Goal: Information Seeking & Learning: Check status

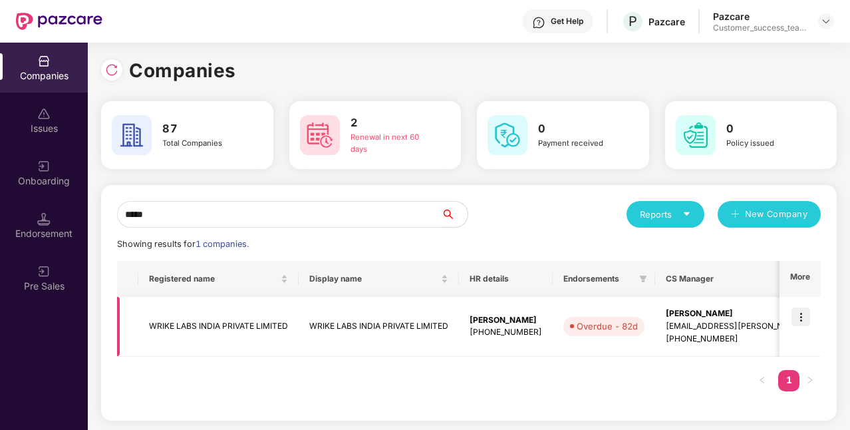
type input "*****"
click at [695, 325] on div "[EMAIL_ADDRESS][PERSON_NAME][DOMAIN_NAME]" at bounding box center [768, 326] width 204 height 13
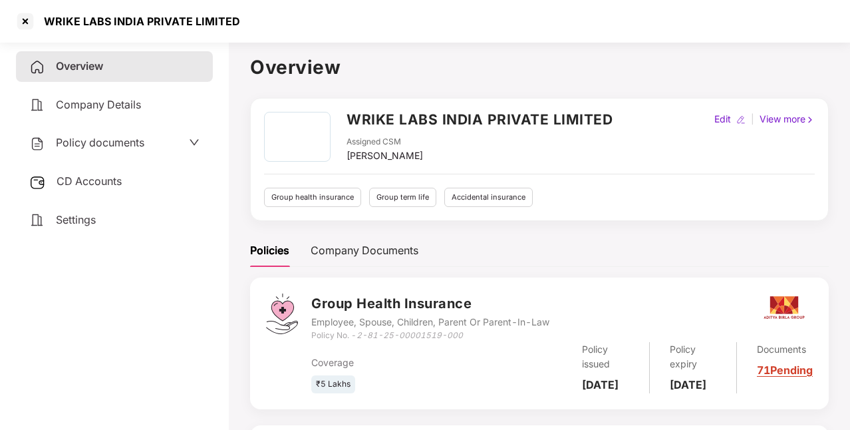
click at [128, 139] on span "Policy documents" at bounding box center [100, 142] width 89 height 13
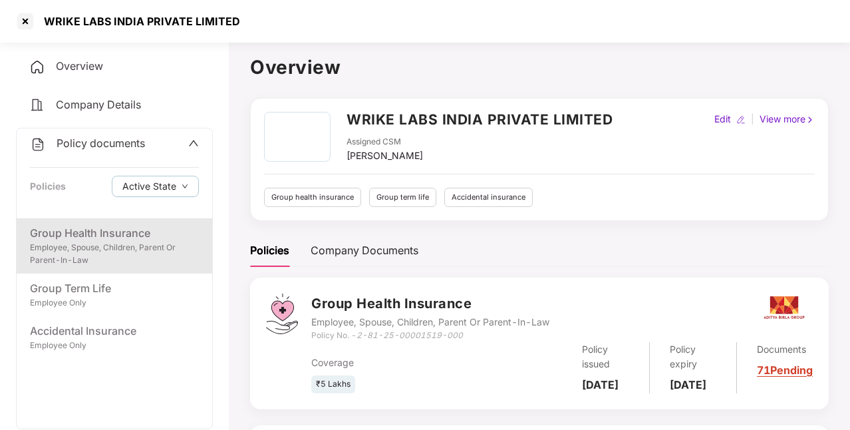
click at [77, 234] on div "Group Health Insurance" at bounding box center [114, 233] width 169 height 17
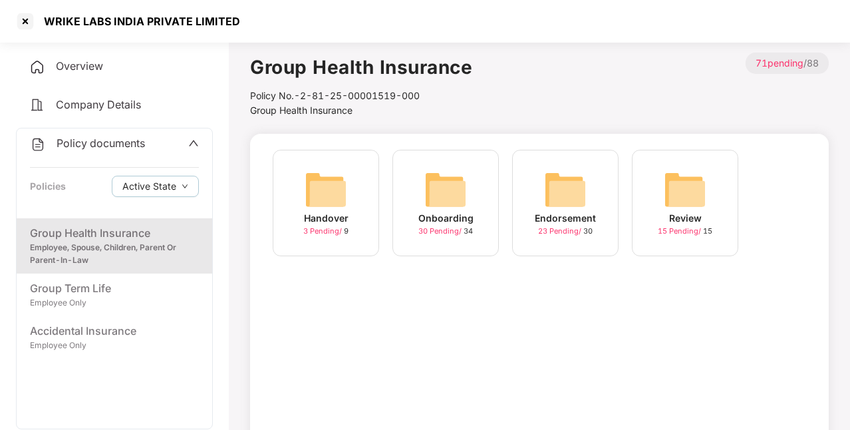
click at [331, 214] on div "Handover" at bounding box center [326, 218] width 45 height 15
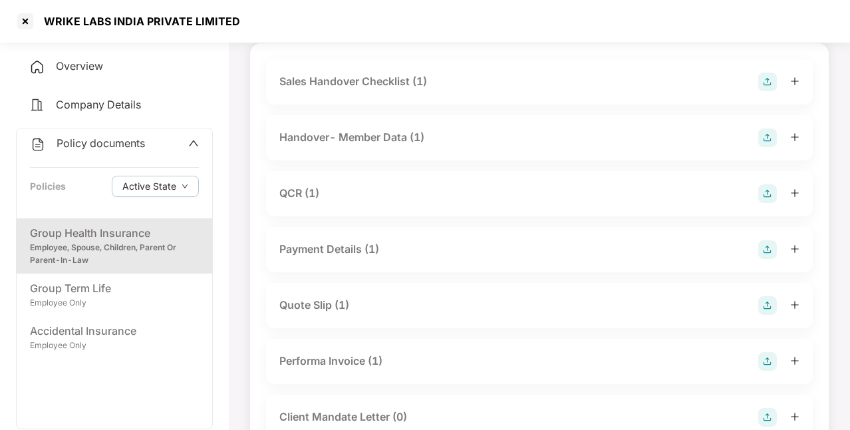
scroll to position [100, 0]
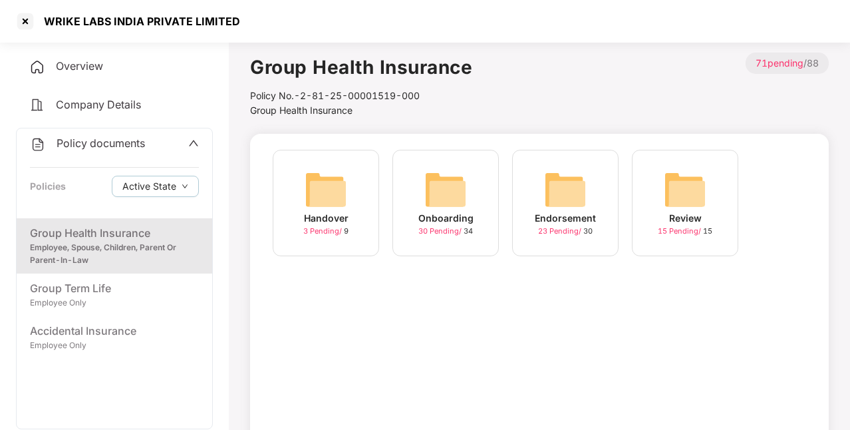
click at [460, 224] on div "Onboarding" at bounding box center [446, 218] width 55 height 15
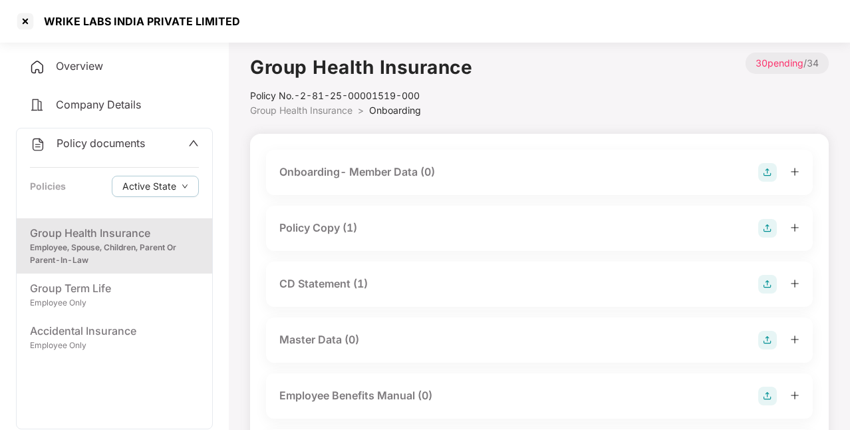
click at [370, 221] on div "Policy Copy (1)" at bounding box center [539, 228] width 520 height 19
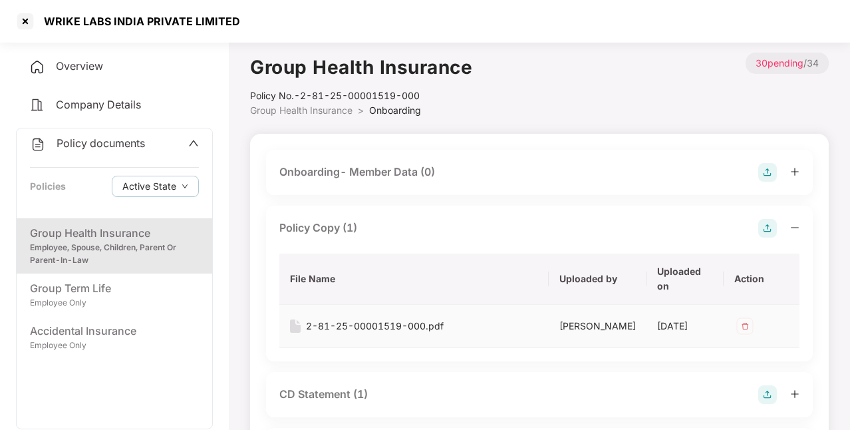
click at [341, 307] on td "2-81-25-00001519-000.pdf" at bounding box center [414, 326] width 270 height 43
click at [339, 325] on div "2-81-25-00001519-000.pdf" at bounding box center [375, 326] width 138 height 15
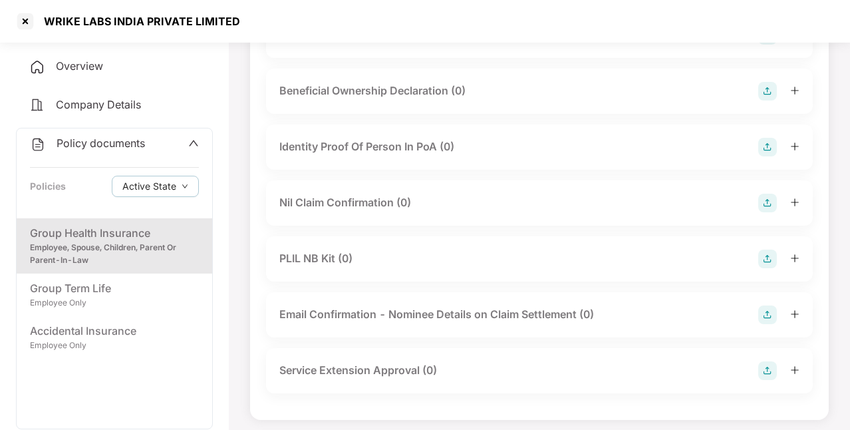
scroll to position [1762, 0]
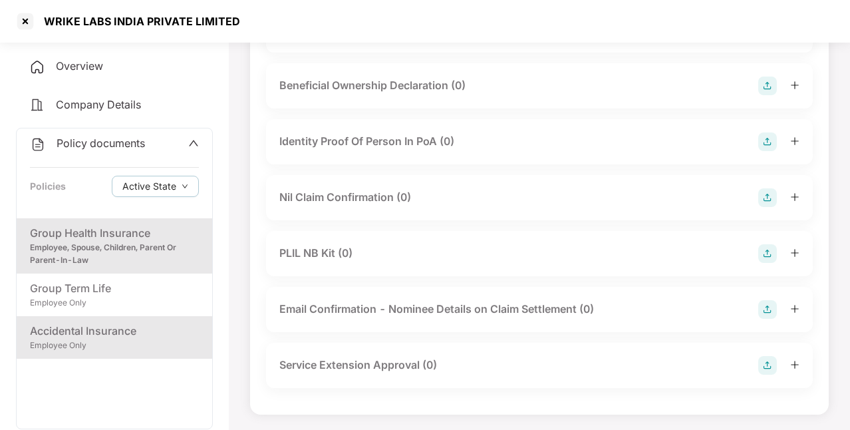
click at [72, 335] on div "Accidental Insurance" at bounding box center [114, 331] width 169 height 17
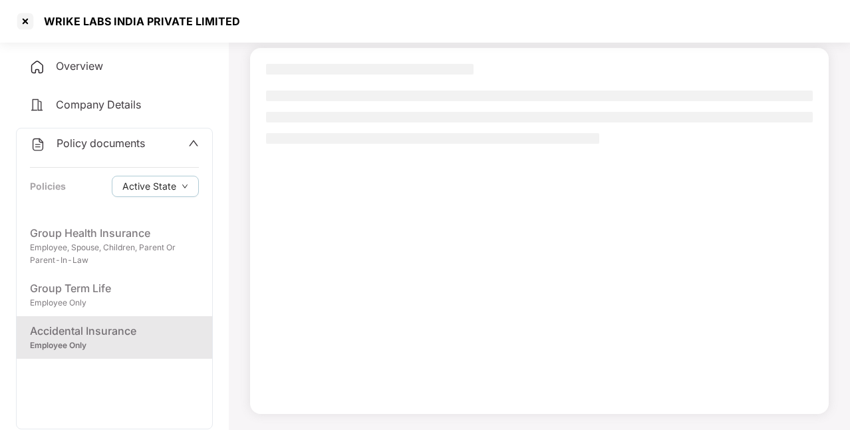
scroll to position [86, 0]
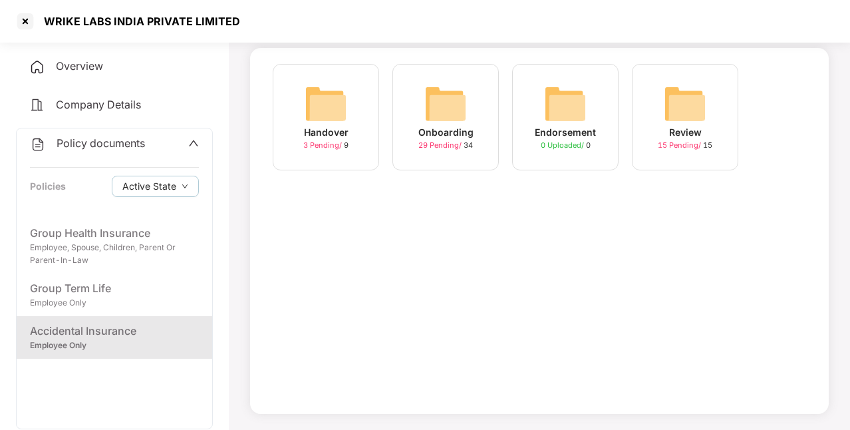
click at [466, 89] on img at bounding box center [446, 104] width 43 height 43
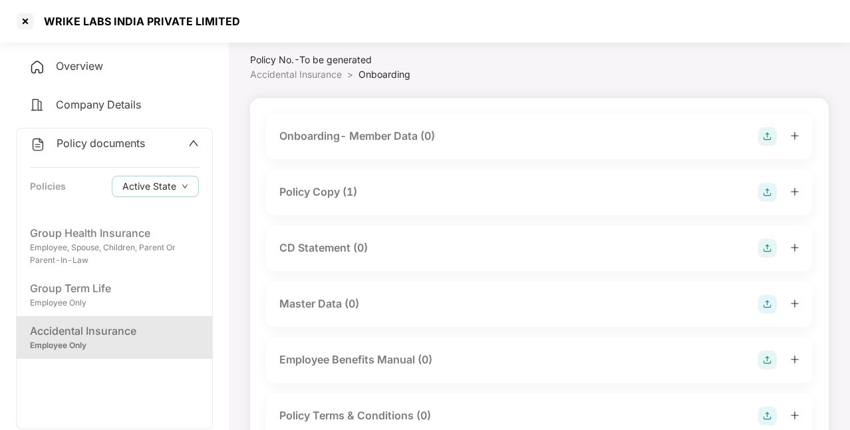
scroll to position [40, 0]
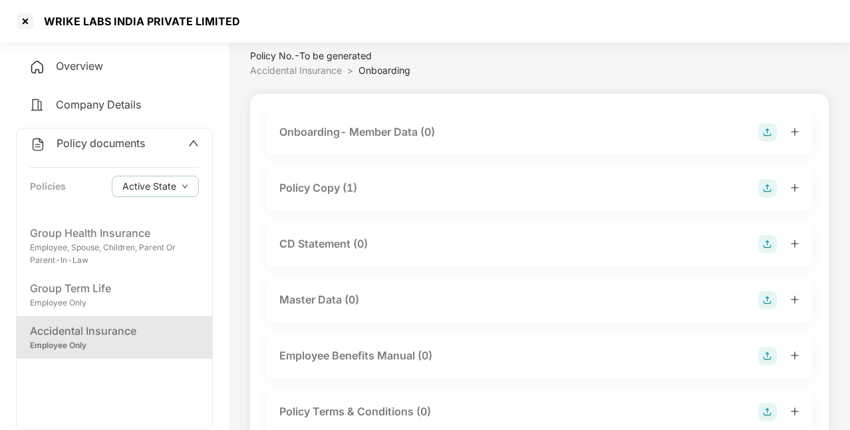
click at [351, 186] on div "Policy Copy (1)" at bounding box center [318, 188] width 78 height 17
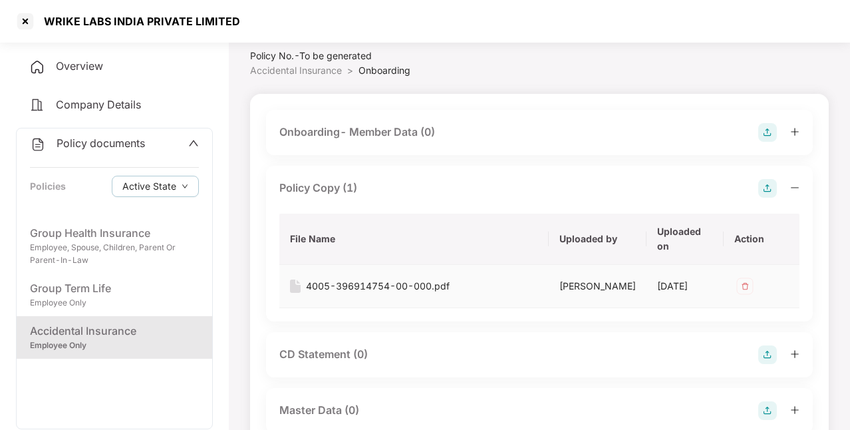
click at [349, 285] on div "4005-396914754-00-000.pdf" at bounding box center [378, 286] width 144 height 15
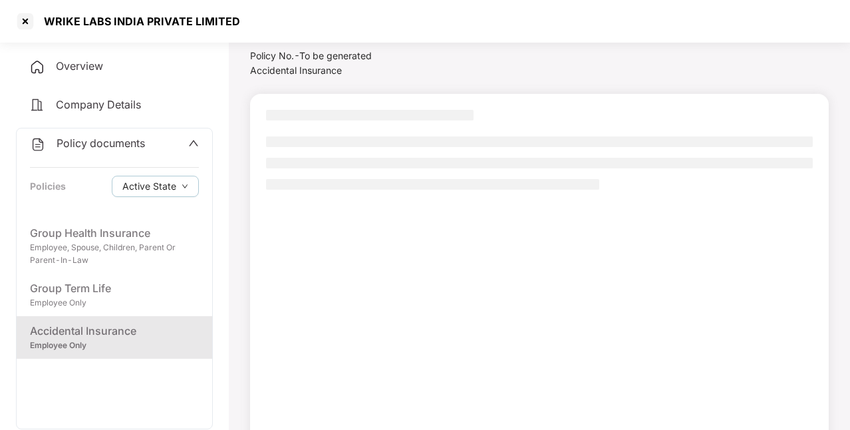
scroll to position [86, 0]
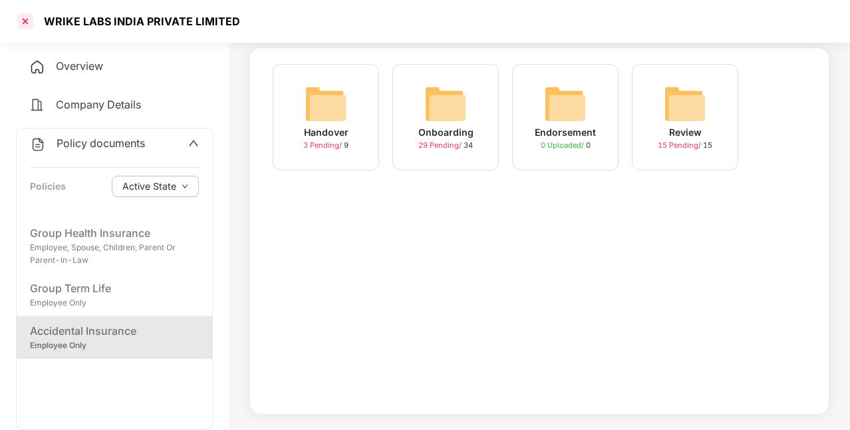
click at [23, 21] on div at bounding box center [25, 21] width 21 height 21
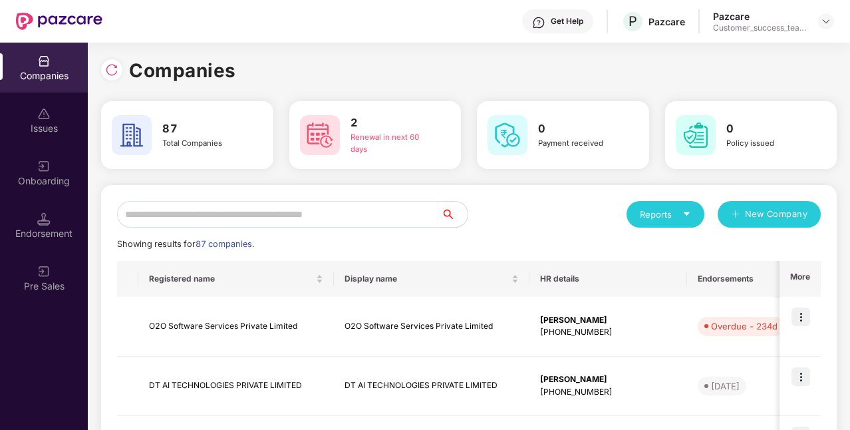
scroll to position [0, 0]
click at [216, 216] on input "text" at bounding box center [279, 214] width 324 height 27
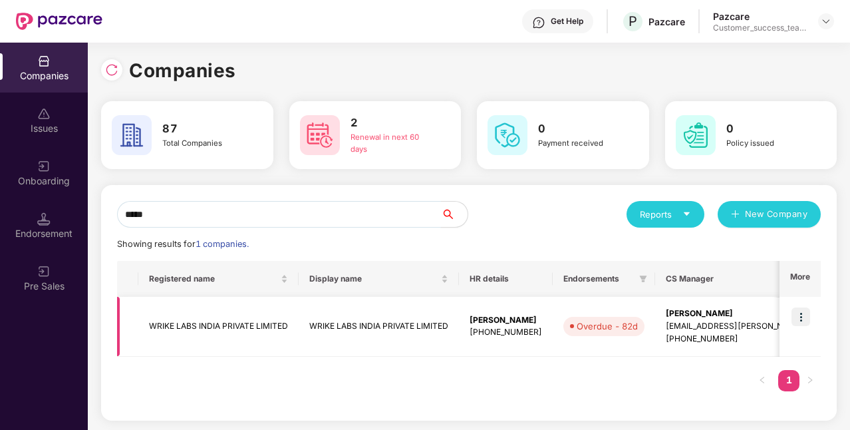
type input "*****"
click at [795, 315] on img at bounding box center [801, 316] width 19 height 19
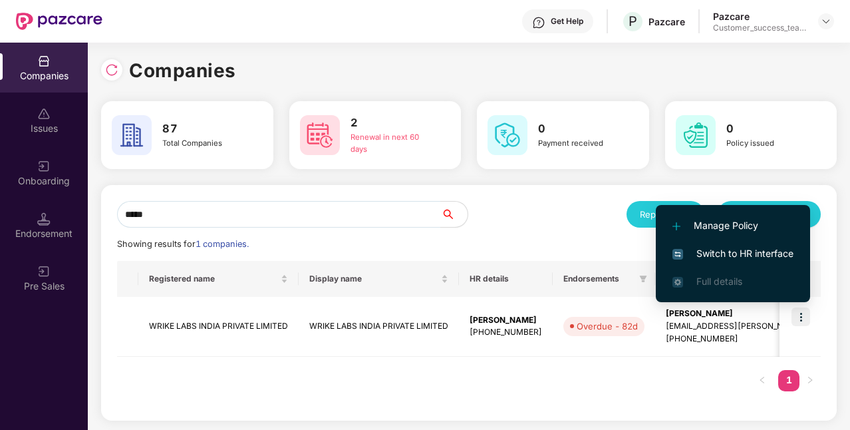
click at [753, 254] on span "Switch to HR interface" at bounding box center [733, 253] width 121 height 15
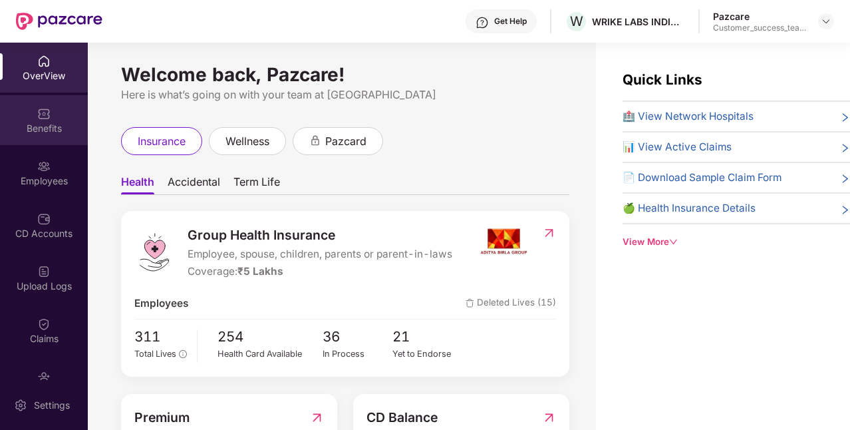
click at [44, 138] on div "Benefits" at bounding box center [44, 120] width 88 height 50
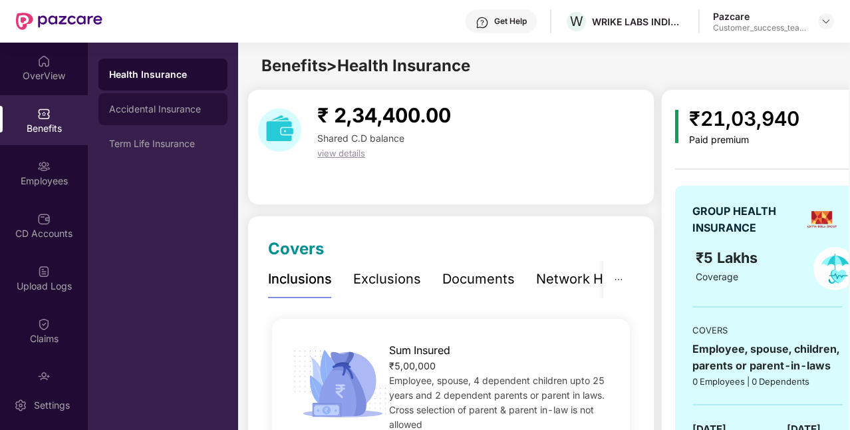
click at [162, 106] on div "Accidental Insurance" at bounding box center [163, 109] width 108 height 11
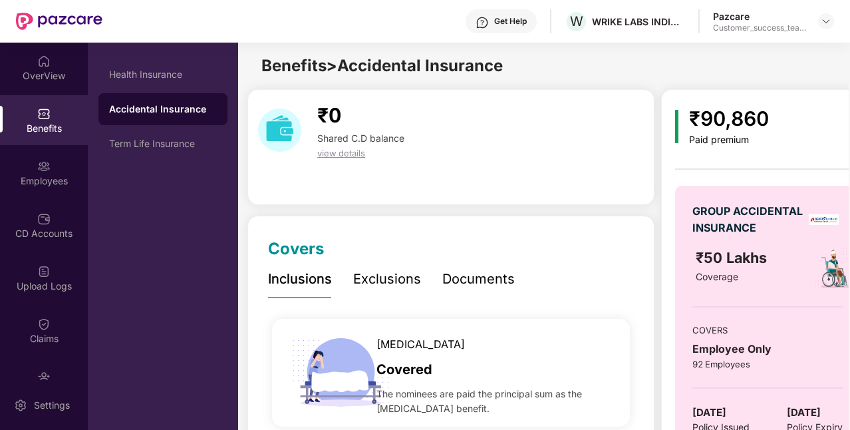
click at [385, 284] on div "Exclusions" at bounding box center [387, 279] width 68 height 21
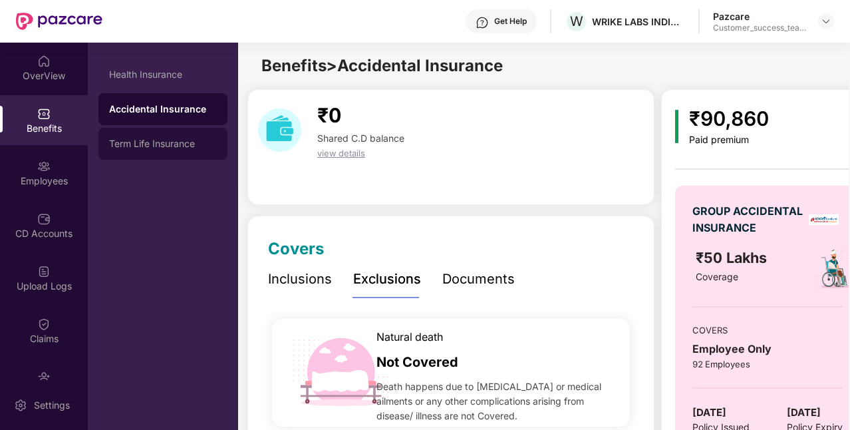
click at [192, 140] on div "Term Life Insurance" at bounding box center [163, 143] width 108 height 11
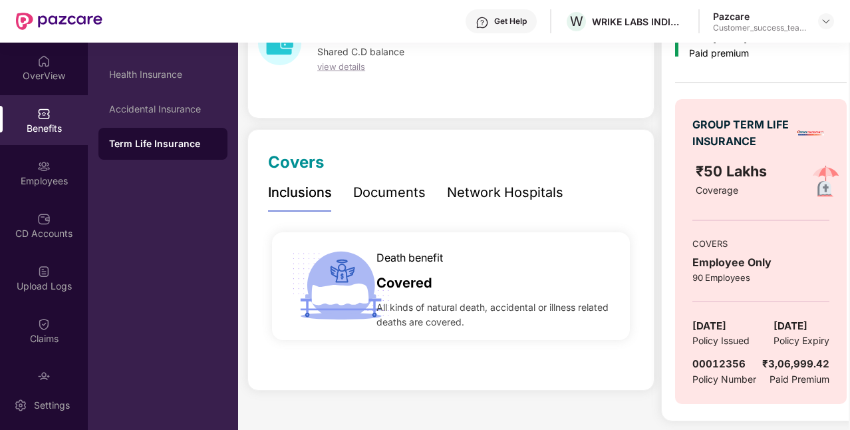
scroll to position [87, 0]
click at [156, 113] on div "Accidental Insurance" at bounding box center [163, 109] width 108 height 11
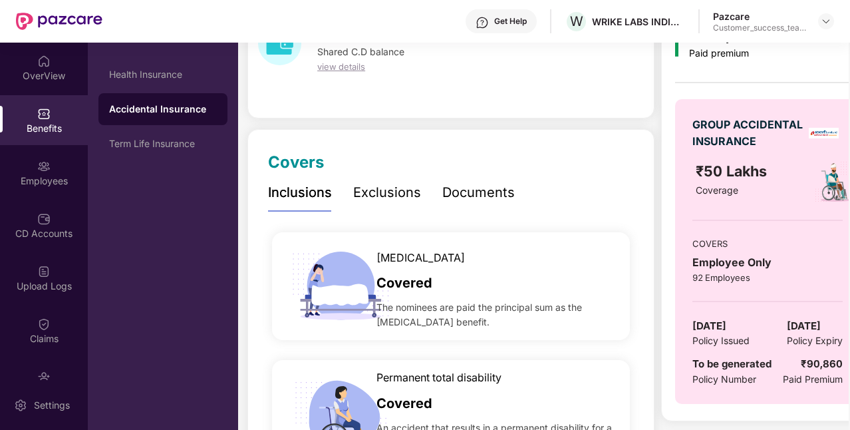
click at [386, 200] on div "Exclusions" at bounding box center [387, 192] width 68 height 21
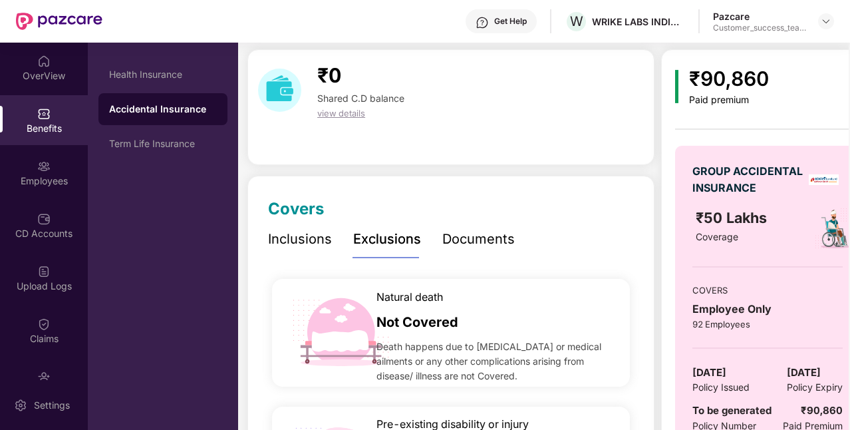
scroll to position [29, 0]
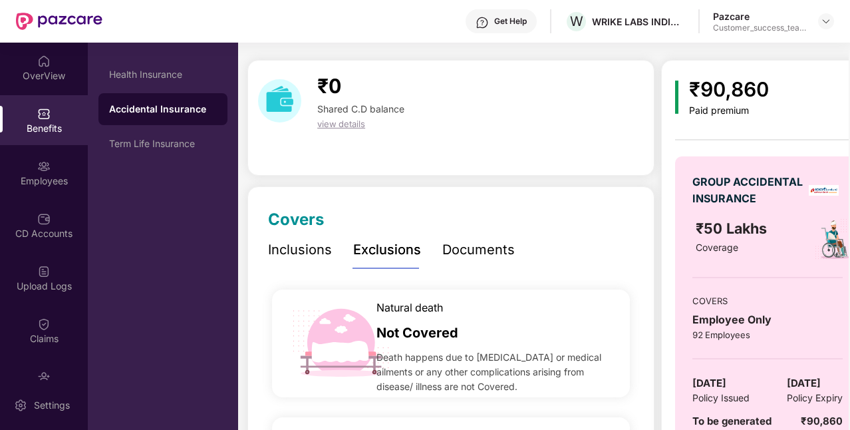
click at [319, 246] on div "Inclusions" at bounding box center [300, 250] width 64 height 21
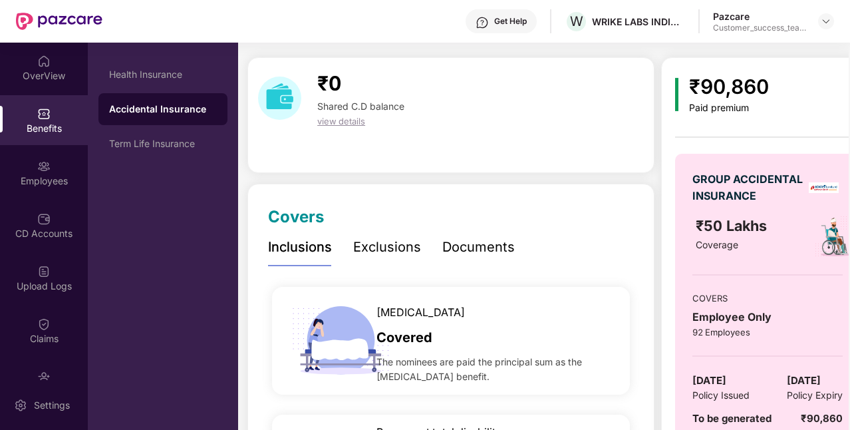
scroll to position [0, 0]
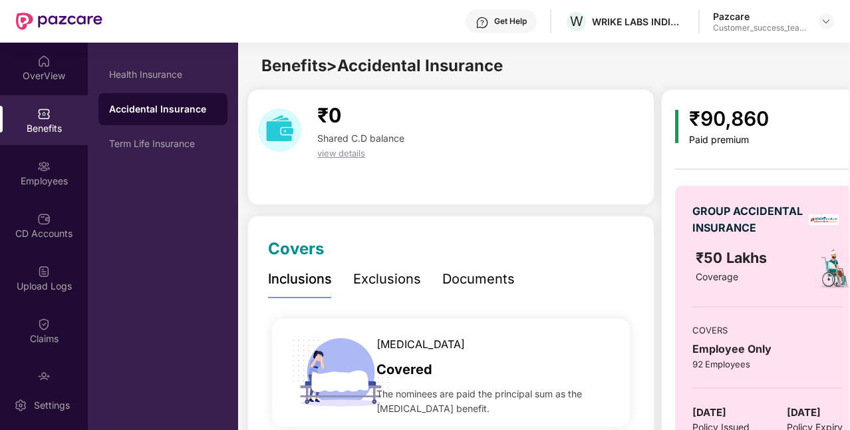
click at [401, 283] on div "Exclusions" at bounding box center [387, 279] width 68 height 21
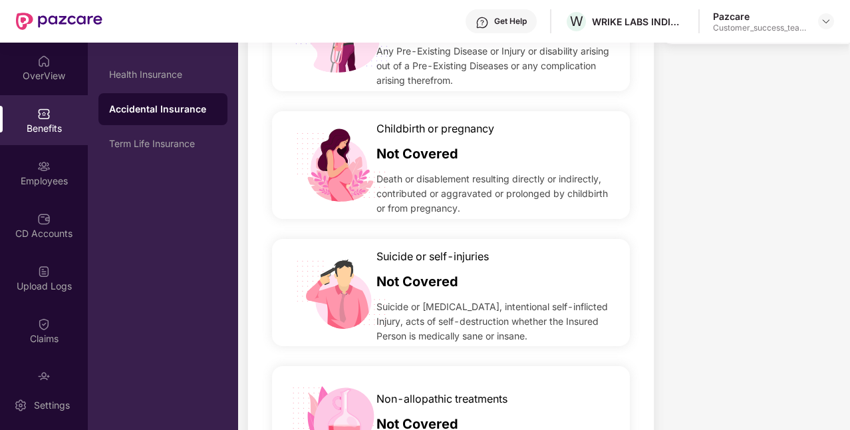
scroll to position [464, 0]
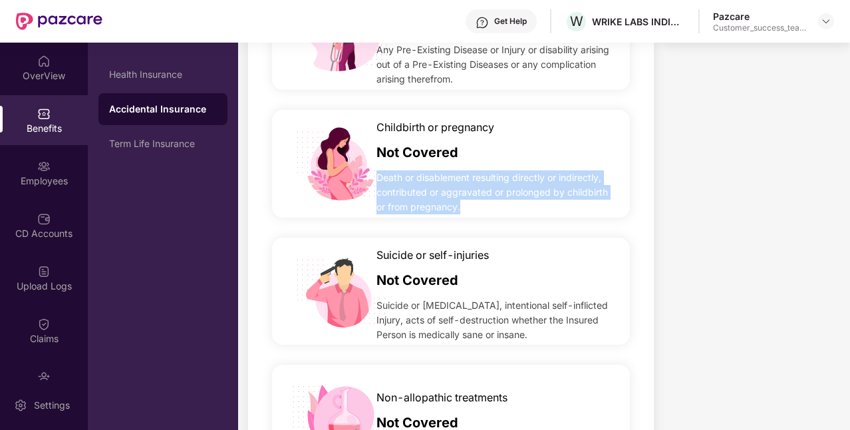
drag, startPoint x: 463, startPoint y: 210, endPoint x: 378, endPoint y: 180, distance: 90.5
click at [378, 180] on span "Death or disablement resulting directly or indirectly, contributed or aggravate…" at bounding box center [496, 192] width 239 height 44
click at [385, 223] on div "Childbirth or pregnancy Not Covered Death or disablement resulting directly or …" at bounding box center [451, 164] width 366 height 128
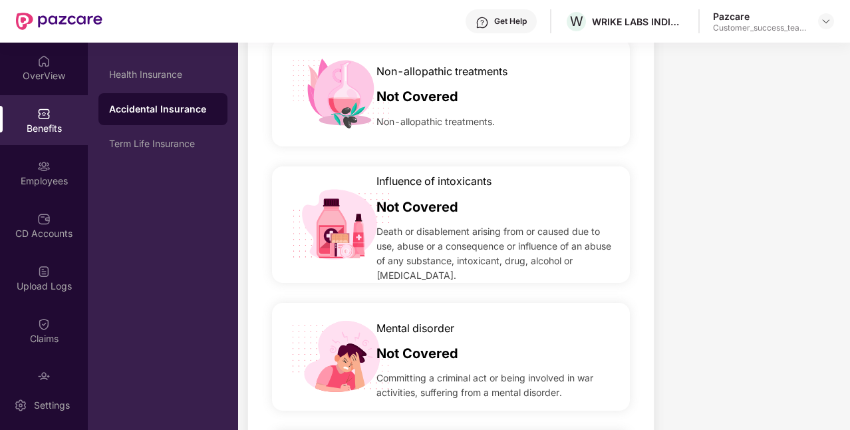
scroll to position [791, 0]
drag, startPoint x: 378, startPoint y: 206, endPoint x: 466, endPoint y: 215, distance: 88.3
click at [466, 215] on div "Not Covered" at bounding box center [496, 203] width 239 height 27
click at [437, 270] on span "Death or disablement arising from or caused due to use, abuse or a consequence …" at bounding box center [496, 253] width 239 height 59
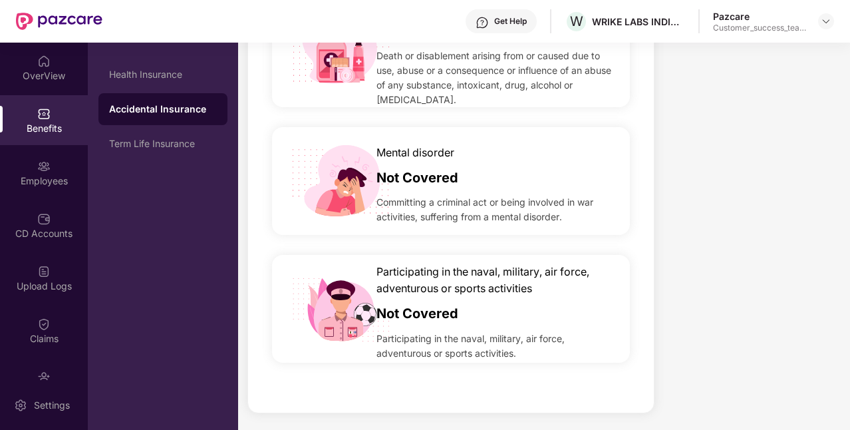
scroll to position [970, 0]
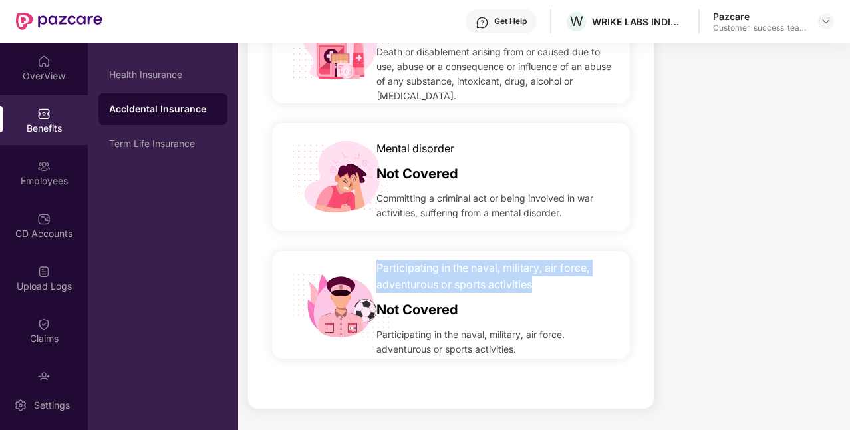
drag, startPoint x: 377, startPoint y: 265, endPoint x: 562, endPoint y: 287, distance: 186.3
click at [562, 287] on span "Participating in the naval, military, air force, adventurous or sports activiti…" at bounding box center [496, 276] width 239 height 33
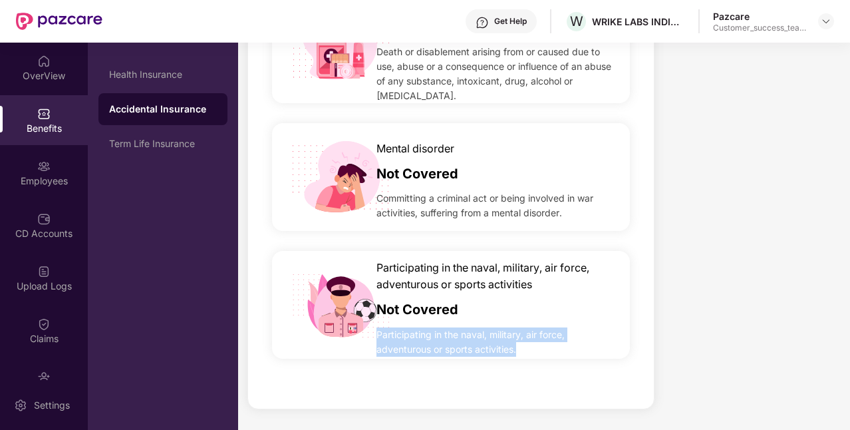
drag, startPoint x: 520, startPoint y: 351, endPoint x: 377, endPoint y: 329, distance: 145.4
click at [377, 329] on span "Participating in the naval, military, air force, adventurous or sports activiti…" at bounding box center [496, 341] width 239 height 29
drag, startPoint x: 520, startPoint y: 349, endPoint x: 477, endPoint y: 331, distance: 46.2
click at [477, 331] on span "Participating in the naval, military, air force, adventurous or sports activiti…" at bounding box center [496, 341] width 239 height 29
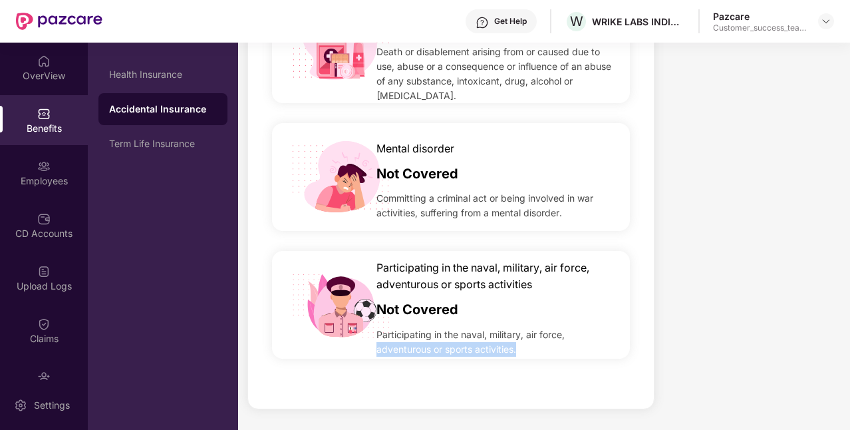
drag, startPoint x: 520, startPoint y: 352, endPoint x: 377, endPoint y: 353, distance: 143.1
click at [377, 353] on span "Participating in the naval, military, air force, adventurous or sports activiti…" at bounding box center [496, 341] width 239 height 29
click at [548, 353] on span "Participating in the naval, military, air force, adventurous or sports activiti…" at bounding box center [496, 341] width 239 height 29
click at [518, 351] on span "Participating in the naval, military, air force, adventurous or sports activiti…" at bounding box center [496, 341] width 239 height 29
drag, startPoint x: 376, startPoint y: 349, endPoint x: 472, endPoint y: 355, distance: 96.7
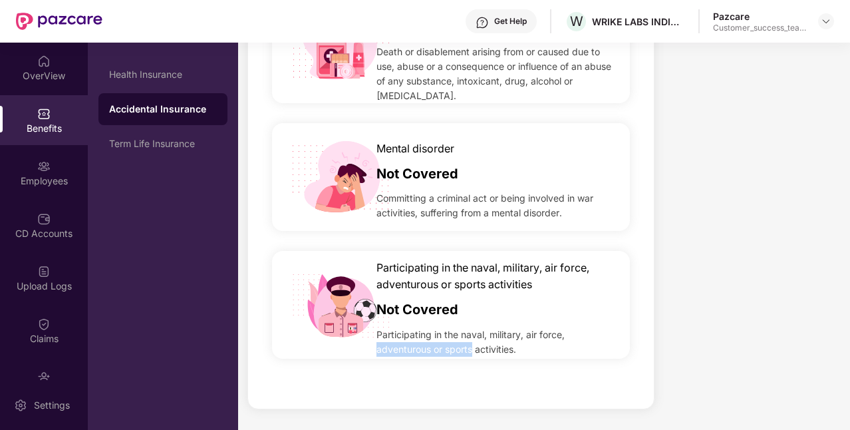
click at [472, 355] on span "Participating in the naval, military, air force, adventurous or sports activiti…" at bounding box center [496, 341] width 239 height 29
click at [384, 354] on span "Participating in the naval, military, air force, adventurous or sports activiti…" at bounding box center [496, 341] width 239 height 29
drag, startPoint x: 377, startPoint y: 335, endPoint x: 524, endPoint y: 357, distance: 148.8
click at [524, 357] on div "Participating in the naval, military, air force, adventurous or sports activiti…" at bounding box center [451, 305] width 358 height 108
click at [524, 348] on span "Participating in the naval, military, air force, adventurous or sports activiti…" at bounding box center [496, 341] width 239 height 29
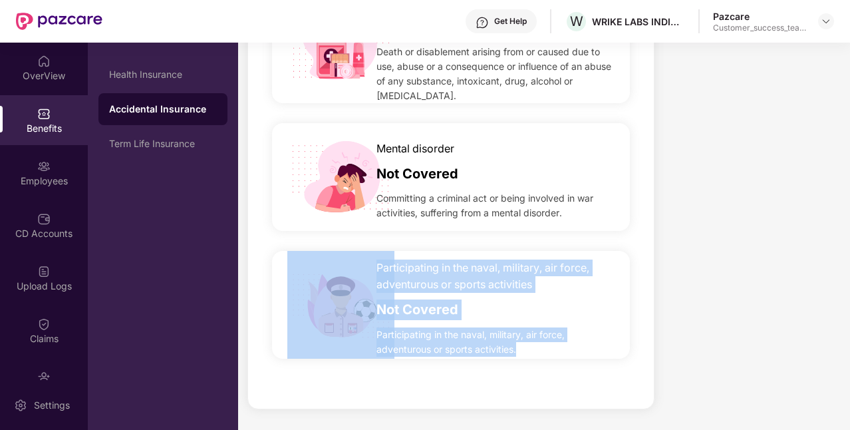
drag, startPoint x: 519, startPoint y: 353, endPoint x: 375, endPoint y: 331, distance: 146.0
click at [375, 331] on div "Participating in the naval, military, air force, adventurous or sports activiti…" at bounding box center [451, 305] width 358 height 108
click at [489, 307] on div "Not Covered" at bounding box center [496, 306] width 239 height 27
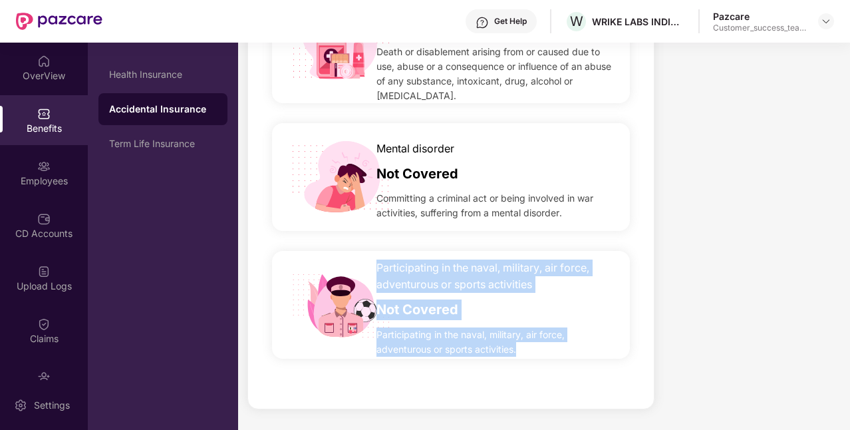
drag, startPoint x: 376, startPoint y: 266, endPoint x: 554, endPoint y: 346, distance: 195.1
click at [554, 346] on div "Participating in the naval, military, air force, adventurous or sports activiti…" at bounding box center [496, 305] width 239 height 104
click at [510, 353] on span "Participating in the naval, military, air force, adventurous or sports activiti…" at bounding box center [496, 341] width 239 height 29
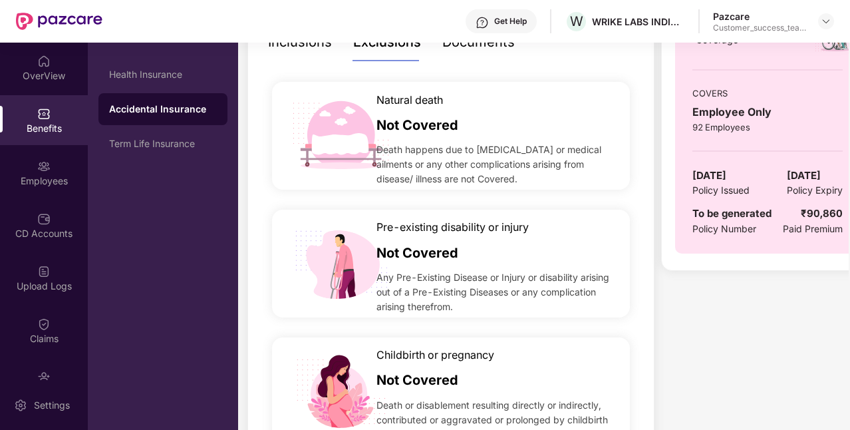
scroll to position [0, 0]
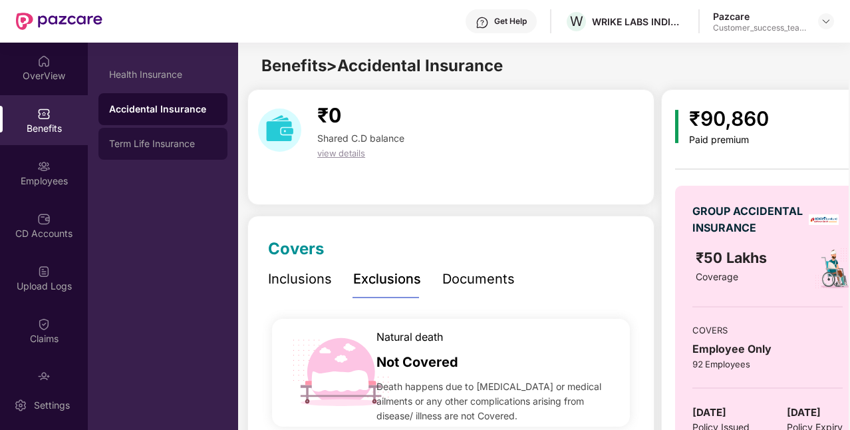
click at [200, 141] on div "Term Life Insurance" at bounding box center [163, 143] width 108 height 11
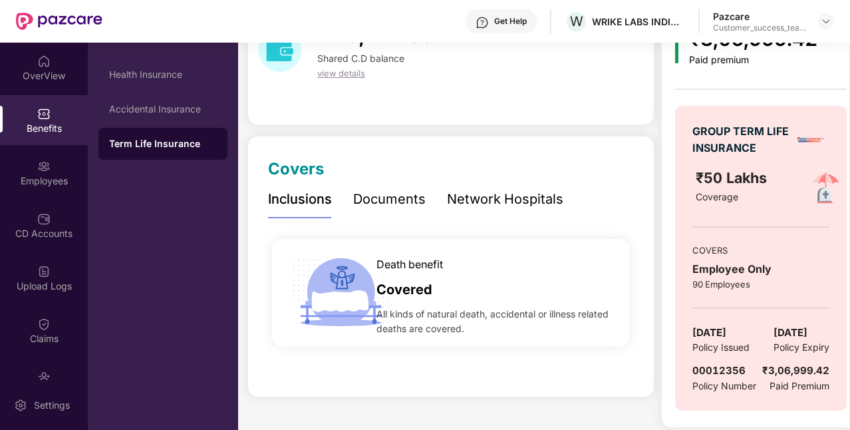
scroll to position [87, 0]
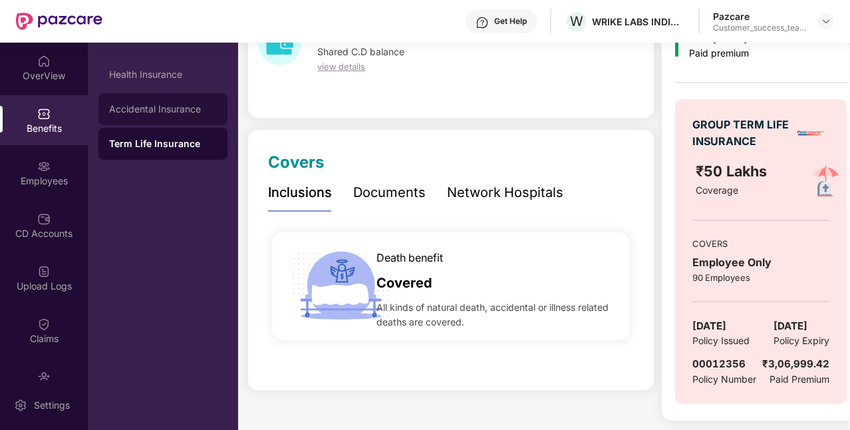
click at [188, 116] on div "Accidental Insurance" at bounding box center [162, 109] width 129 height 32
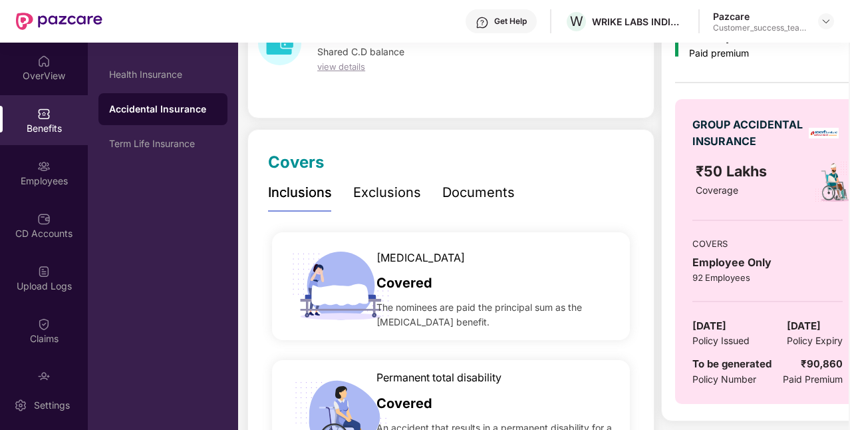
click at [393, 204] on div "Exclusions" at bounding box center [387, 192] width 68 height 37
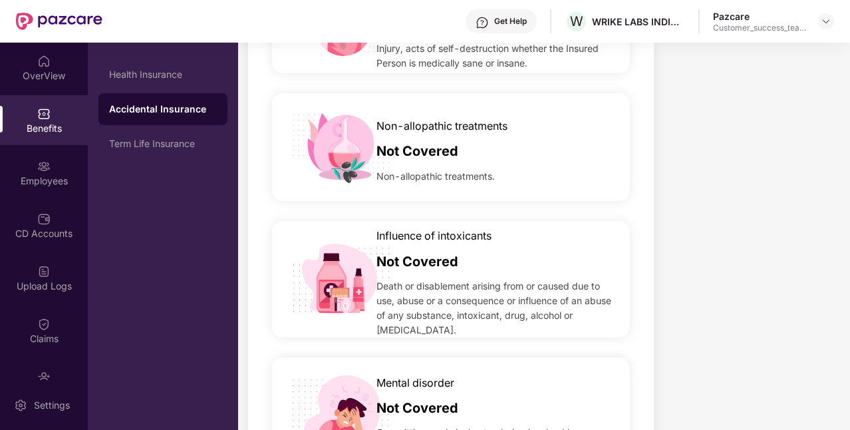
scroll to position [736, 0]
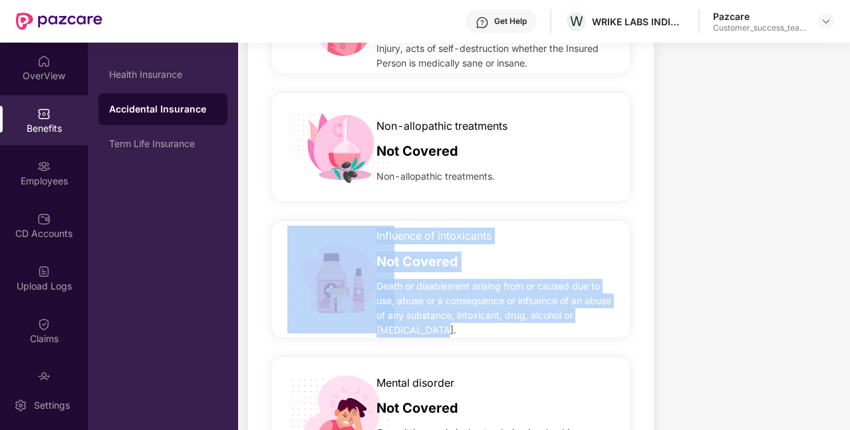
drag, startPoint x: 437, startPoint y: 333, endPoint x: 371, endPoint y: 262, distance: 96.5
click at [371, 262] on div "Influence of intoxicants Not Covered Death or disablement arising from or cause…" at bounding box center [451, 279] width 358 height 116
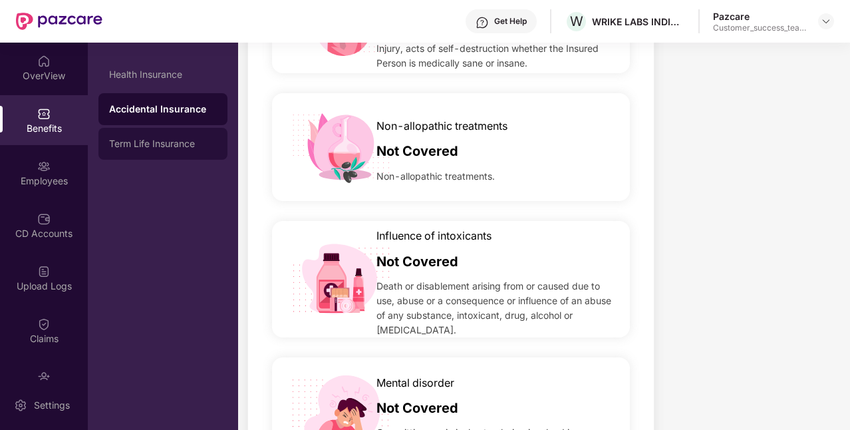
click at [140, 144] on div "Term Life Insurance" at bounding box center [163, 143] width 108 height 11
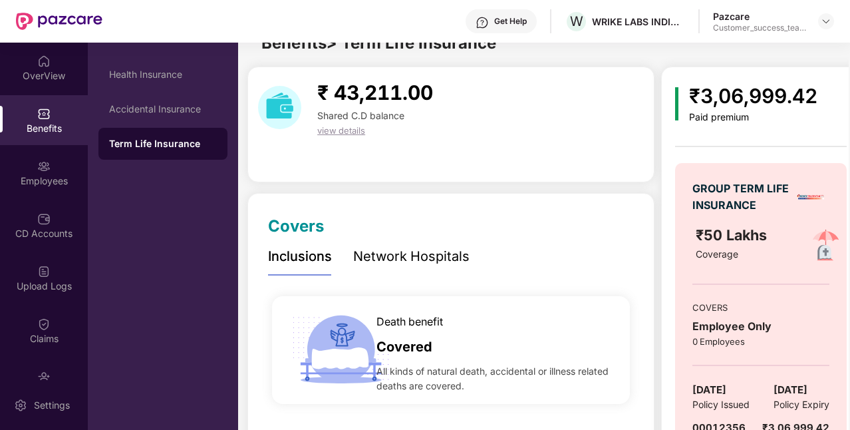
scroll to position [87, 0]
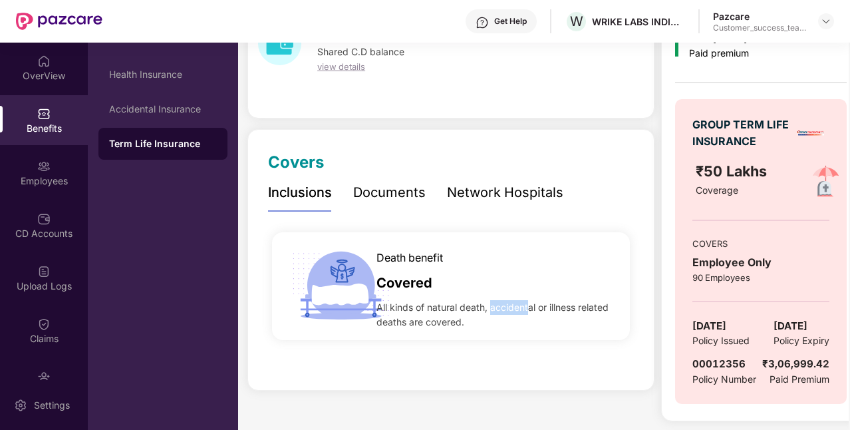
drag, startPoint x: 490, startPoint y: 307, endPoint x: 531, endPoint y: 311, distance: 41.5
click at [531, 311] on span "All kinds of natural death, accidental or illness related deaths are covered." at bounding box center [496, 314] width 239 height 29
drag, startPoint x: 550, startPoint y: 309, endPoint x: 407, endPoint y: 323, distance: 143.2
click at [407, 323] on span "All kinds of natural death, accidental or illness related deaths are covered." at bounding box center [496, 314] width 239 height 29
click at [189, 118] on div "Accidental Insurance" at bounding box center [162, 109] width 129 height 32
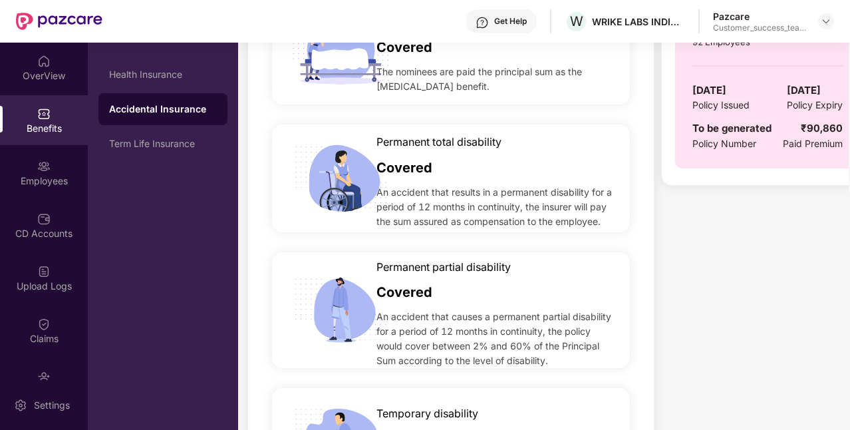
scroll to position [0, 0]
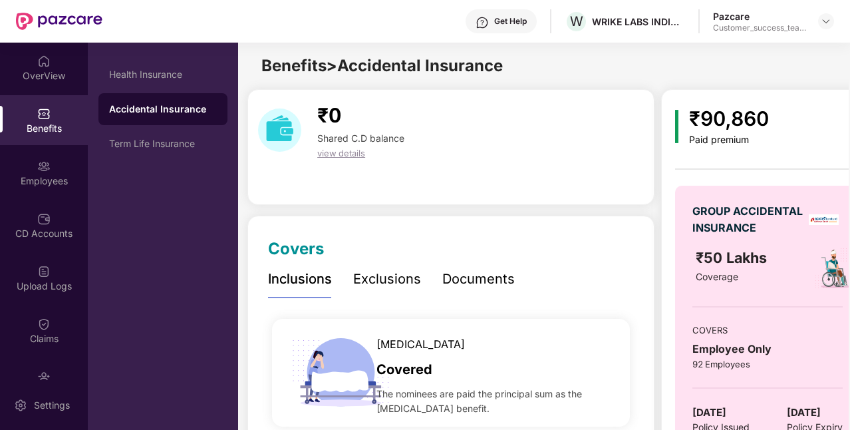
click at [377, 282] on div "Exclusions" at bounding box center [387, 279] width 68 height 21
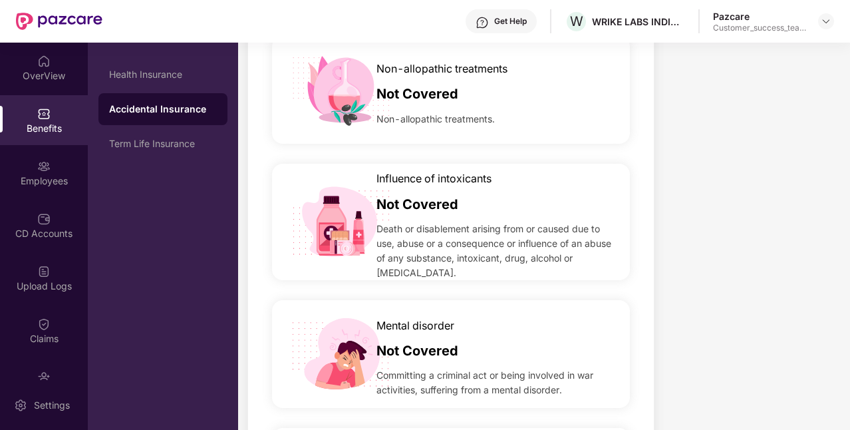
scroll to position [795, 0]
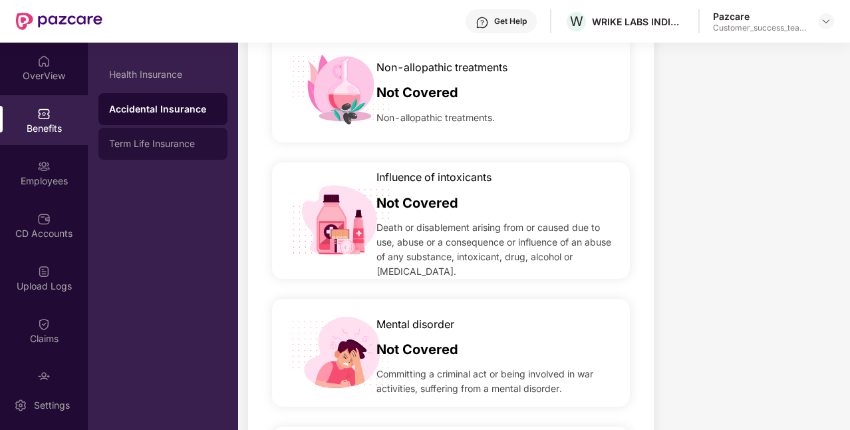
click at [166, 156] on div "Term Life Insurance" at bounding box center [162, 144] width 129 height 32
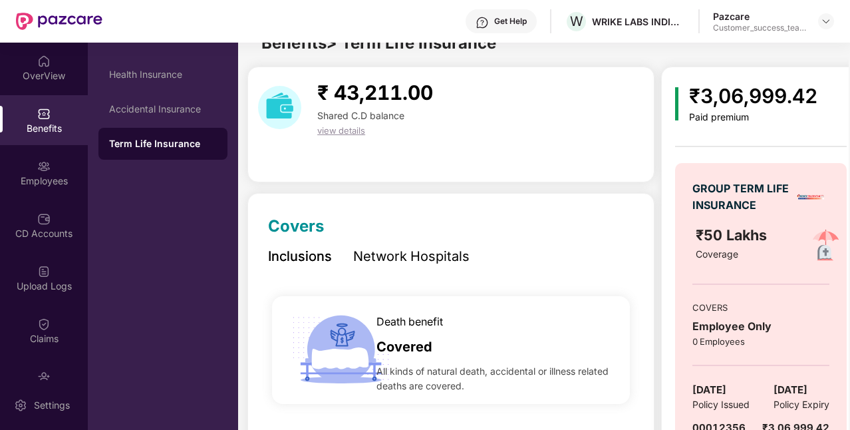
scroll to position [87, 0]
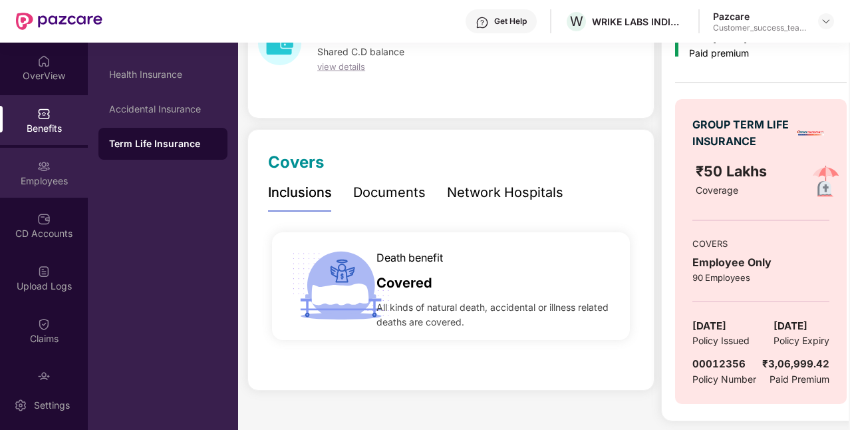
click at [52, 190] on div "Employees" at bounding box center [44, 173] width 88 height 50
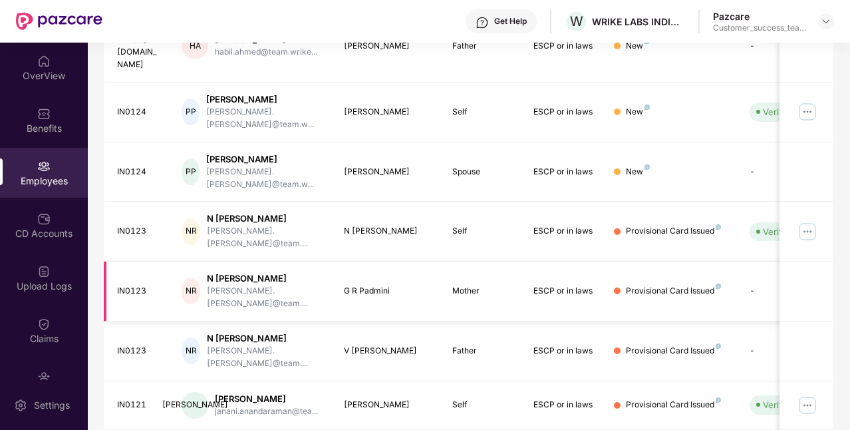
scroll to position [0, 0]
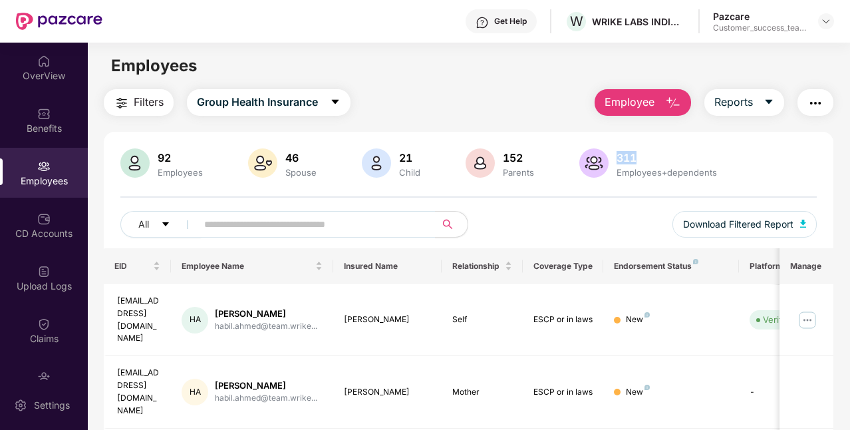
drag, startPoint x: 637, startPoint y: 158, endPoint x: 615, endPoint y: 158, distance: 22.0
click at [615, 158] on div "311" at bounding box center [667, 157] width 106 height 13
click at [20, 234] on div "CD Accounts" at bounding box center [44, 233] width 88 height 13
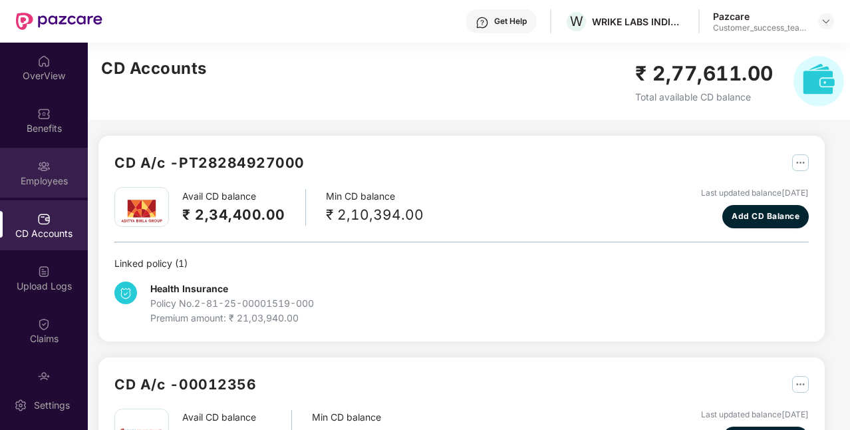
click at [49, 177] on div "Employees" at bounding box center [44, 180] width 88 height 13
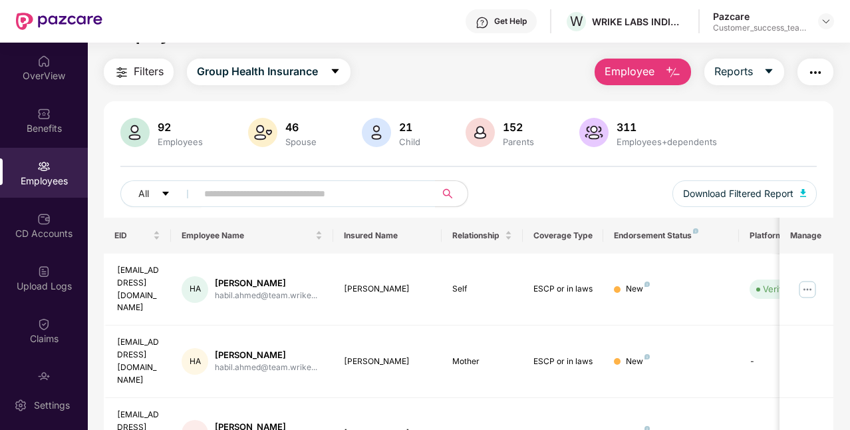
scroll to position [28, 0]
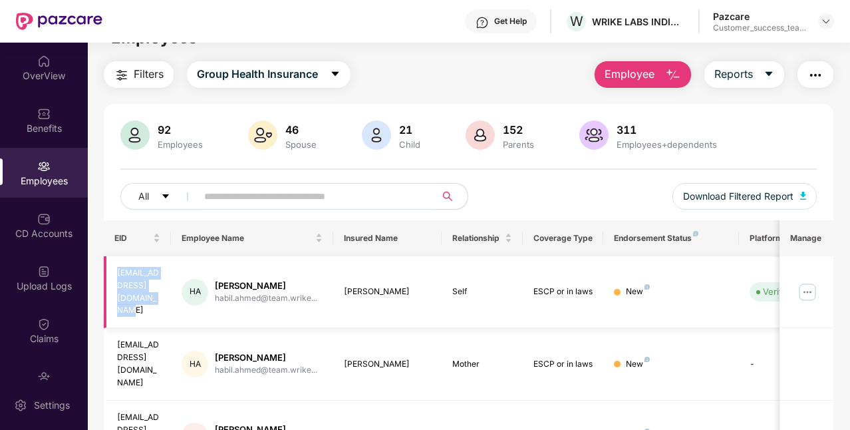
drag, startPoint x: 148, startPoint y: 297, endPoint x: 114, endPoint y: 274, distance: 40.6
click at [114, 274] on td "[EMAIL_ADDRESS][DOMAIN_NAME]" at bounding box center [138, 292] width 68 height 72
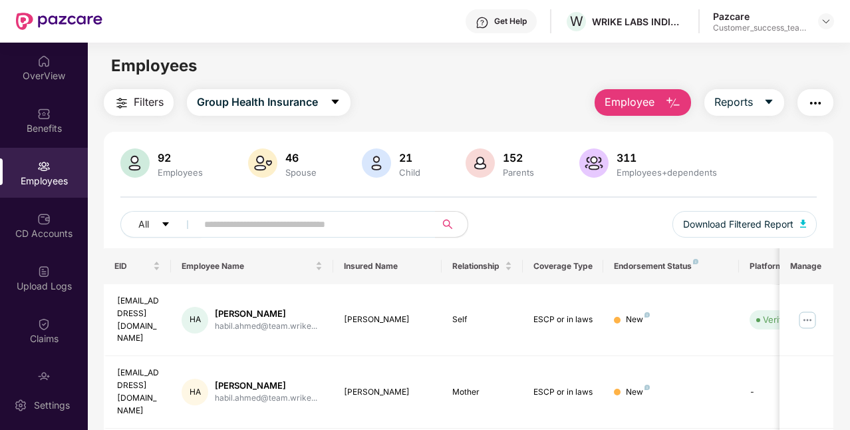
click at [636, 98] on span "Employee" at bounding box center [630, 102] width 50 height 17
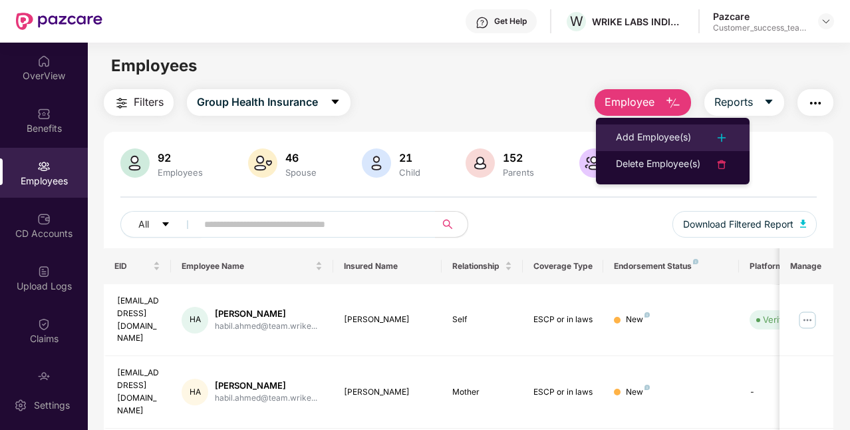
click at [636, 132] on div "Add Employee(s)" at bounding box center [653, 138] width 75 height 16
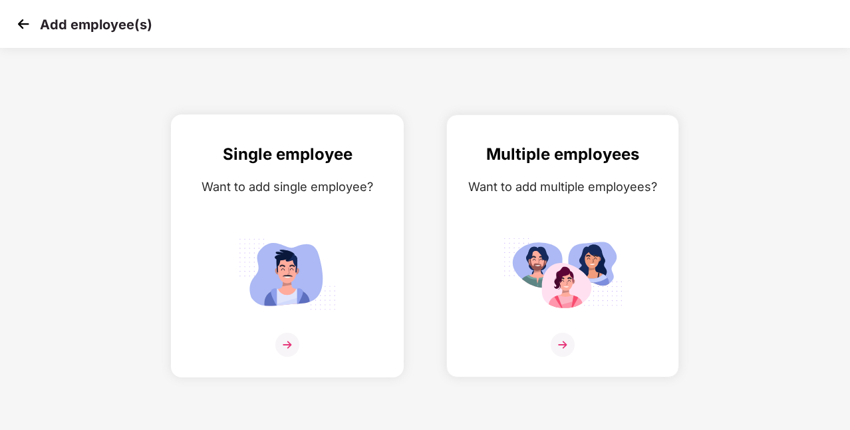
click at [246, 280] on img at bounding box center [288, 273] width 120 height 83
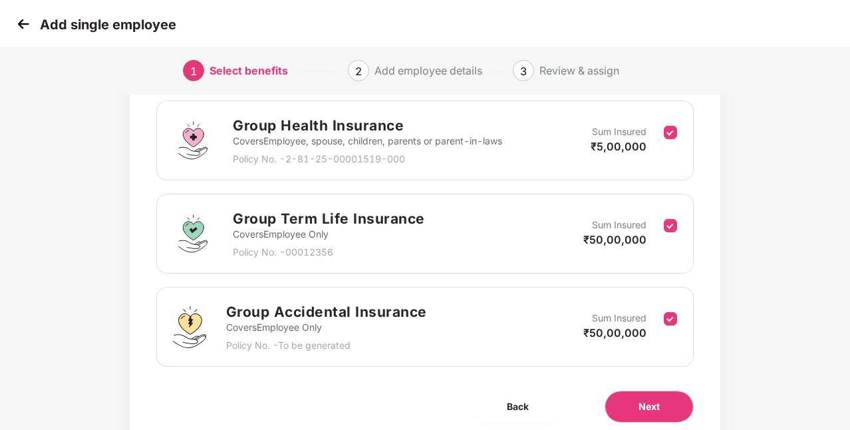
scroll to position [246, 0]
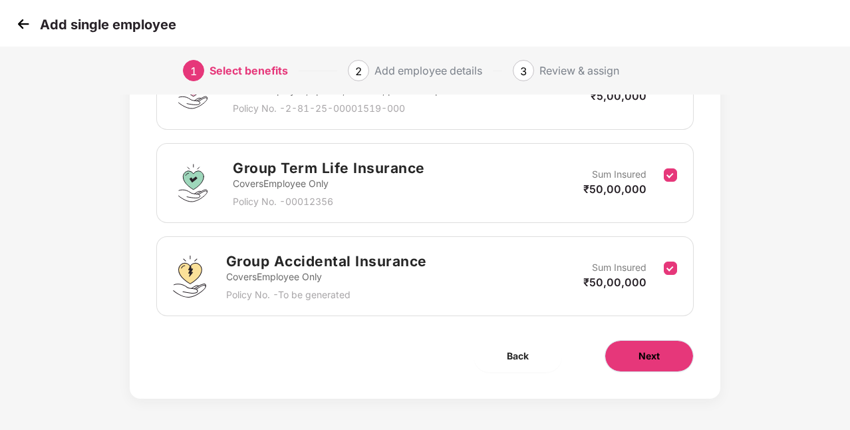
click at [643, 363] on button "Next" at bounding box center [649, 356] width 89 height 32
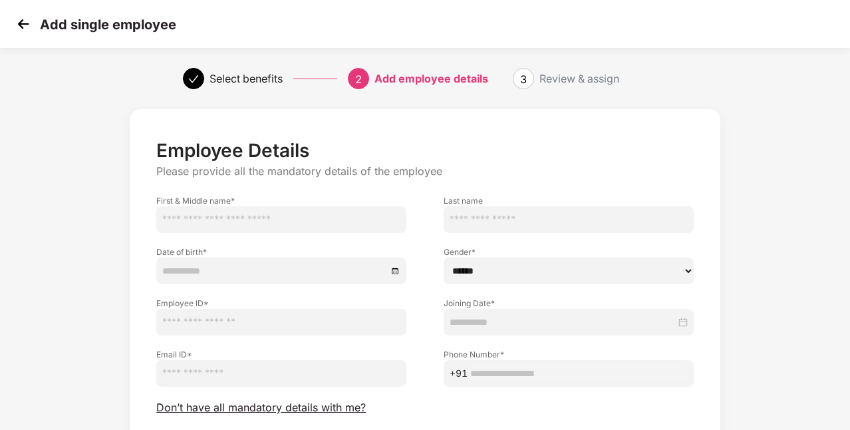
scroll to position [103, 0]
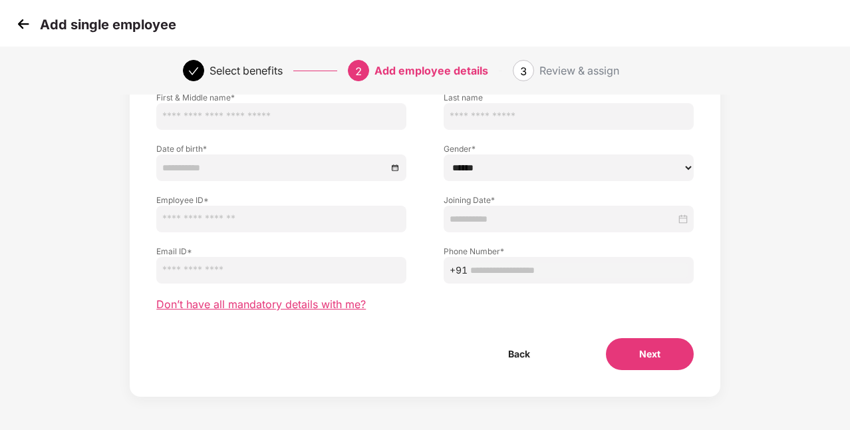
click at [231, 303] on span "Don’t have all mandatory details with me?" at bounding box center [261, 304] width 210 height 14
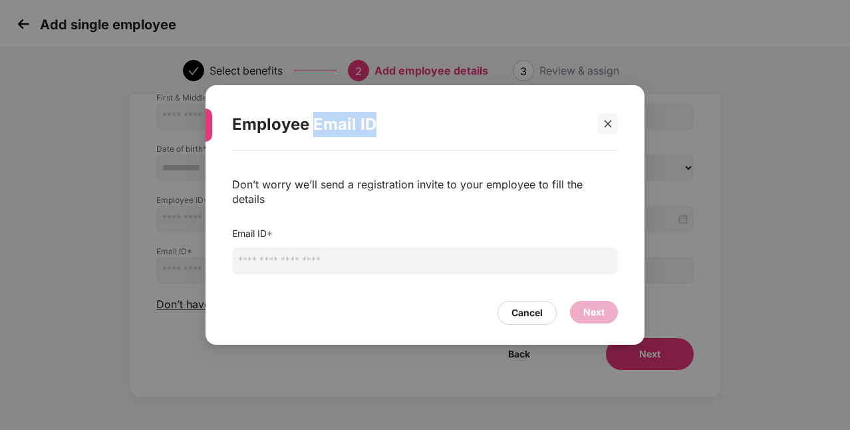
drag, startPoint x: 315, startPoint y: 133, endPoint x: 374, endPoint y: 137, distance: 59.4
click at [374, 137] on div "Employee Email ID" at bounding box center [409, 124] width 354 height 52
click at [608, 128] on icon "close" at bounding box center [608, 123] width 7 height 7
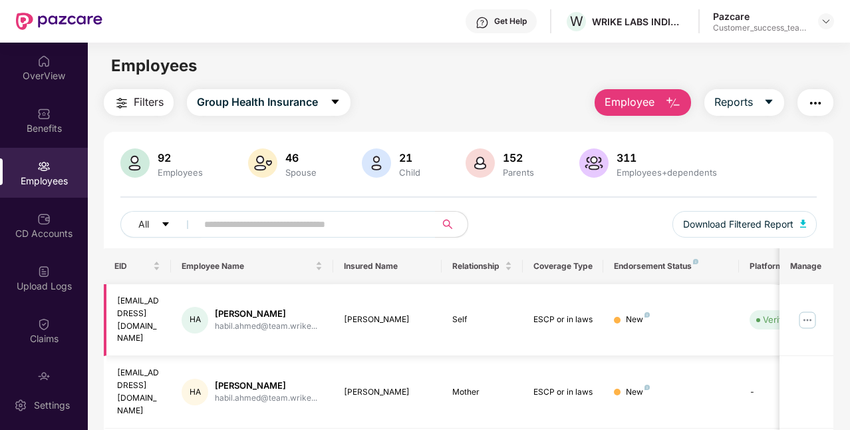
click at [816, 315] on img at bounding box center [807, 319] width 21 height 21
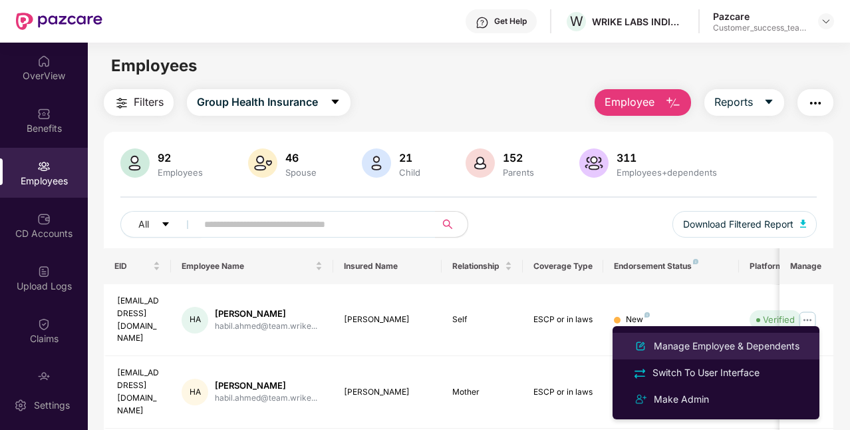
click at [681, 345] on div "Manage Employee & Dependents" at bounding box center [726, 346] width 151 height 15
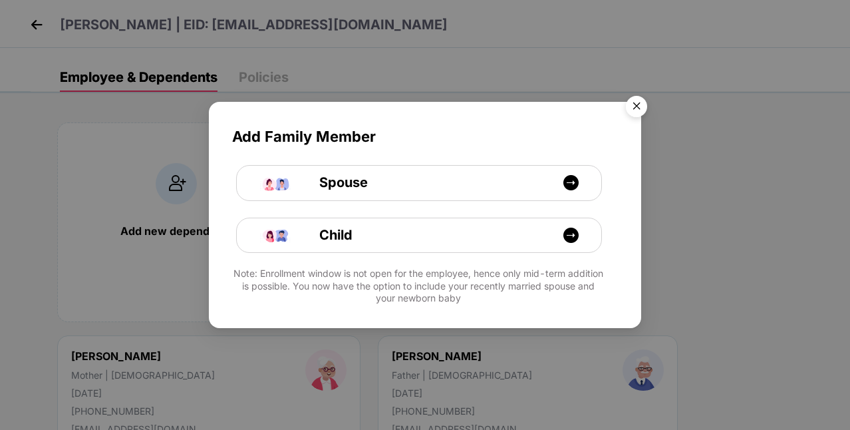
click at [639, 102] on img "Close" at bounding box center [636, 108] width 37 height 37
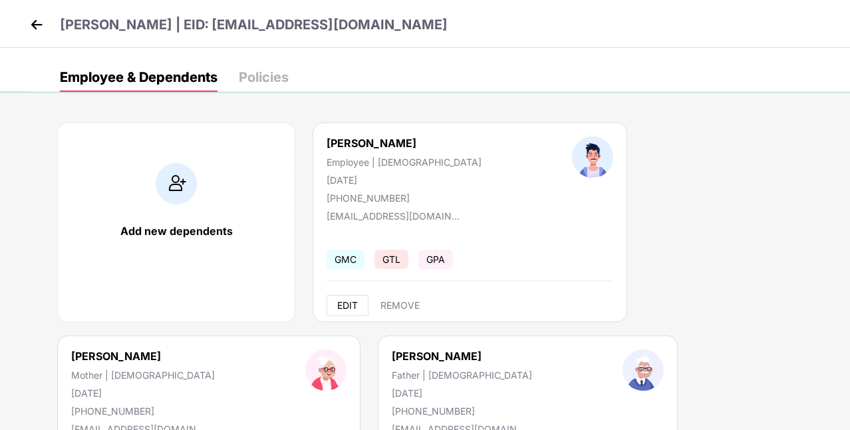
click at [347, 308] on span "EDIT" at bounding box center [347, 305] width 21 height 11
select select "****"
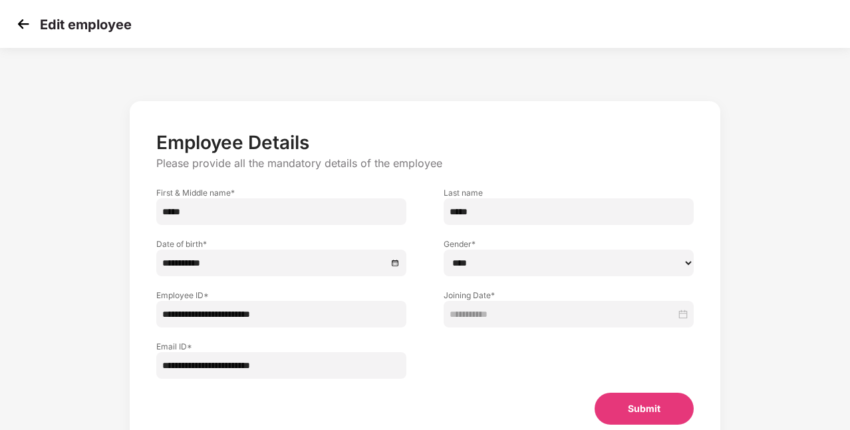
drag, startPoint x: 309, startPoint y: 318, endPoint x: 113, endPoint y: 321, distance: 196.3
click at [113, 321] on div "**********" at bounding box center [425, 289] width 709 height 390
click at [289, 333] on div "**********" at bounding box center [281, 352] width 287 height 51
click at [307, 314] on input "**********" at bounding box center [281, 314] width 250 height 27
type input "*"
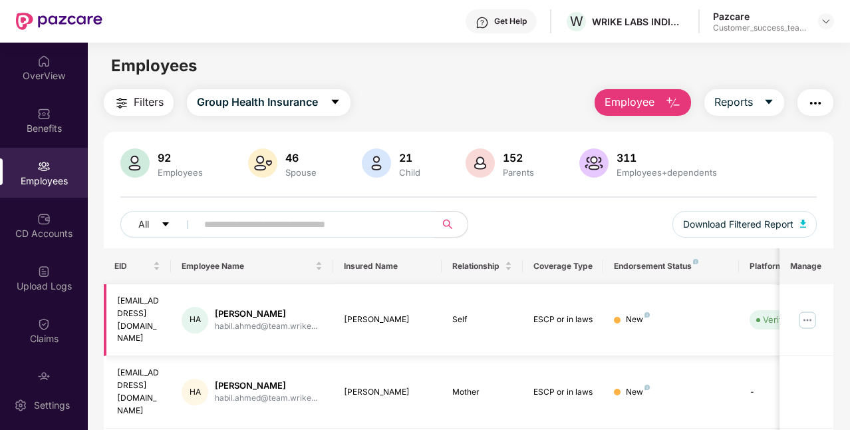
click at [800, 314] on img at bounding box center [807, 319] width 21 height 21
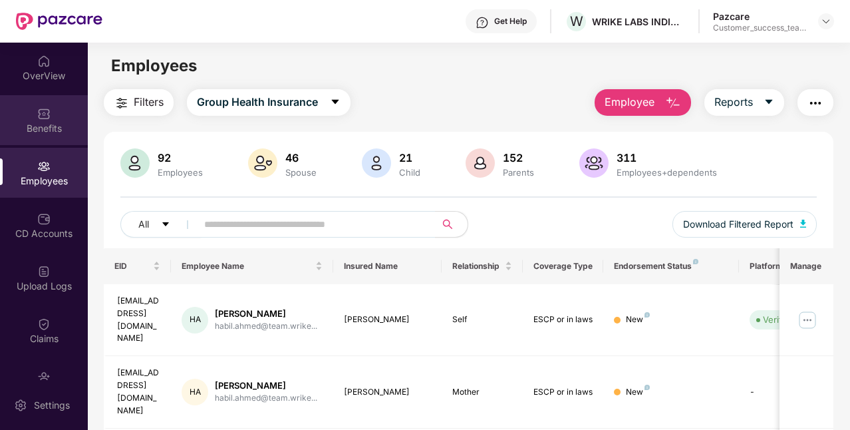
click at [58, 106] on div "Benefits" at bounding box center [44, 120] width 88 height 50
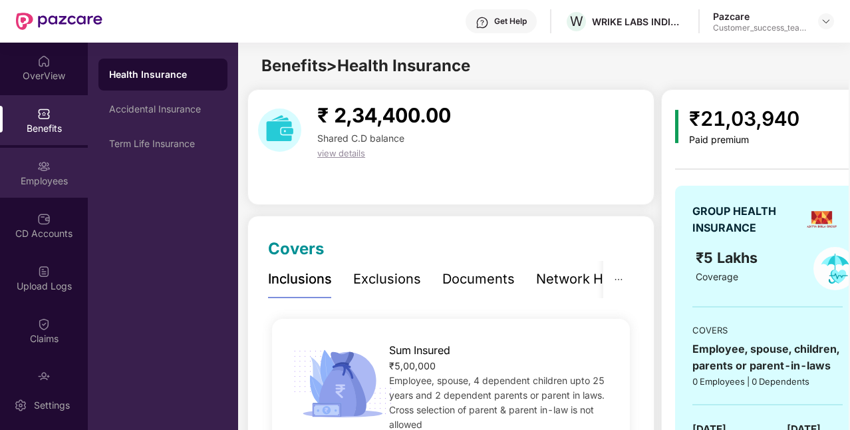
click at [38, 158] on div at bounding box center [43, 164] width 13 height 13
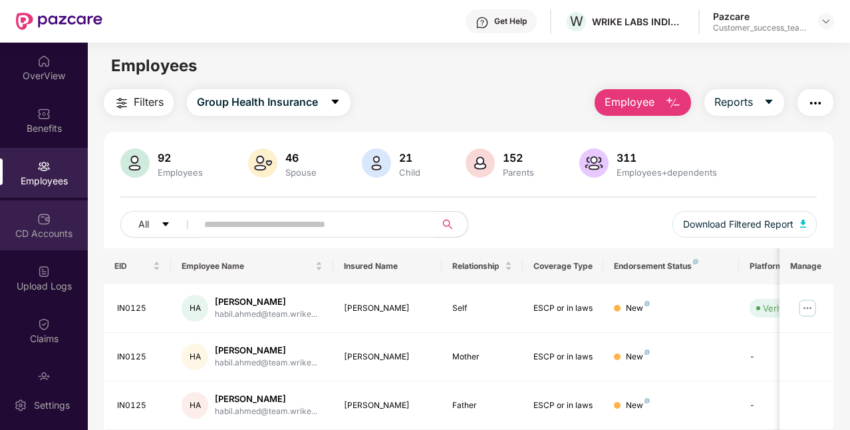
click at [61, 238] on div "CD Accounts" at bounding box center [44, 233] width 88 height 13
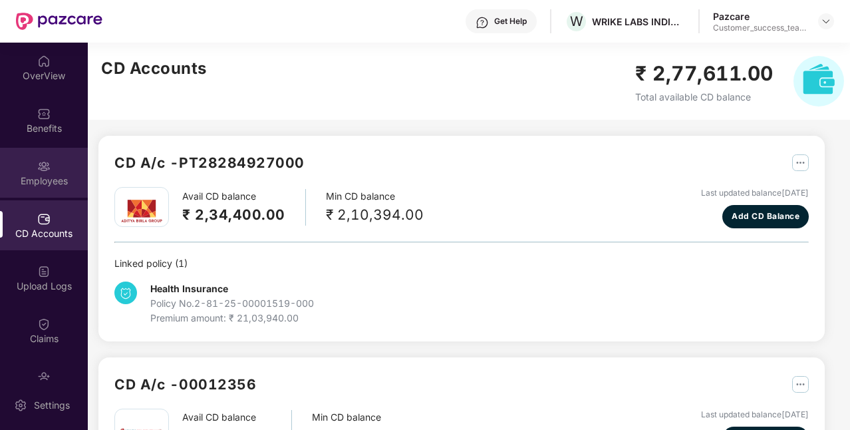
click at [59, 192] on div "Employees" at bounding box center [44, 173] width 88 height 50
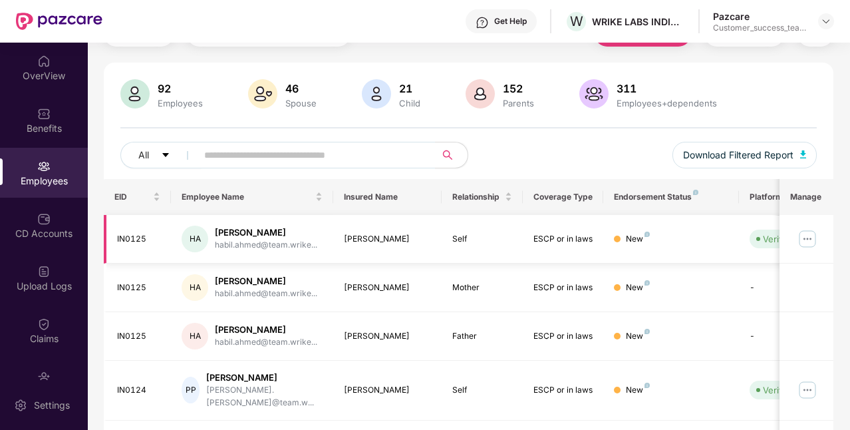
scroll to position [385, 0]
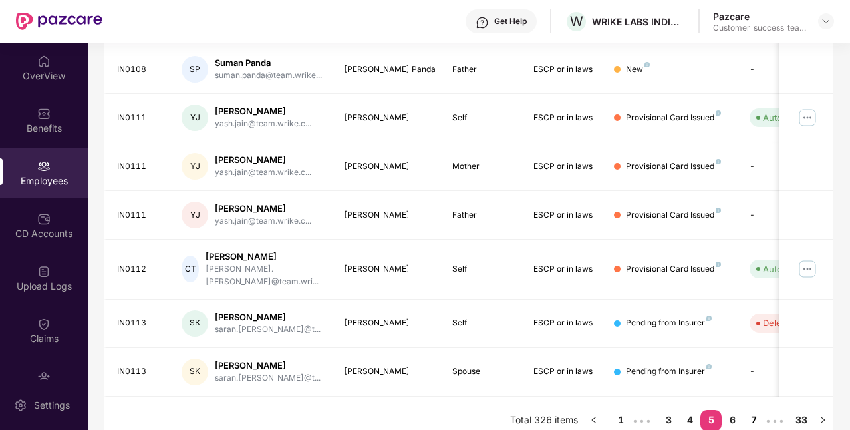
click at [757, 410] on link "7" at bounding box center [753, 420] width 21 height 20
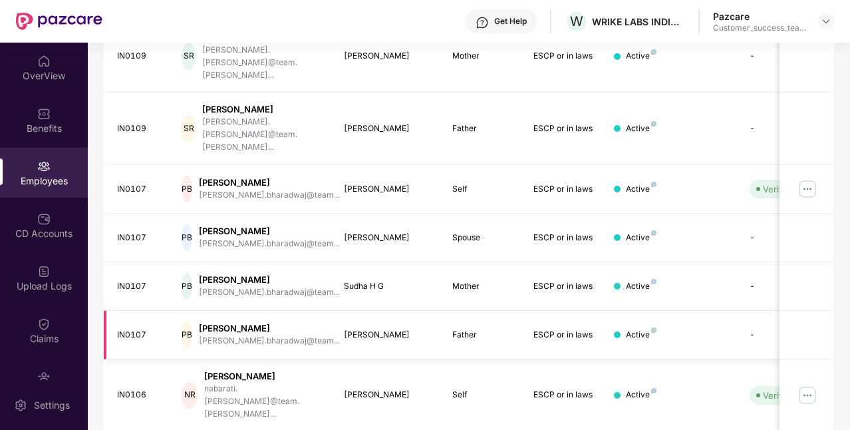
scroll to position [262, 0]
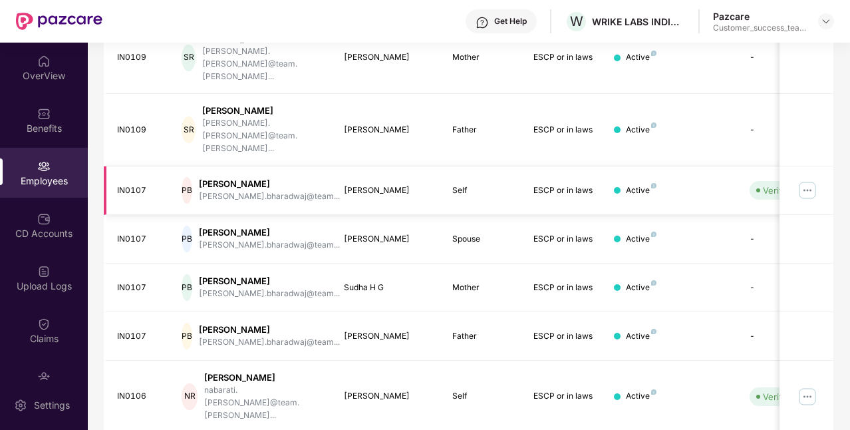
click at [805, 180] on img at bounding box center [807, 190] width 21 height 21
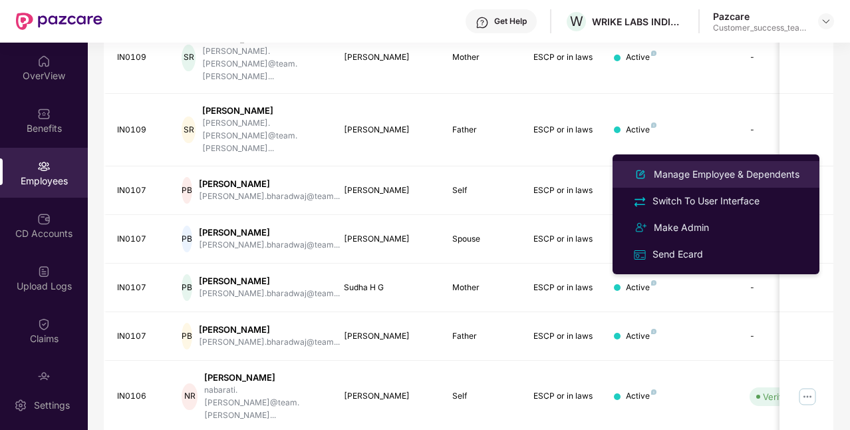
click at [765, 169] on div "Manage Employee & Dependents" at bounding box center [726, 174] width 151 height 15
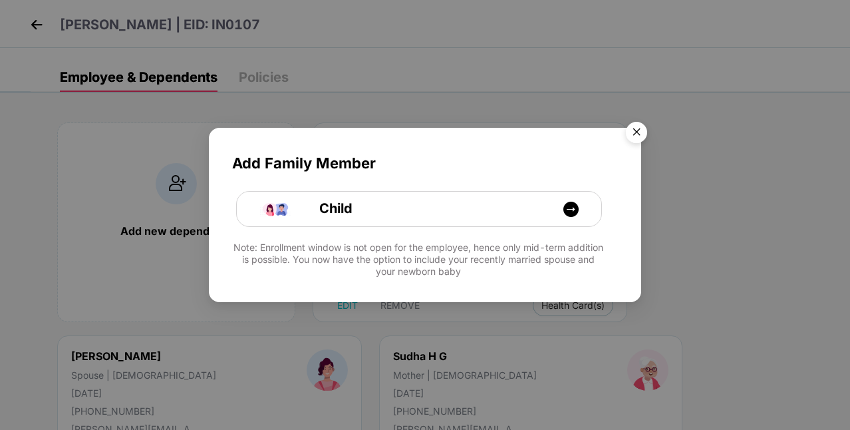
click at [639, 126] on img "Close" at bounding box center [636, 134] width 37 height 37
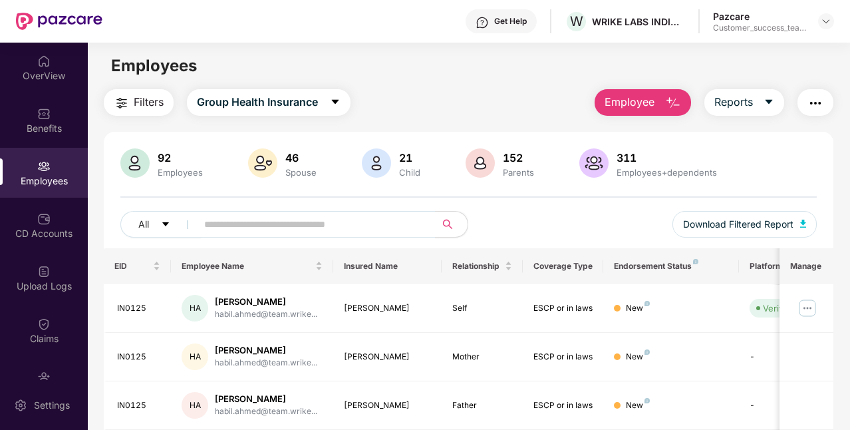
scroll to position [385, 0]
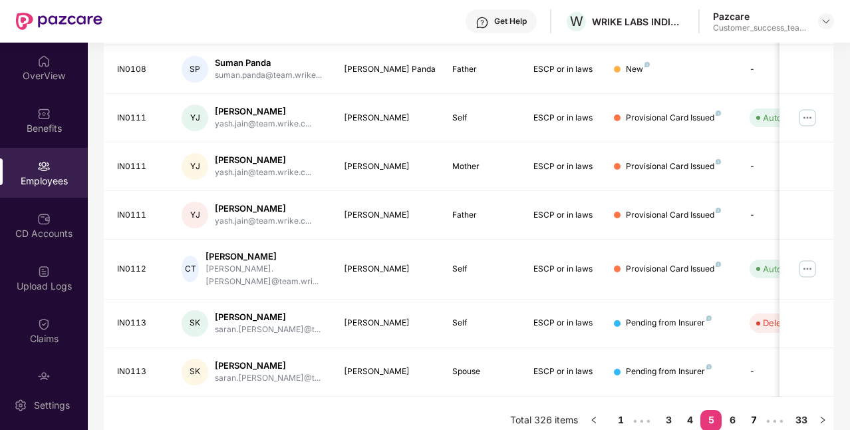
click at [757, 410] on link "7" at bounding box center [753, 420] width 21 height 20
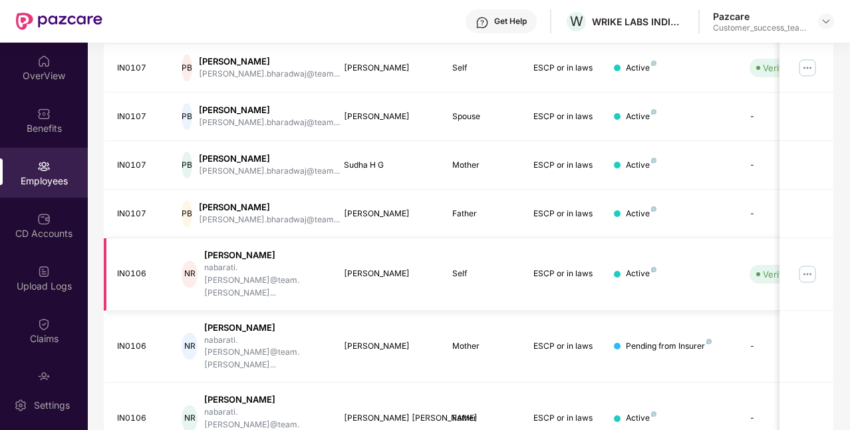
click at [805, 264] on img at bounding box center [807, 274] width 21 height 21
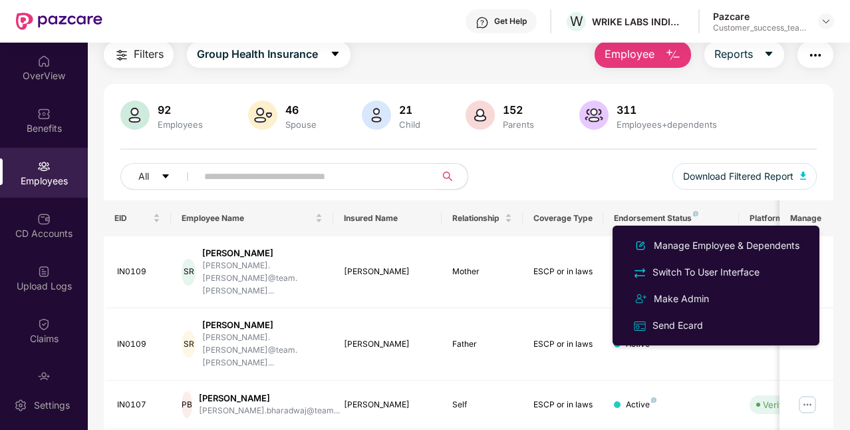
scroll to position [0, 0]
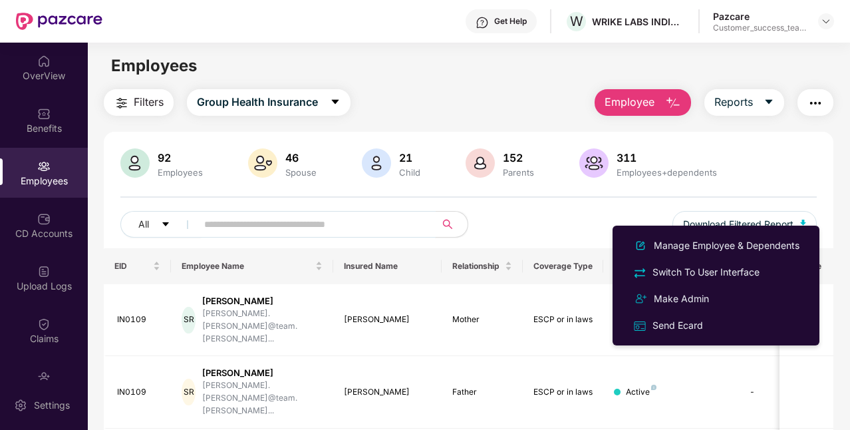
click at [242, 217] on input "text" at bounding box center [311, 224] width 214 height 20
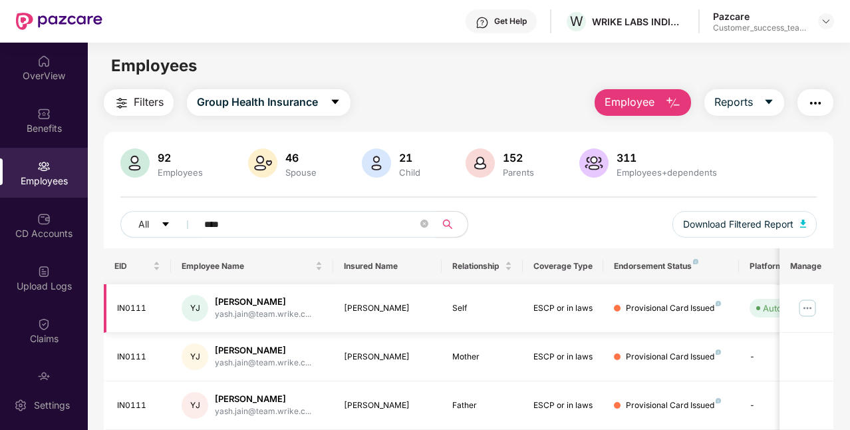
type input "****"
click at [807, 309] on img at bounding box center [807, 307] width 21 height 21
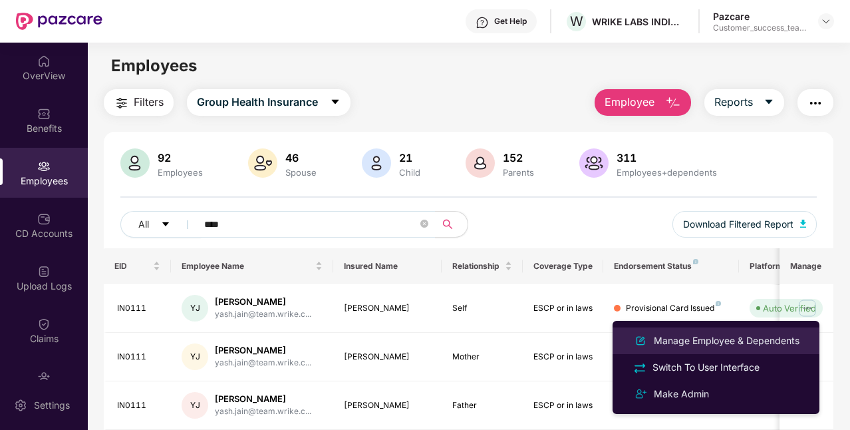
click at [721, 335] on div "Manage Employee & Dependents" at bounding box center [726, 340] width 151 height 15
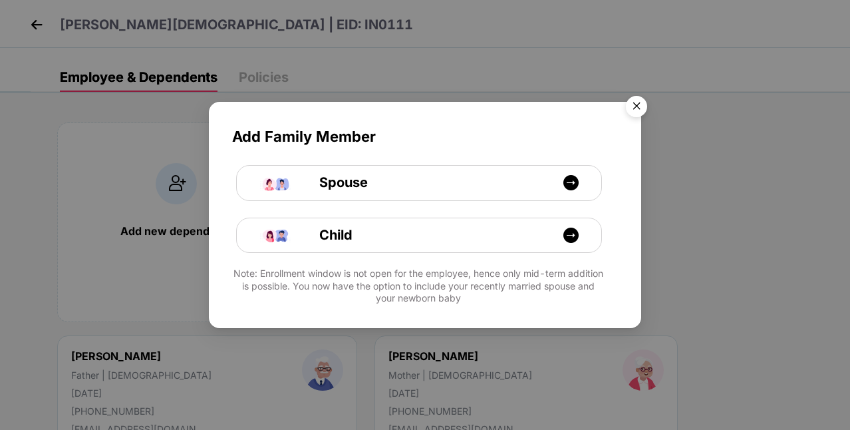
click at [639, 106] on img "Close" at bounding box center [636, 108] width 37 height 37
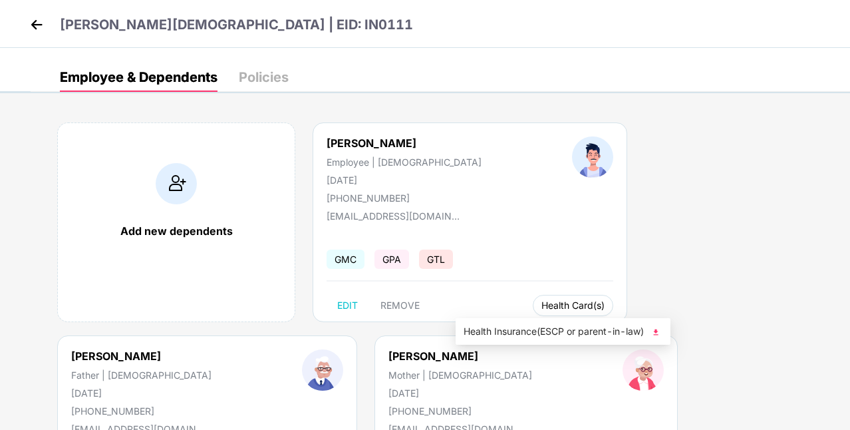
click at [533, 299] on button "Health Card(s)" at bounding box center [573, 305] width 81 height 21
click at [514, 324] on span "Health Insurance(ESCP or parent-in-law)" at bounding box center [563, 331] width 199 height 15
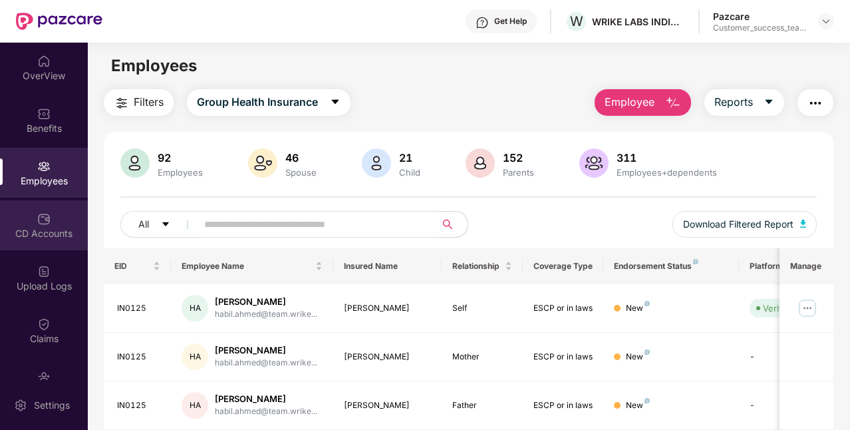
click at [37, 211] on div at bounding box center [43, 217] width 13 height 13
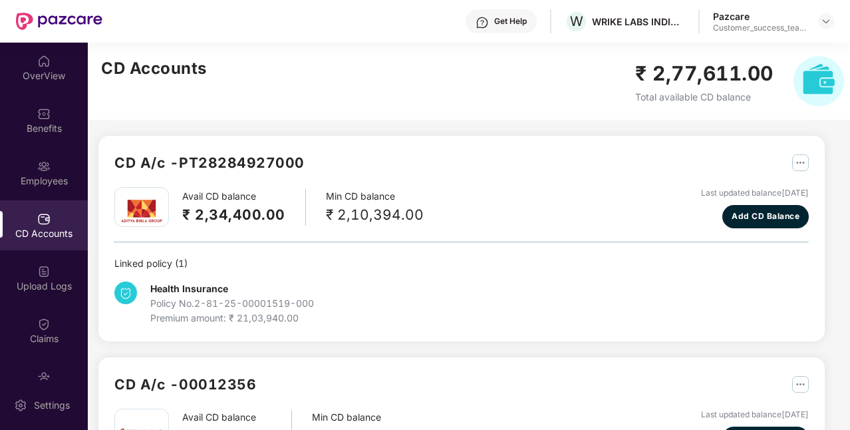
click at [797, 160] on img "button" at bounding box center [801, 162] width 17 height 17
click at [610, 184] on div "CD A/c - PT28284927000" at bounding box center [461, 169] width 695 height 35
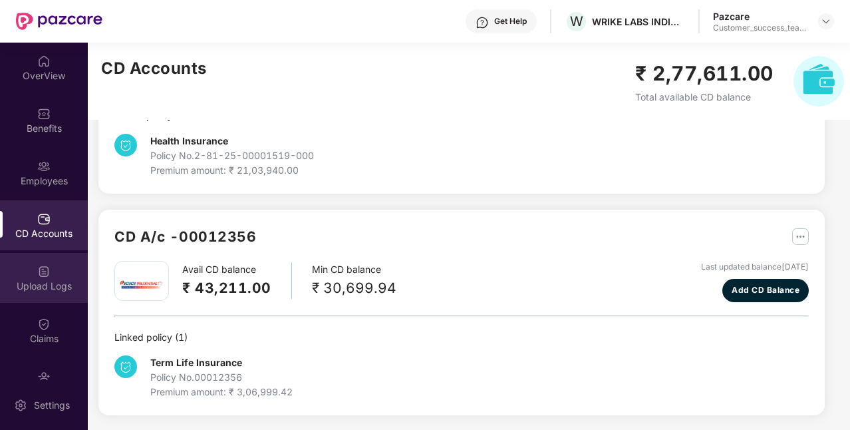
click at [59, 282] on div "Upload Logs" at bounding box center [44, 285] width 88 height 13
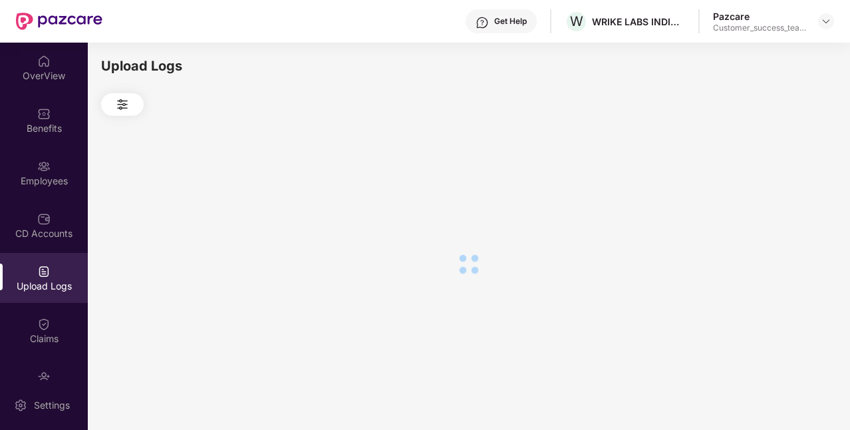
scroll to position [0, 0]
click at [45, 337] on div "Claims" at bounding box center [44, 338] width 88 height 13
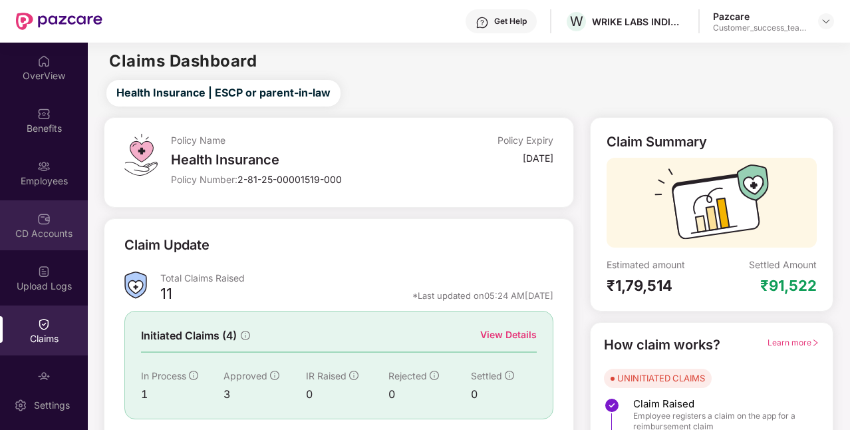
click at [53, 235] on div "CD Accounts" at bounding box center [44, 233] width 88 height 13
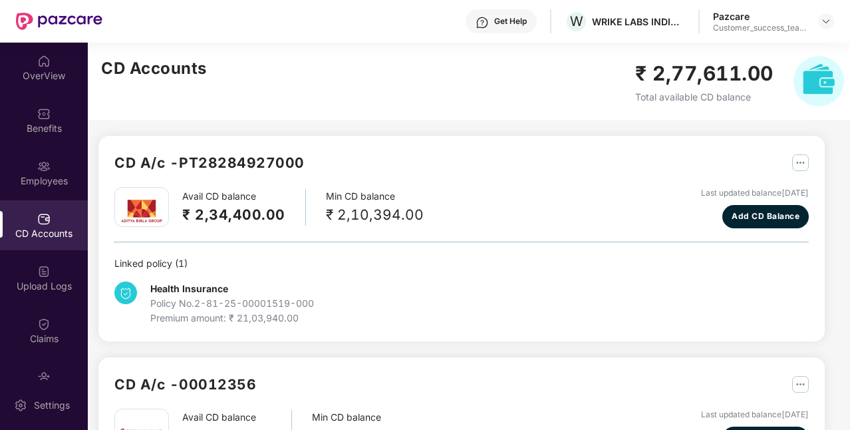
click at [305, 313] on div "Premium amount: ₹ 21,03,940.00" at bounding box center [232, 318] width 164 height 15
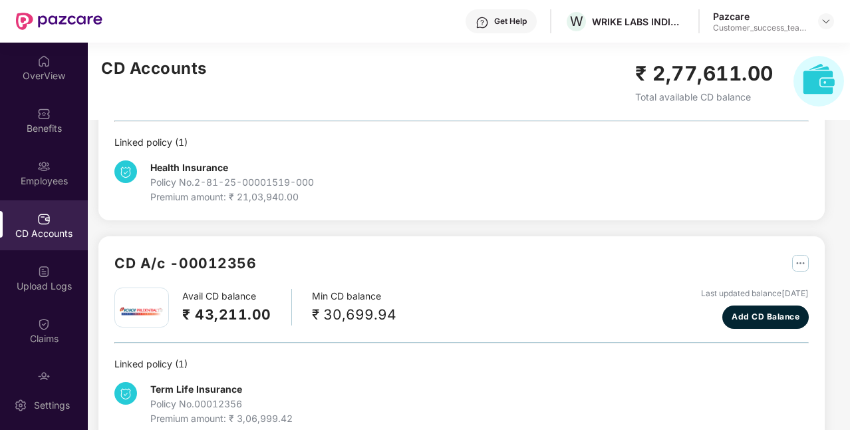
scroll to position [148, 0]
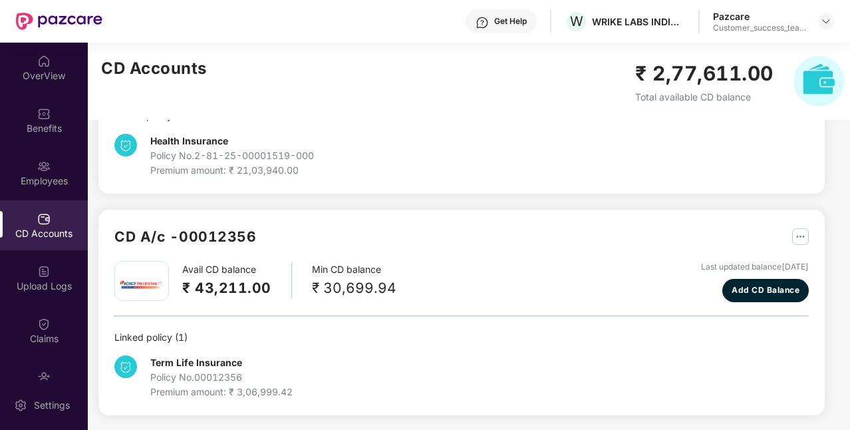
drag, startPoint x: 673, startPoint y: 266, endPoint x: 809, endPoint y: 267, distance: 135.8
click at [809, 267] on div "CD A/c - 00012356 Avail CD balance ₹ 43,211.00 Min CD balance ₹ 30,699.94 Last …" at bounding box center [461, 313] width 727 height 206
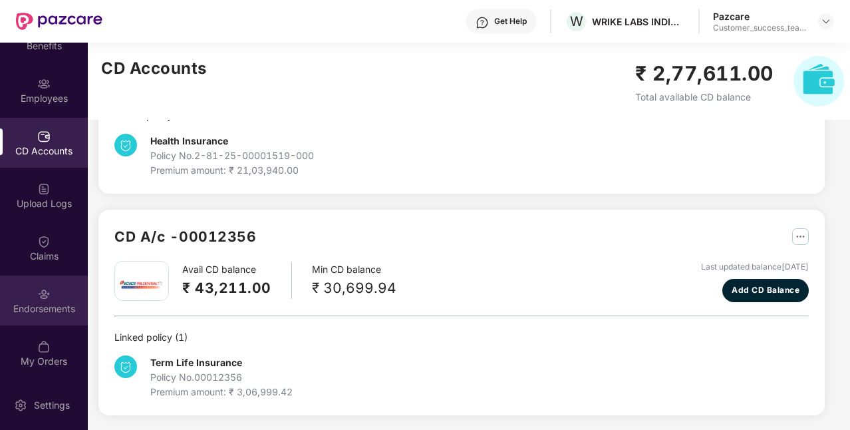
click at [49, 297] on div "Endorsements" at bounding box center [44, 301] width 88 height 50
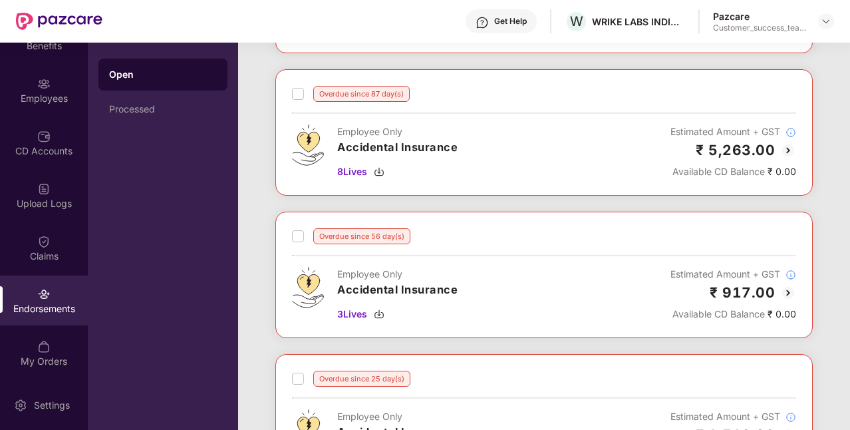
scroll to position [238, 0]
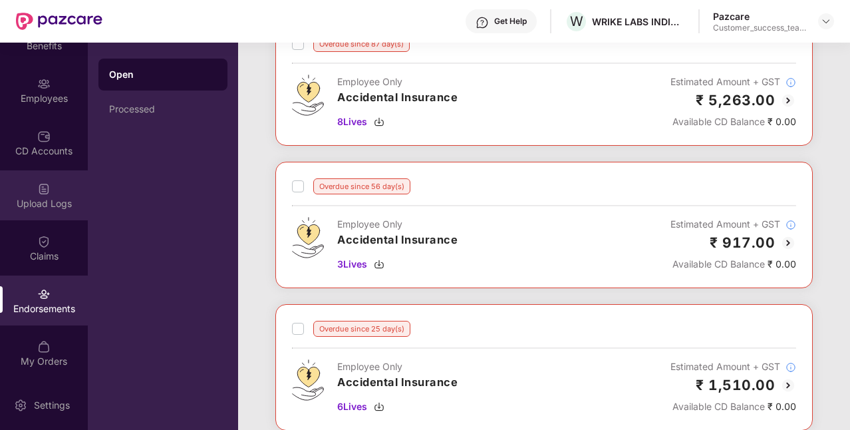
click at [44, 206] on div "Upload Logs" at bounding box center [44, 203] width 88 height 13
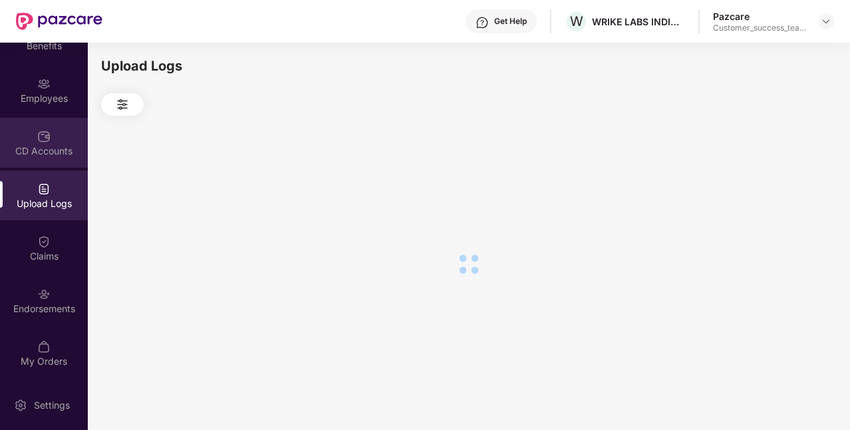
click at [55, 152] on div "CD Accounts" at bounding box center [44, 150] width 88 height 13
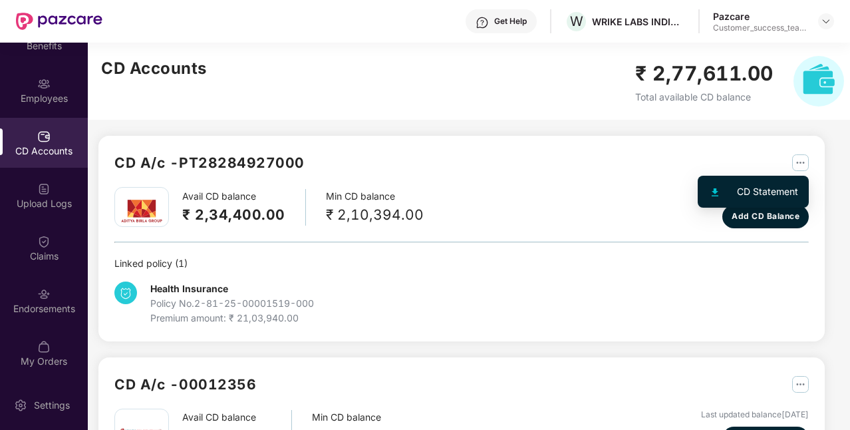
click at [804, 160] on img "button" at bounding box center [801, 162] width 17 height 17
click at [741, 192] on div "CD Statement" at bounding box center [767, 191] width 61 height 15
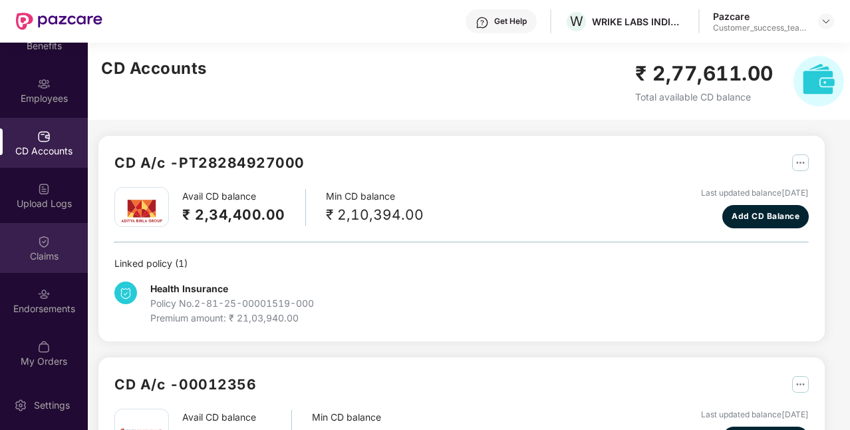
click at [37, 246] on img at bounding box center [43, 241] width 13 height 13
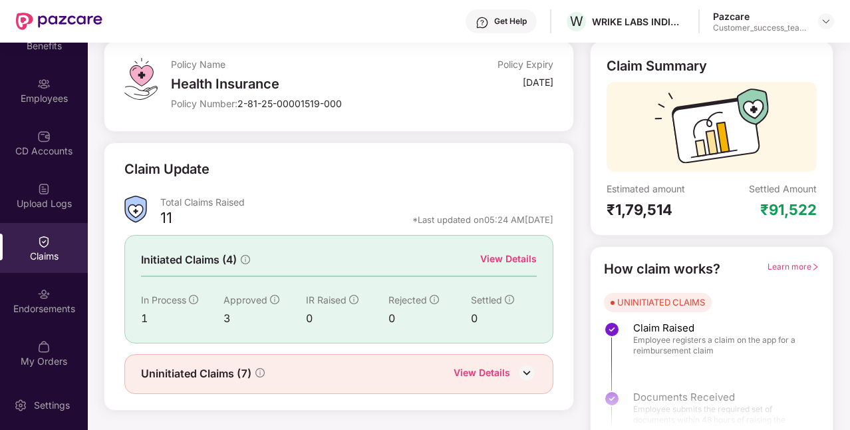
scroll to position [91, 0]
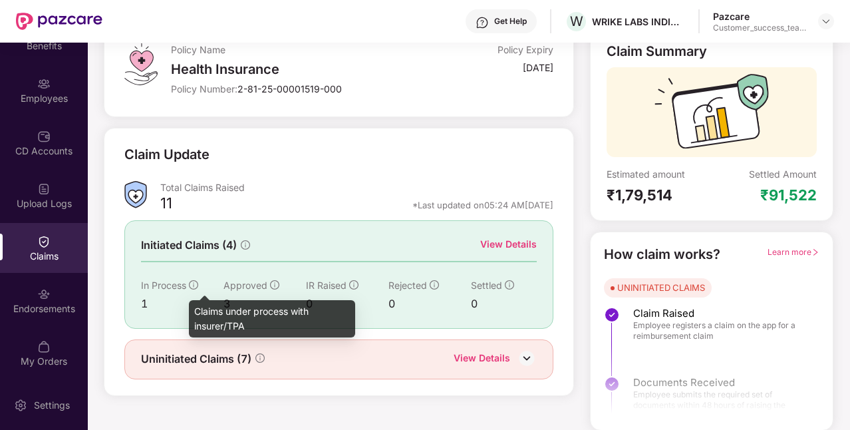
click at [194, 283] on icon "info-circle" at bounding box center [193, 284] width 9 height 9
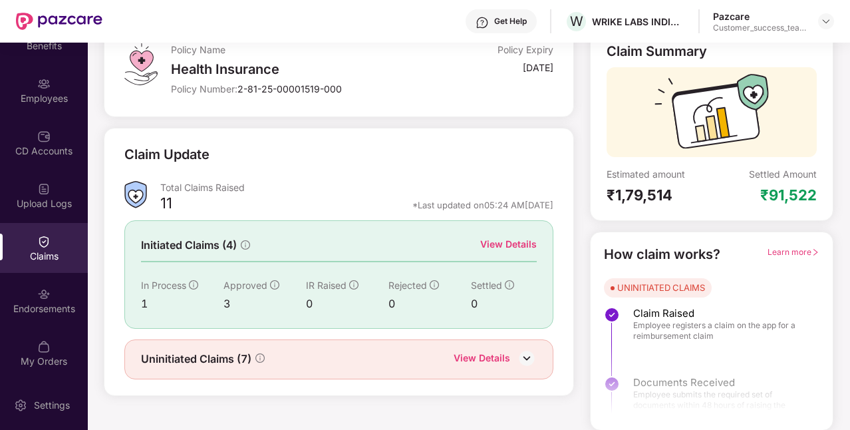
click at [144, 303] on div "1" at bounding box center [182, 303] width 83 height 17
click at [530, 358] on img at bounding box center [527, 358] width 20 height 20
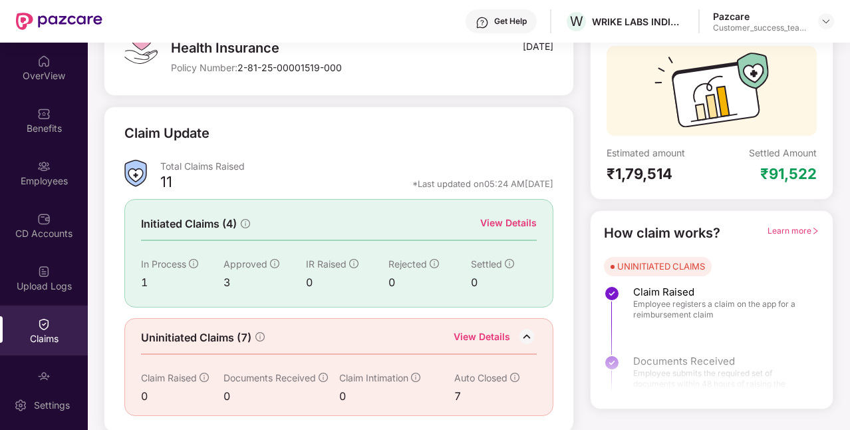
scroll to position [83, 0]
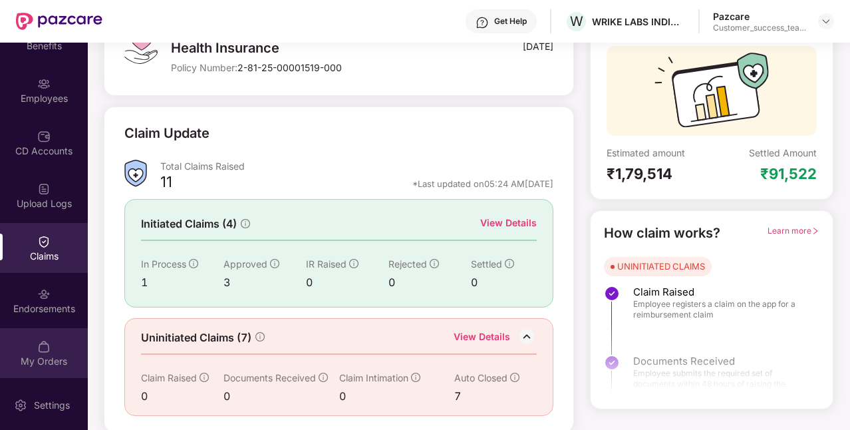
click at [45, 345] on img at bounding box center [43, 346] width 13 height 13
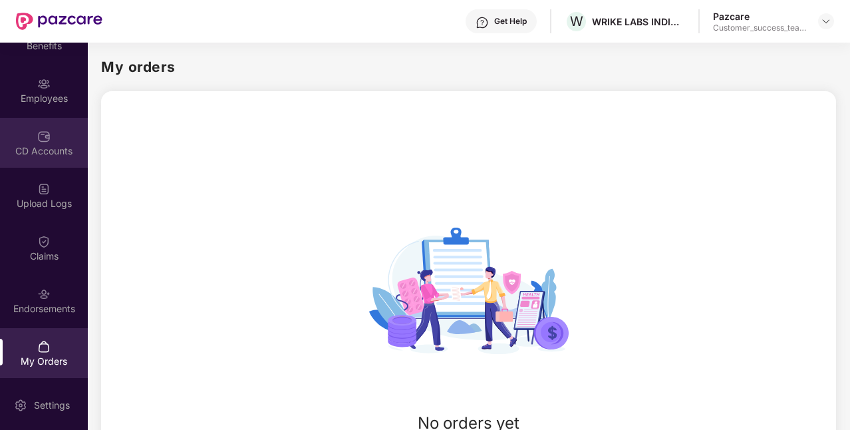
scroll to position [0, 0]
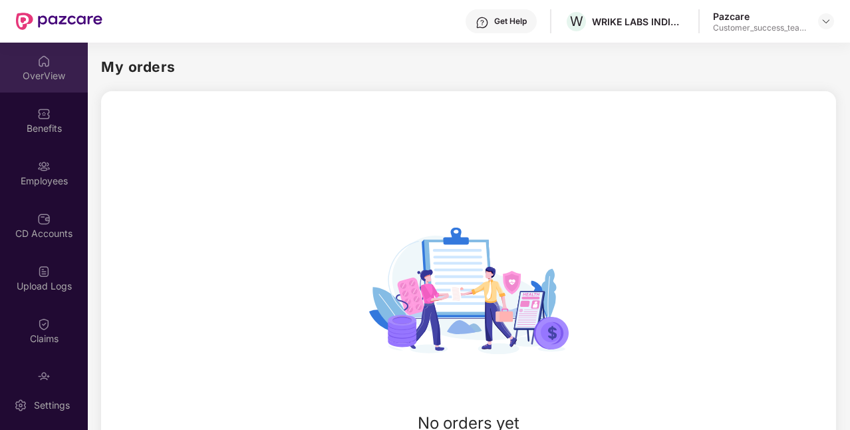
click at [51, 56] on div "OverView" at bounding box center [44, 68] width 88 height 50
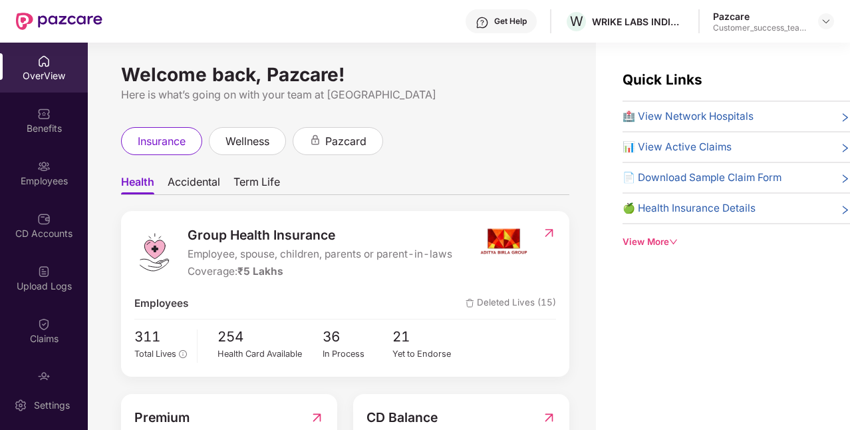
click at [645, 240] on div "View More" at bounding box center [737, 242] width 228 height 14
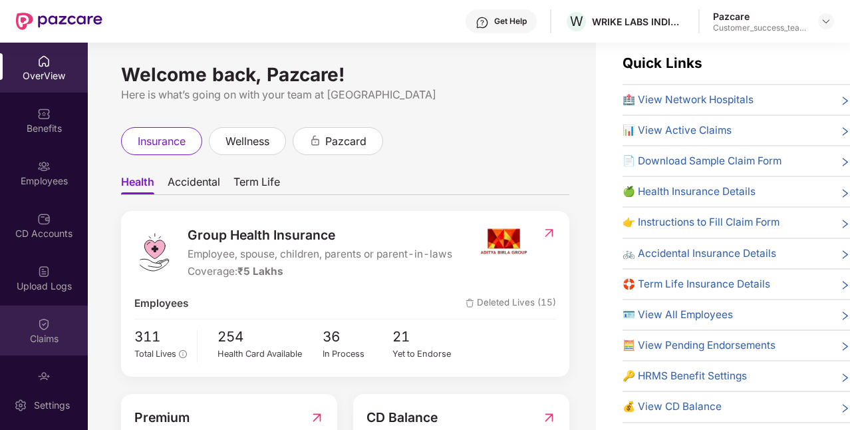
click at [38, 330] on img at bounding box center [43, 323] width 13 height 13
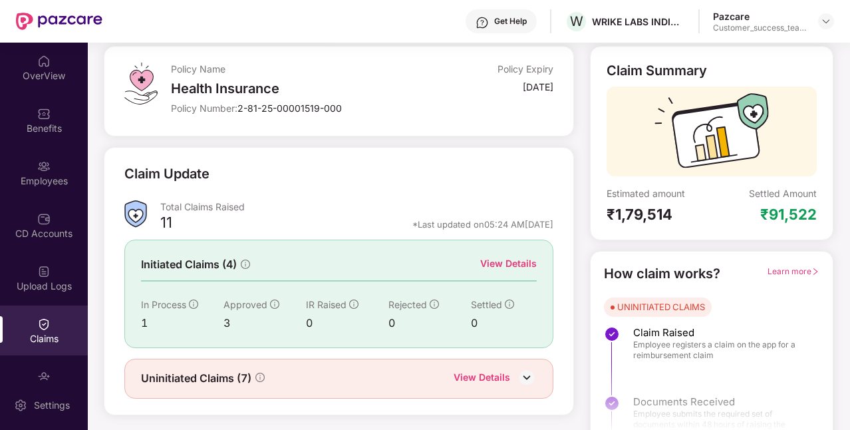
scroll to position [91, 0]
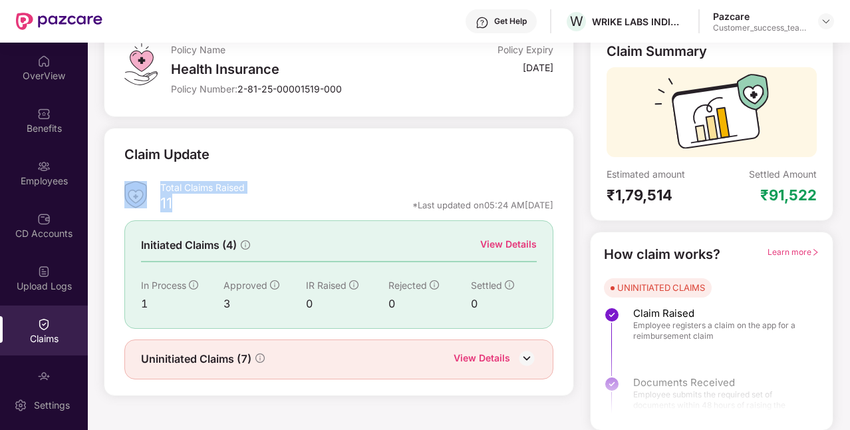
drag, startPoint x: 180, startPoint y: 205, endPoint x: 156, endPoint y: 201, distance: 23.6
click at [156, 201] on div "Total Claims Raised 11 *Last updated on 05:24 AM[DATE]" at bounding box center [338, 198] width 429 height 35
click at [162, 206] on div "11" at bounding box center [166, 205] width 12 height 23
click at [510, 244] on div "View Details" at bounding box center [508, 244] width 57 height 15
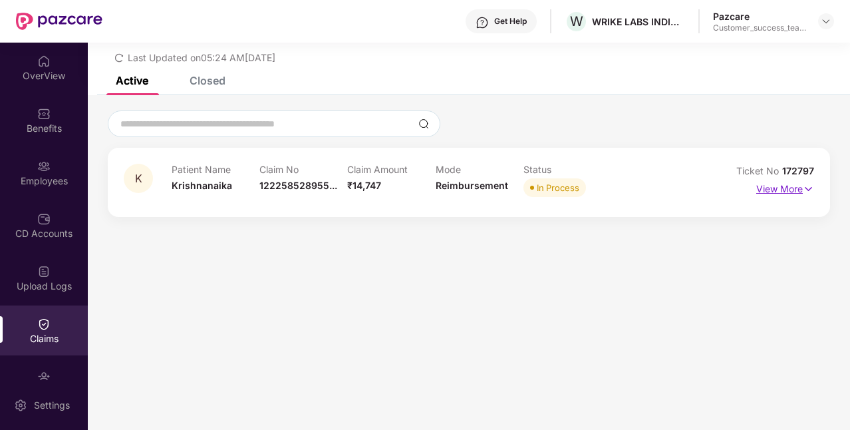
click at [769, 186] on p "View More" at bounding box center [786, 187] width 58 height 18
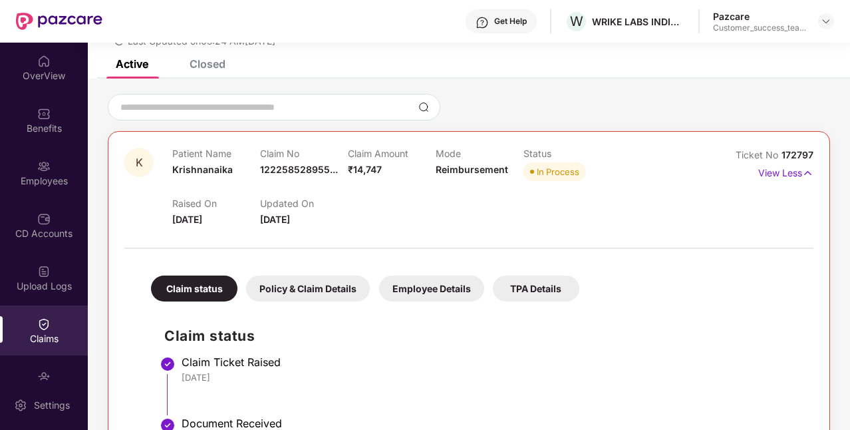
scroll to position [0, 0]
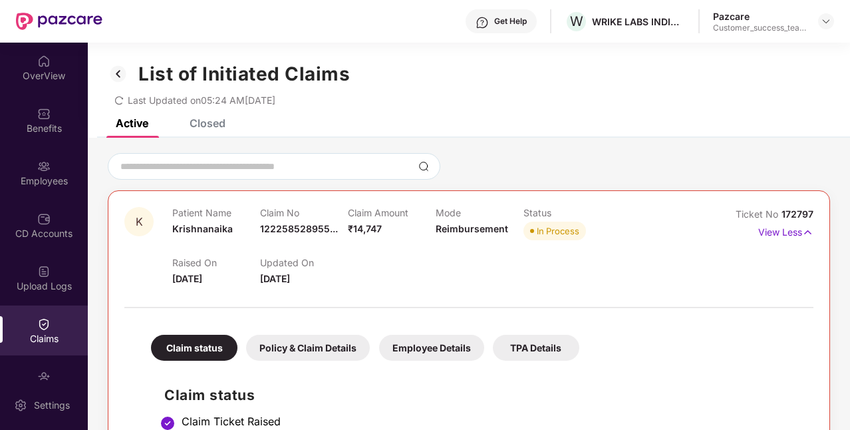
click at [201, 120] on div "Closed" at bounding box center [208, 122] width 36 height 13
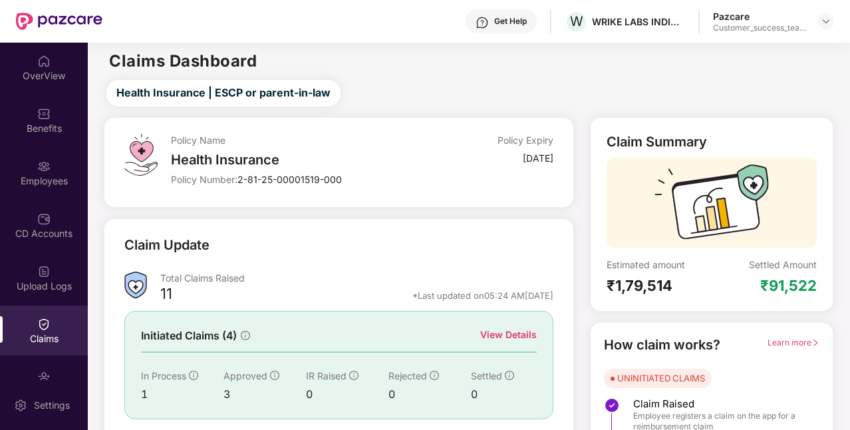
scroll to position [91, 0]
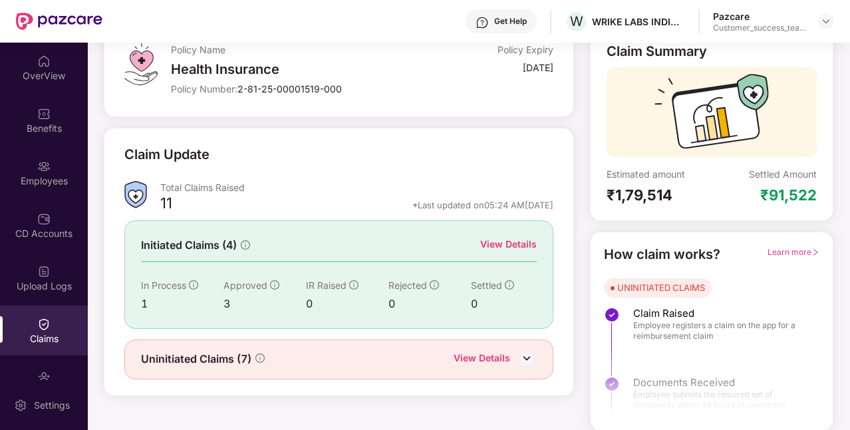
click at [506, 355] on div "View Details" at bounding box center [482, 359] width 57 height 17
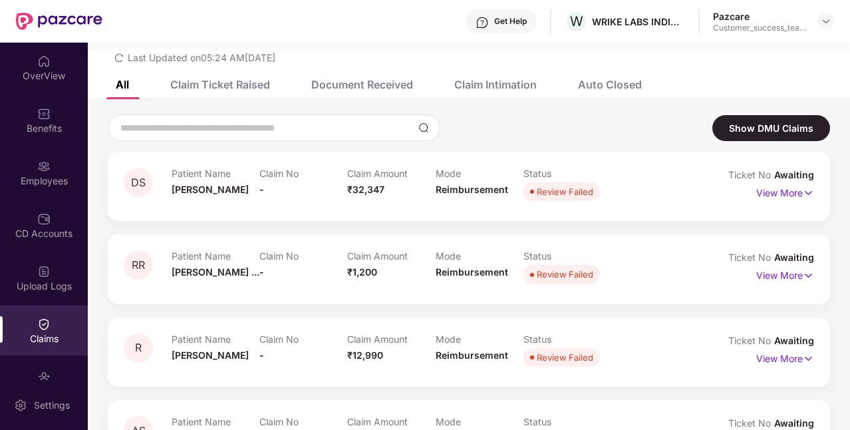
scroll to position [0, 0]
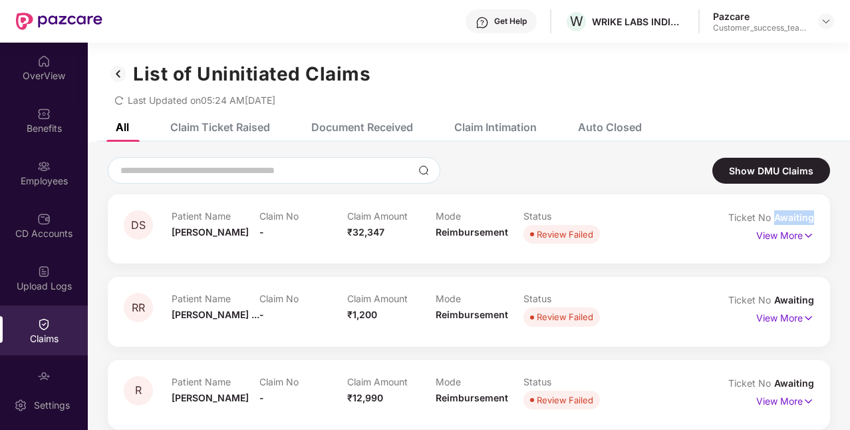
drag, startPoint x: 775, startPoint y: 220, endPoint x: 851, endPoint y: 220, distance: 75.9
click at [850, 220] on html "Get Help W WRIKE LABS [GEOGRAPHIC_DATA] PRIVATE LIMITED Pazcare Customer_succes…" at bounding box center [425, 215] width 850 height 430
click at [47, 63] on img at bounding box center [43, 61] width 13 height 13
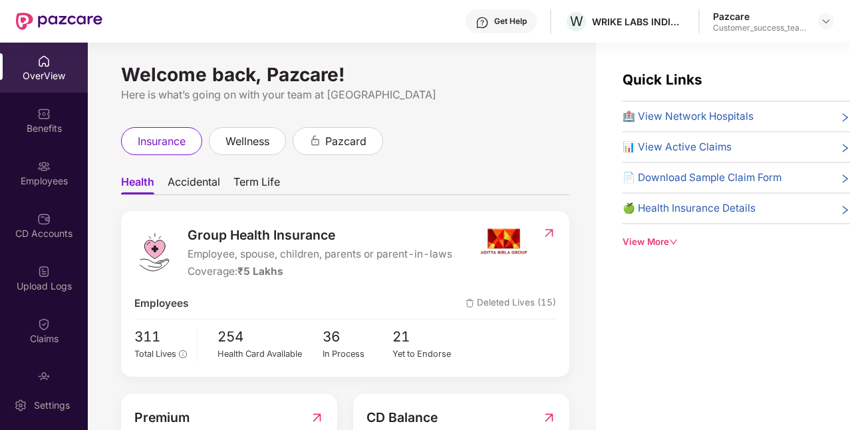
scroll to position [83, 0]
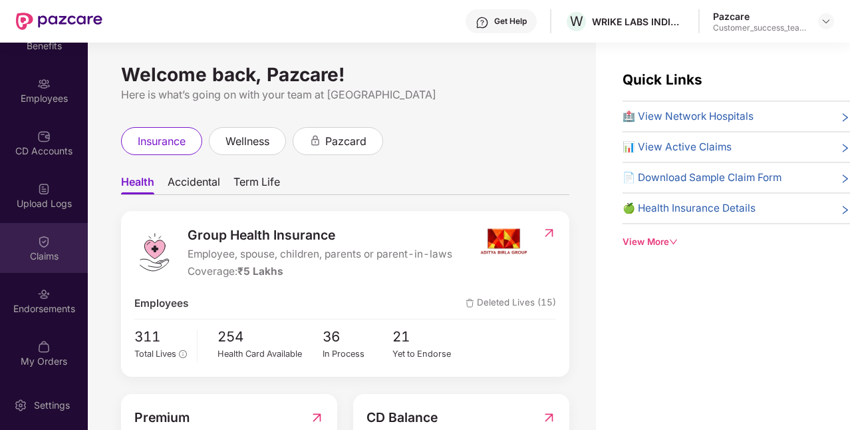
click at [42, 260] on div "Claims" at bounding box center [44, 256] width 88 height 13
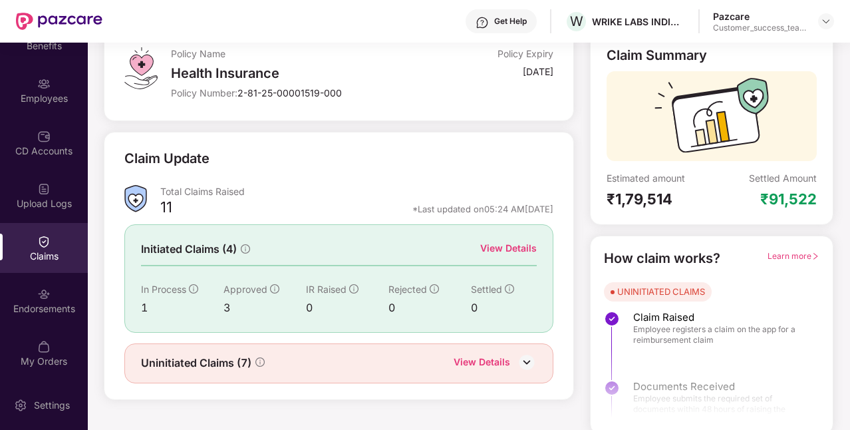
scroll to position [91, 0]
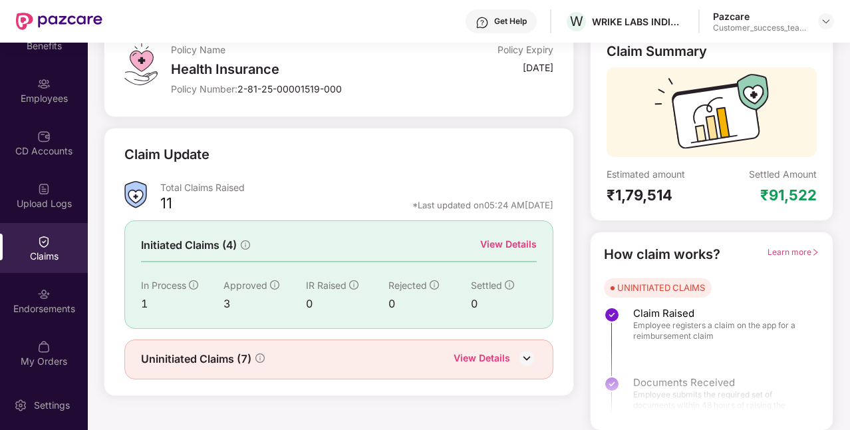
click at [508, 351] on div "View Details" at bounding box center [482, 359] width 57 height 17
click at [500, 352] on div "View Details" at bounding box center [482, 359] width 57 height 17
click at [521, 242] on div "View Details" at bounding box center [508, 244] width 57 height 15
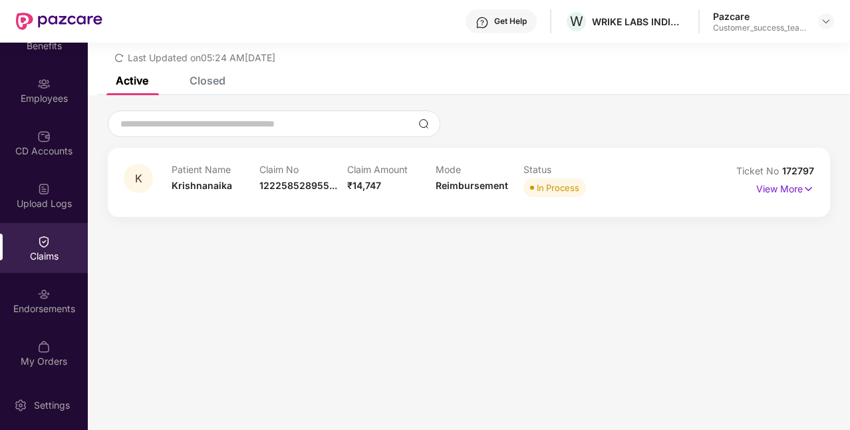
click at [215, 84] on div "Closed" at bounding box center [208, 80] width 36 height 13
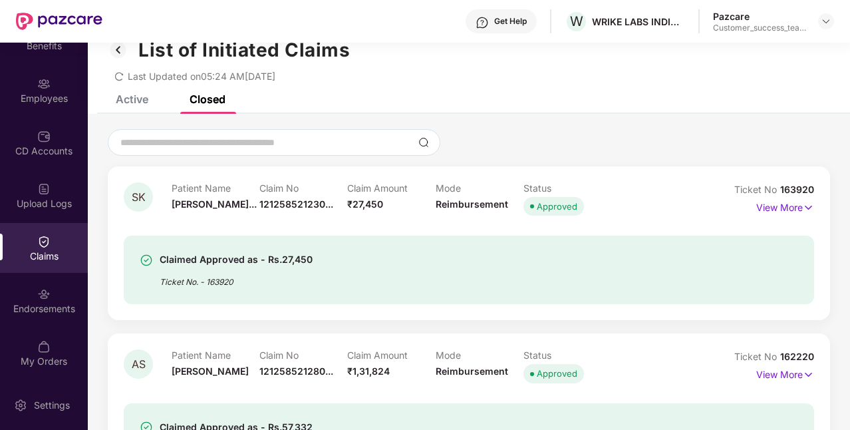
scroll to position [20, 0]
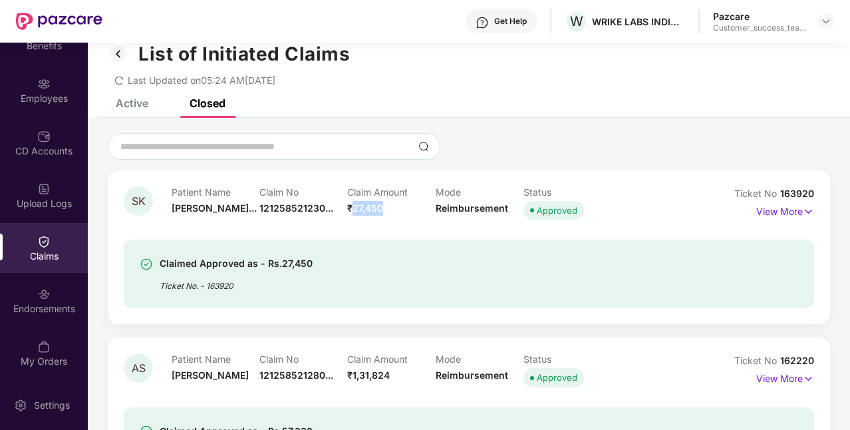
drag, startPoint x: 353, startPoint y: 208, endPoint x: 384, endPoint y: 209, distance: 31.3
click at [384, 209] on div "Claim Amount ₹27,450" at bounding box center [391, 204] width 88 height 37
click at [389, 232] on div "Claimed Approved as - Rs.27,450 Ticket No. - 163920" at bounding box center [469, 265] width 691 height 85
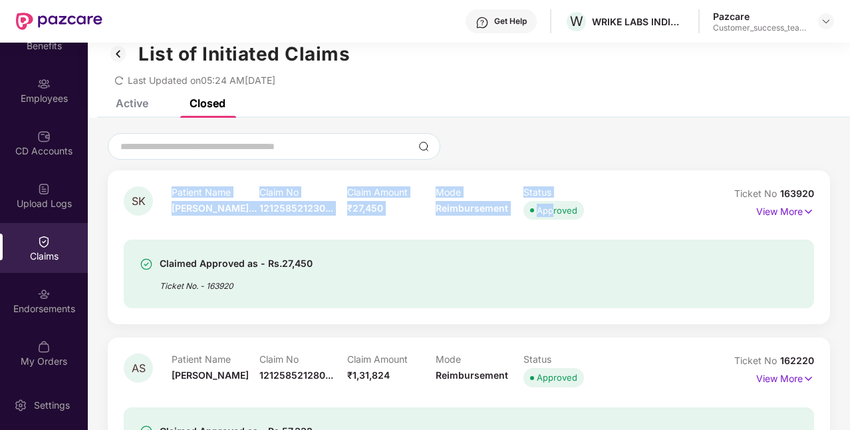
drag, startPoint x: 170, startPoint y: 209, endPoint x: 555, endPoint y: 208, distance: 384.6
click at [555, 208] on div "SK Patient Name [PERSON_NAME]... Claim No 121258521230... Claim Amount ₹27,450 …" at bounding box center [412, 204] width 576 height 37
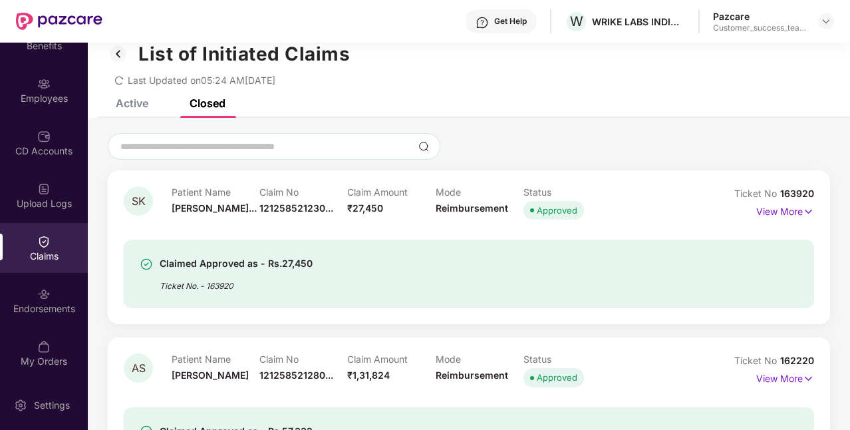
click at [400, 260] on div "Claimed Approved as - Rs.27,450 Ticket No. - 163920" at bounding box center [414, 274] width 549 height 37
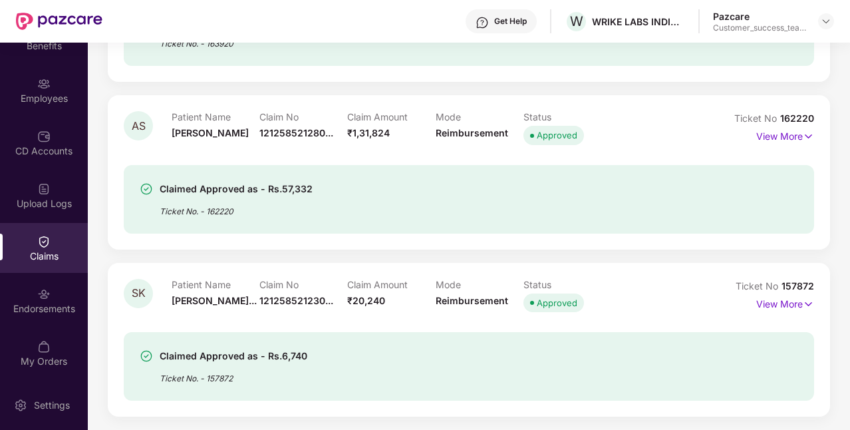
scroll to position [262, 0]
drag, startPoint x: 352, startPoint y: 301, endPoint x: 405, endPoint y: 302, distance: 52.6
click at [405, 302] on div "Claim Amount ₹20,240" at bounding box center [391, 297] width 88 height 37
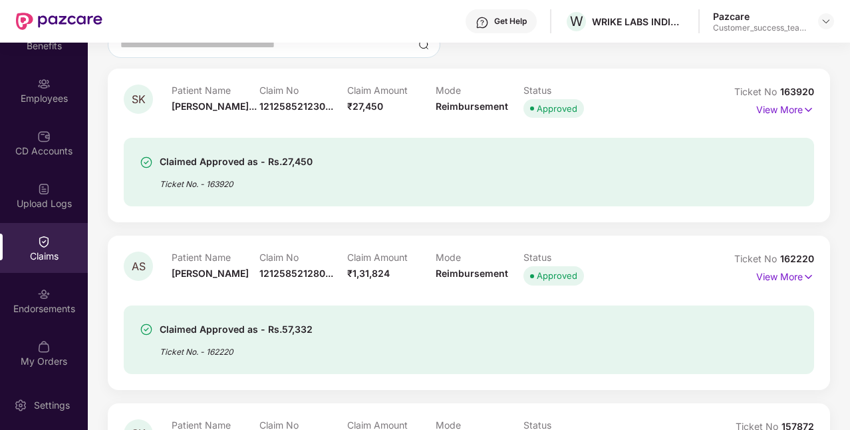
scroll to position [0, 0]
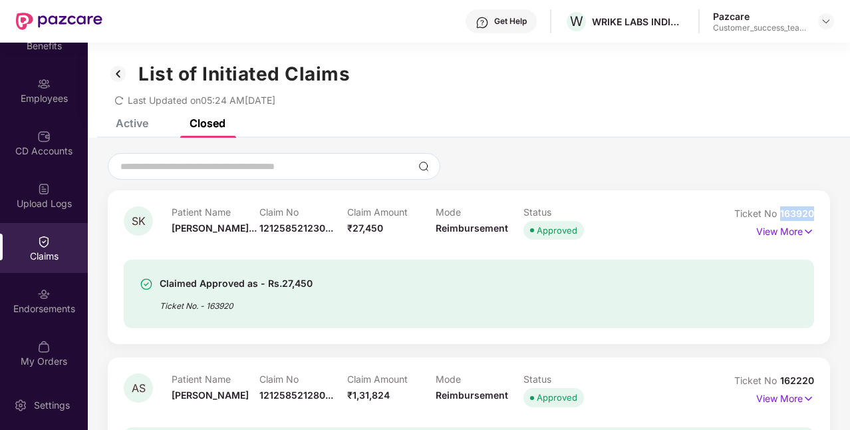
drag, startPoint x: 780, startPoint y: 210, endPoint x: 825, endPoint y: 212, distance: 45.3
click at [825, 212] on div "SK Patient Name [PERSON_NAME]... Claim No 121258521230... Claim Amount ₹27,450 …" at bounding box center [469, 267] width 723 height 154
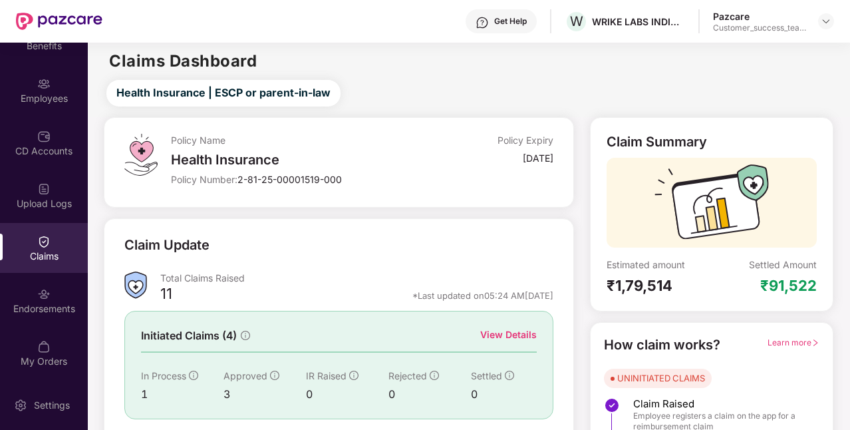
scroll to position [91, 0]
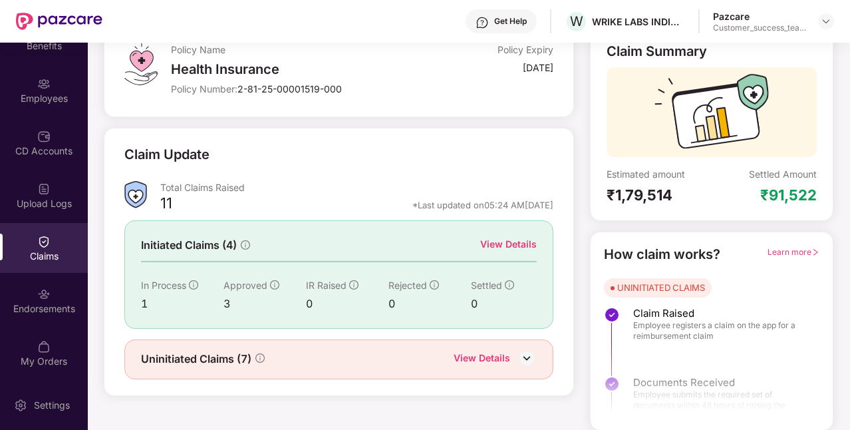
click at [524, 357] on img at bounding box center [527, 358] width 20 height 20
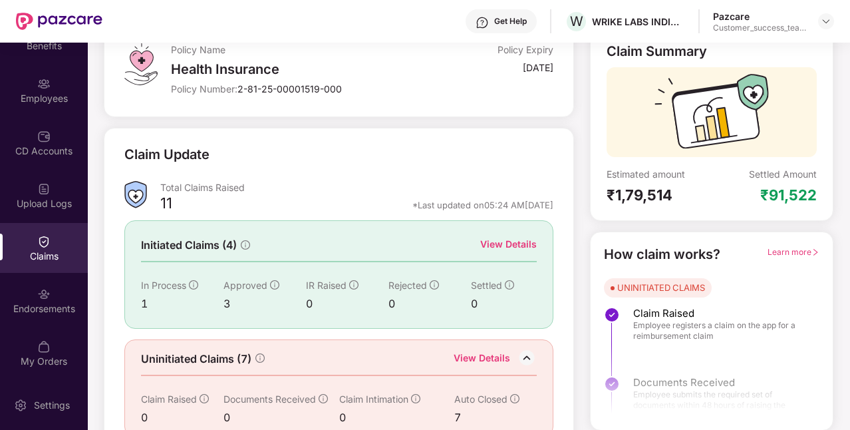
click at [474, 357] on div "View Details" at bounding box center [482, 359] width 57 height 17
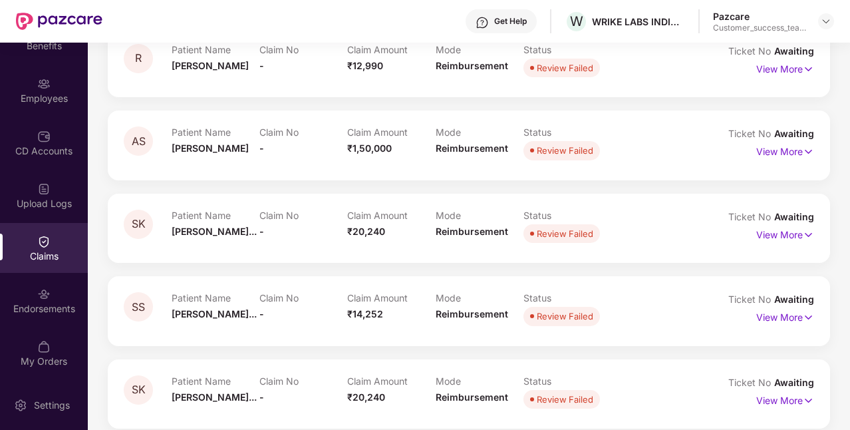
scroll to position [343, 0]
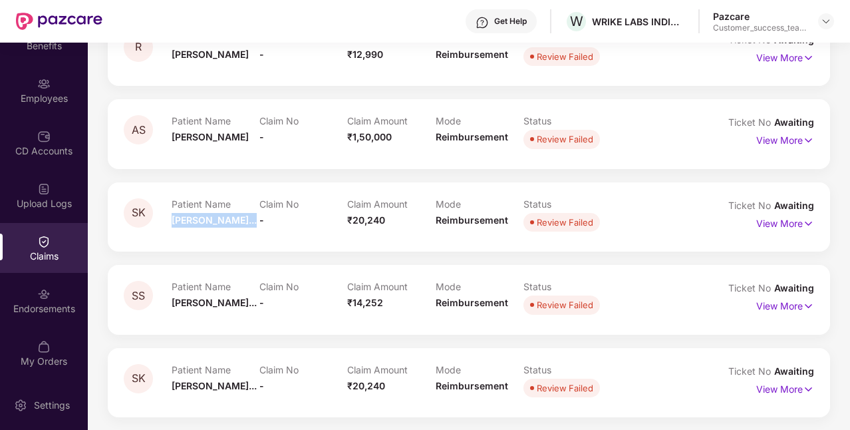
drag, startPoint x: 172, startPoint y: 220, endPoint x: 253, endPoint y: 224, distance: 81.3
click at [253, 224] on div "Patient Name [PERSON_NAME]..." at bounding box center [216, 216] width 88 height 37
click at [765, 224] on p "View More" at bounding box center [786, 222] width 58 height 18
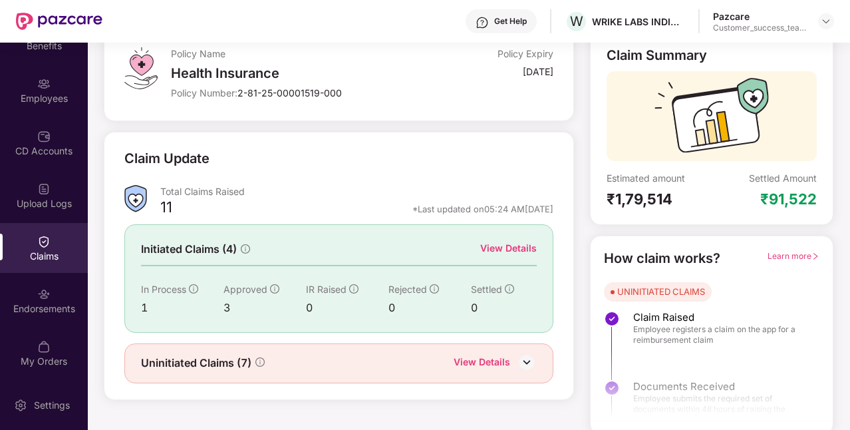
scroll to position [91, 0]
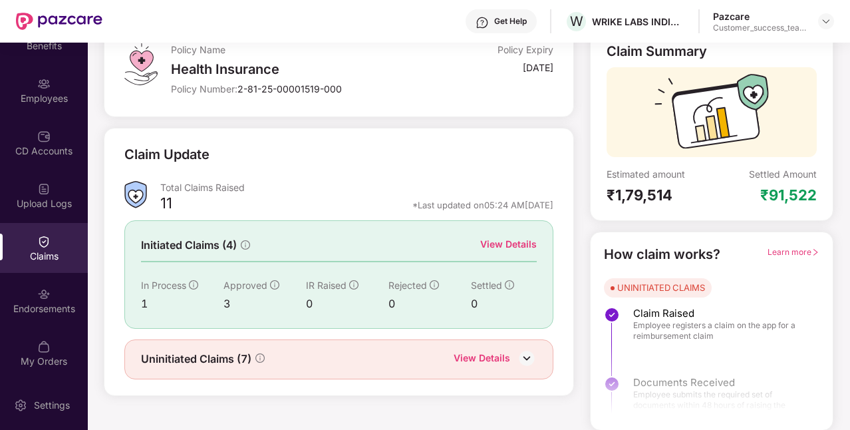
click at [530, 357] on img at bounding box center [527, 358] width 20 height 20
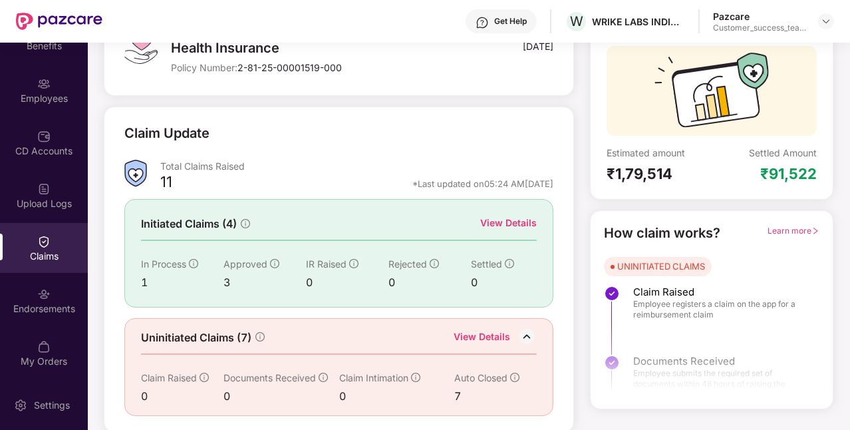
click at [496, 227] on div "View Details" at bounding box center [508, 223] width 57 height 15
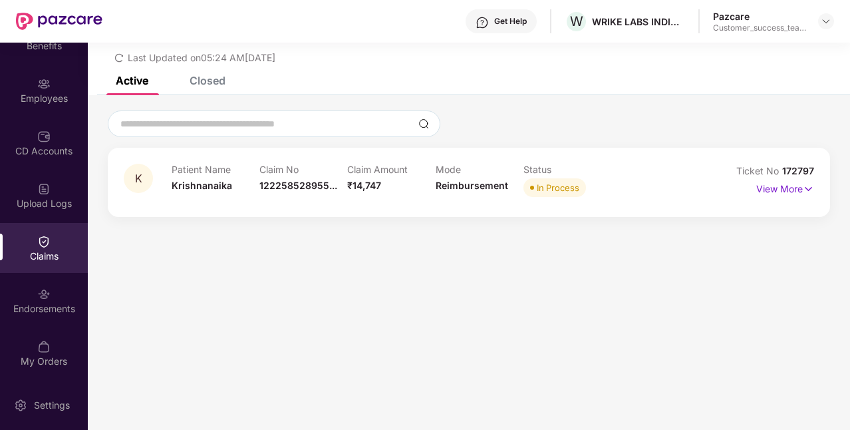
scroll to position [43, 0]
click at [192, 85] on div "Closed" at bounding box center [208, 80] width 36 height 13
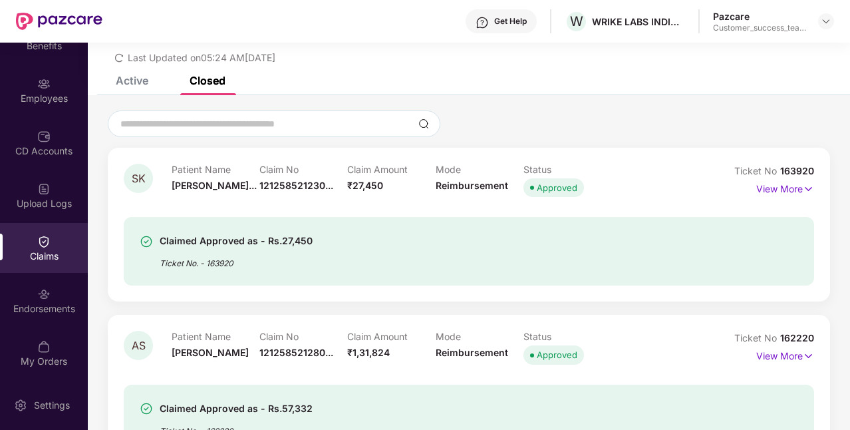
scroll to position [262, 0]
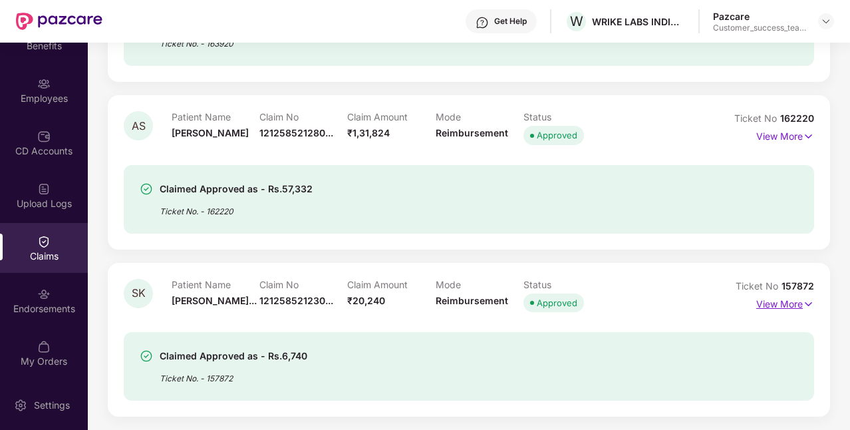
click at [759, 300] on p "View More" at bounding box center [786, 302] width 58 height 18
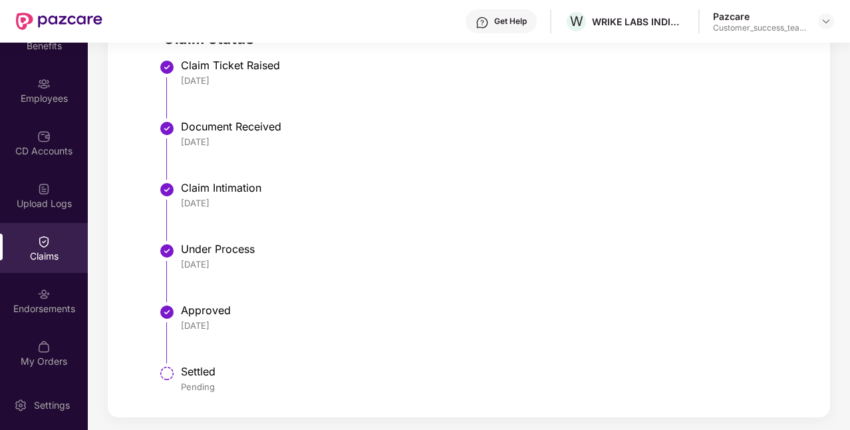
scroll to position [773, 0]
drag, startPoint x: 214, startPoint y: 371, endPoint x: 177, endPoint y: 369, distance: 37.3
click at [177, 371] on li "Settled Pending" at bounding box center [483, 387] width 638 height 32
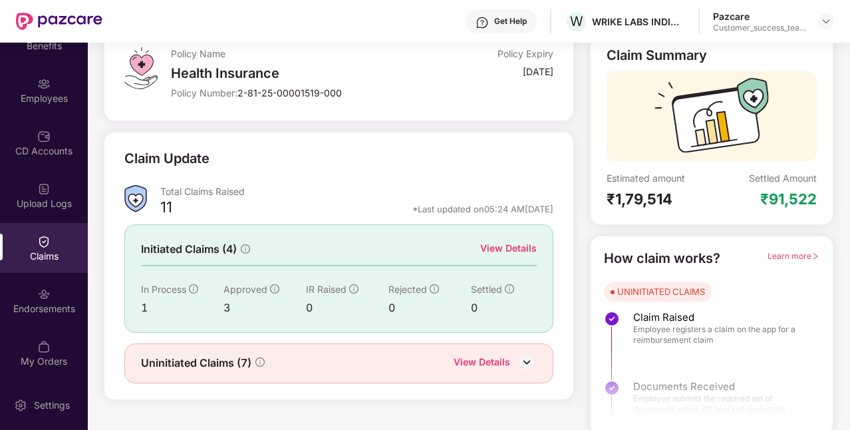
scroll to position [91, 0]
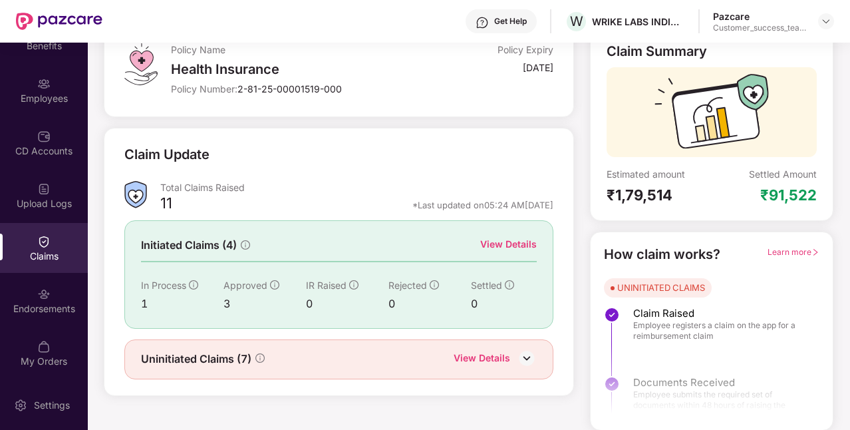
click at [504, 357] on div "View Details" at bounding box center [482, 359] width 57 height 17
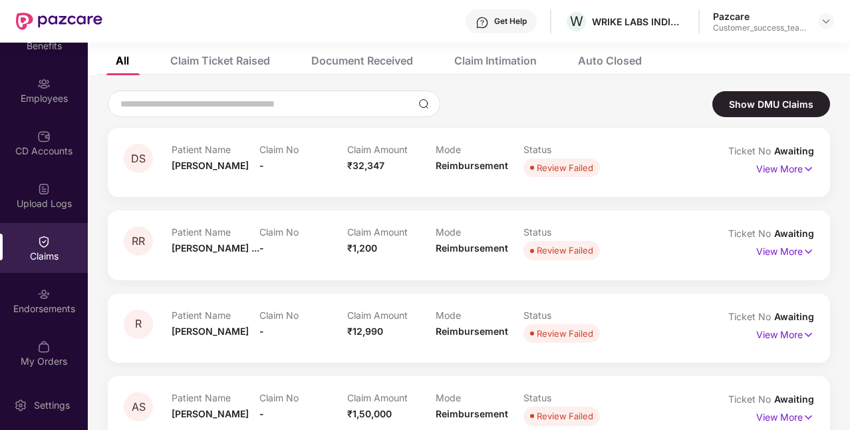
scroll to position [343, 0]
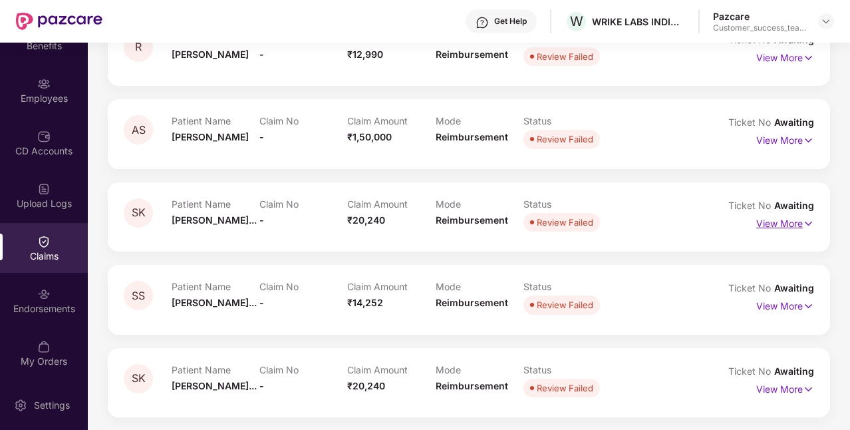
click at [795, 220] on p "View More" at bounding box center [786, 222] width 58 height 18
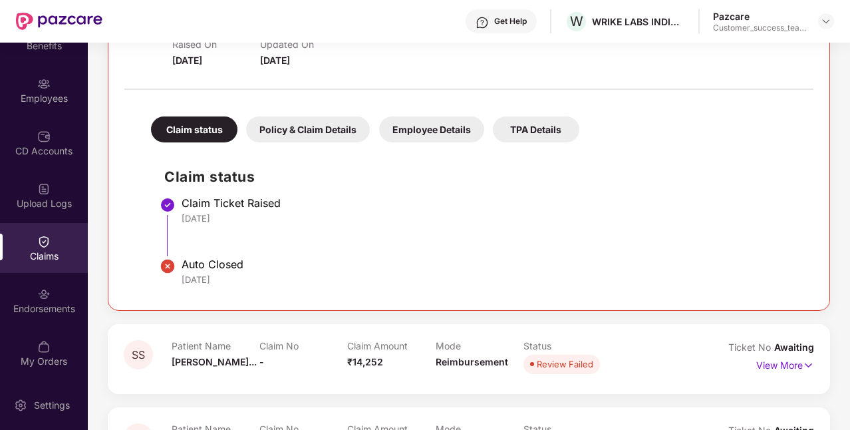
scroll to position [612, 0]
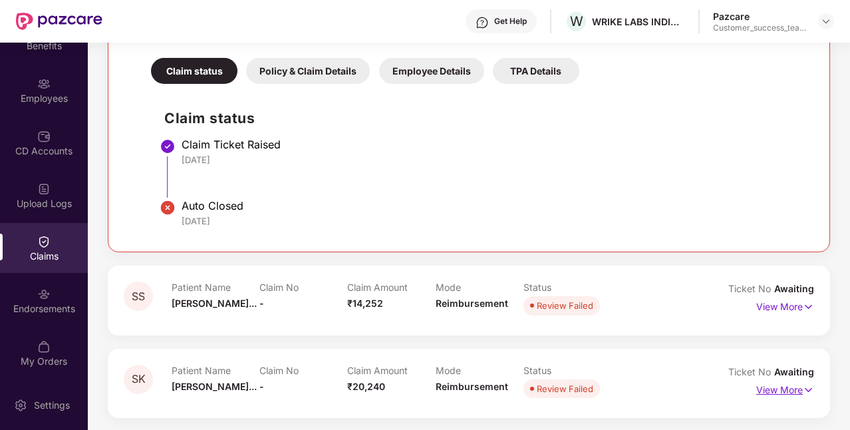
click at [795, 390] on p "View More" at bounding box center [786, 388] width 58 height 18
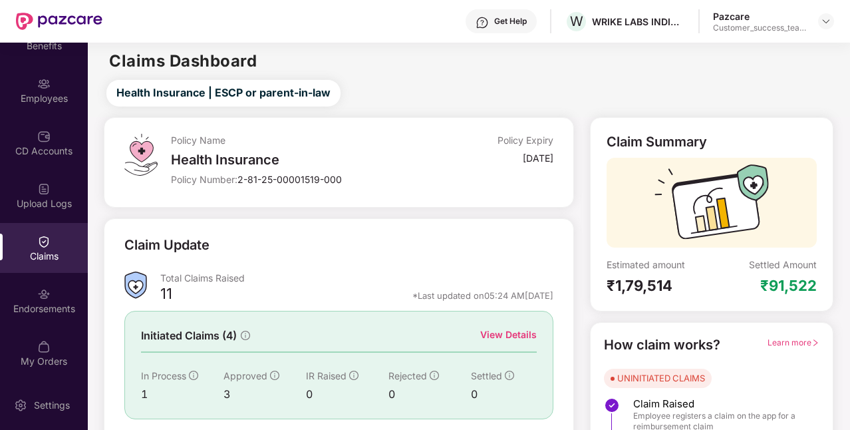
scroll to position [91, 0]
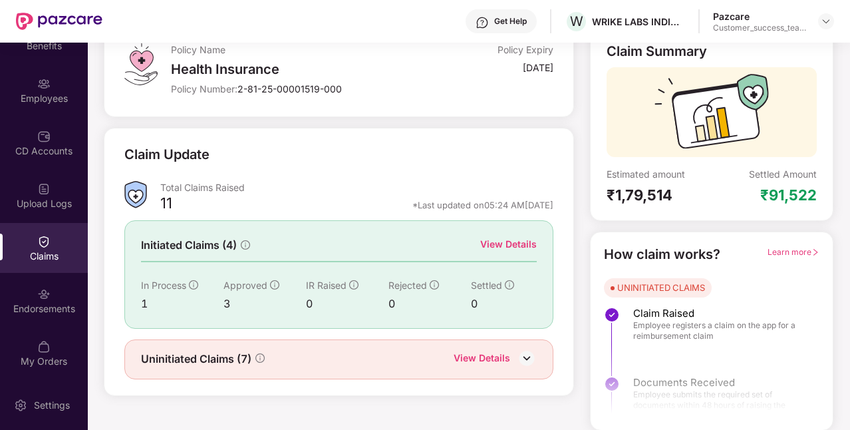
click at [500, 245] on div "View Details" at bounding box center [508, 244] width 57 height 15
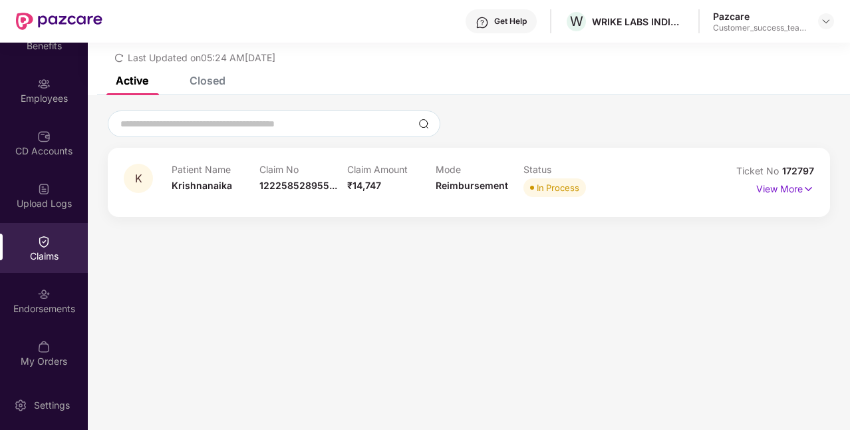
scroll to position [43, 0]
click at [781, 188] on p "View More" at bounding box center [786, 187] width 58 height 18
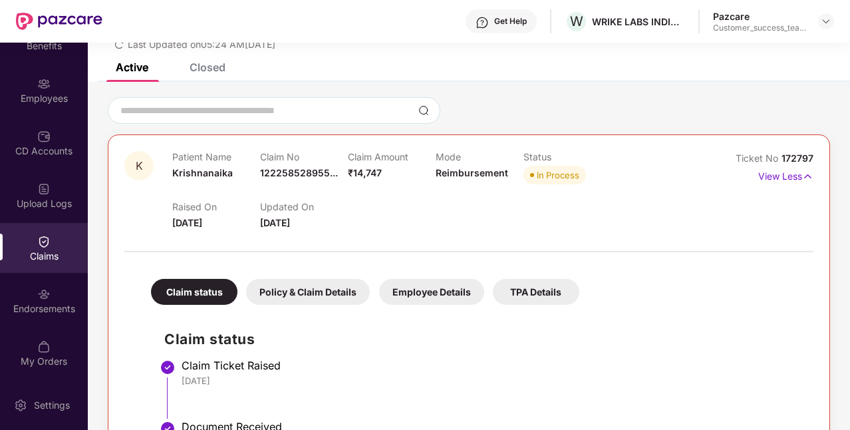
scroll to position [55, 0]
drag, startPoint x: 780, startPoint y: 157, endPoint x: 812, endPoint y: 160, distance: 32.1
click at [812, 160] on div "Ticket No 172797" at bounding box center [775, 159] width 78 height 15
click at [206, 63] on div "List of Initiated Claims Last Updated on 05:24 AM[DATE]" at bounding box center [469, 25] width 763 height 77
click at [206, 79] on div "Closed" at bounding box center [198, 67] width 56 height 29
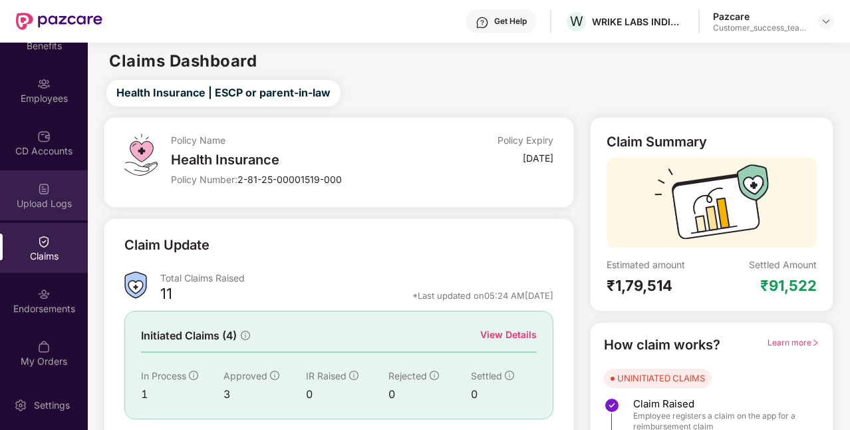
scroll to position [0, 0]
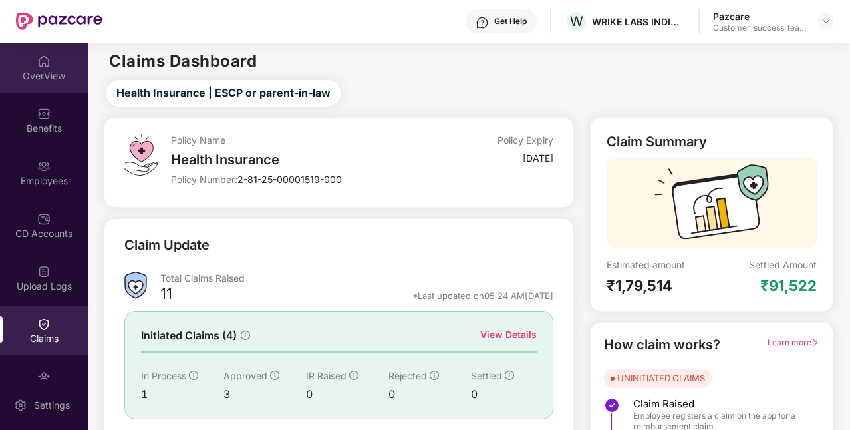
click at [46, 68] on div "OverView" at bounding box center [44, 68] width 88 height 50
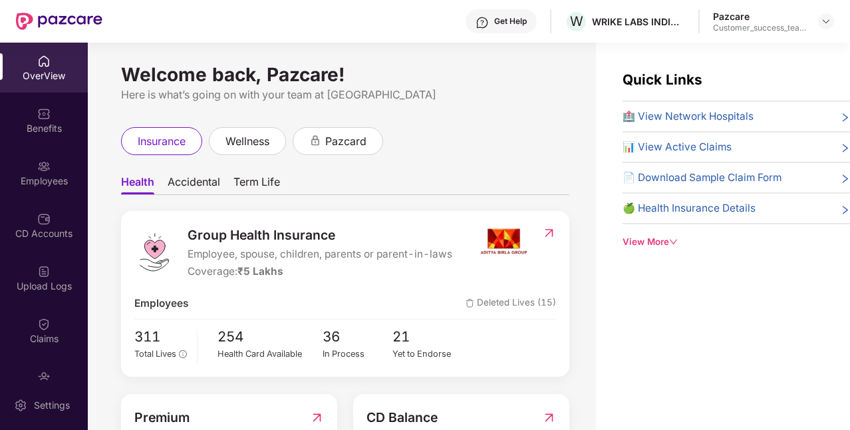
click at [43, 85] on div "OverView" at bounding box center [44, 68] width 88 height 50
click at [39, 122] on div "Benefits" at bounding box center [44, 128] width 88 height 13
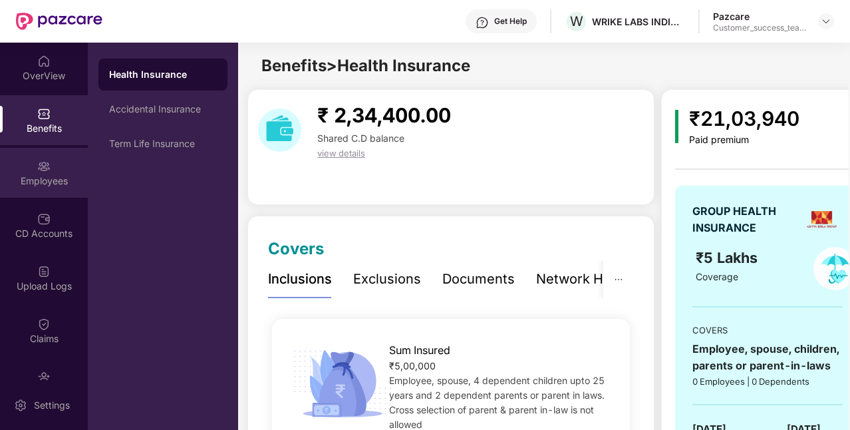
click at [44, 173] on div "Employees" at bounding box center [44, 173] width 88 height 50
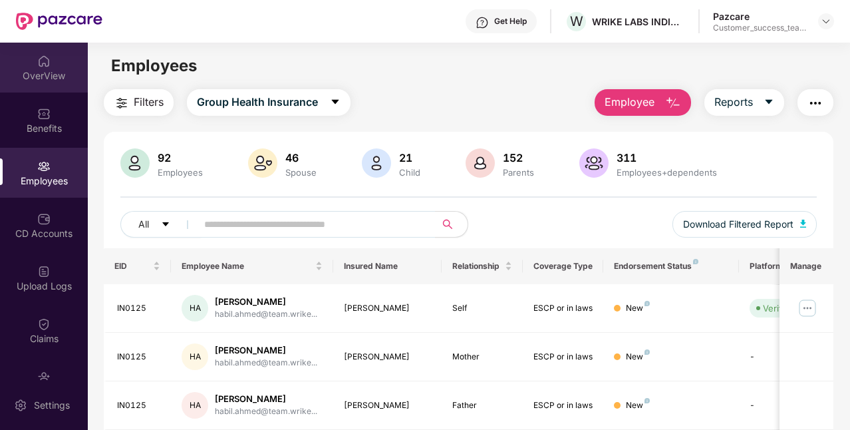
click at [39, 83] on div "OverView" at bounding box center [44, 68] width 88 height 50
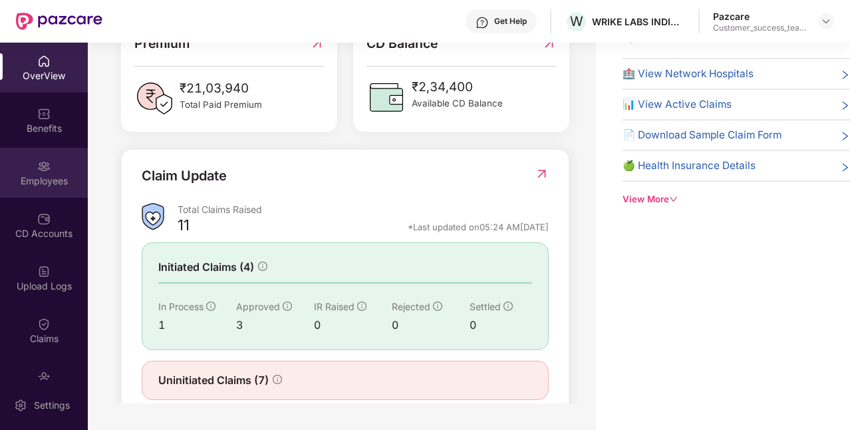
scroll to position [83, 0]
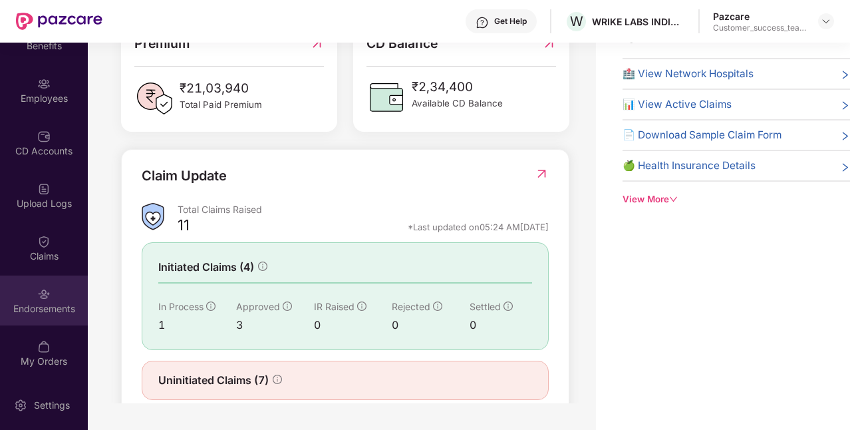
click at [32, 306] on div "Endorsements" at bounding box center [44, 308] width 88 height 13
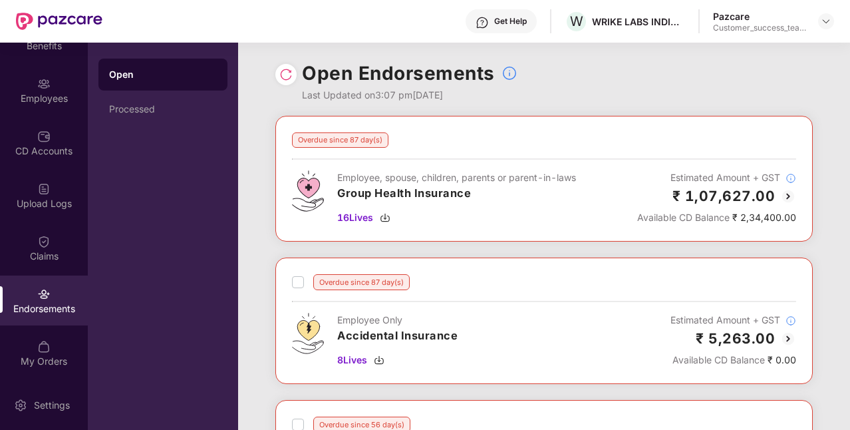
scroll to position [0, 0]
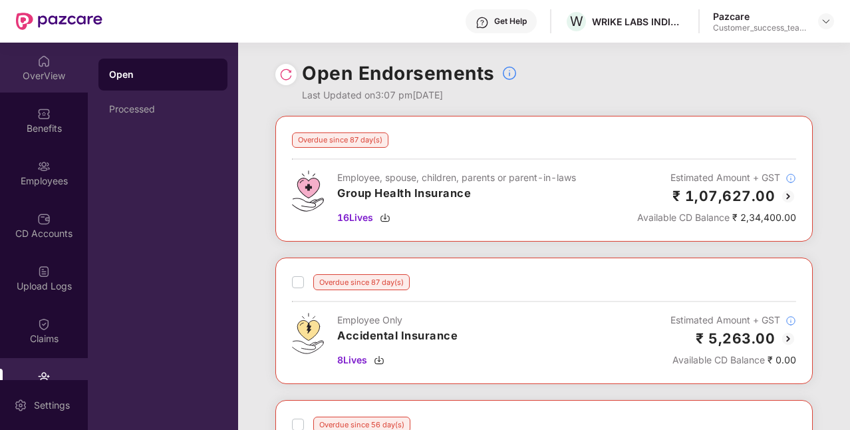
click at [61, 71] on div "OverView" at bounding box center [44, 75] width 88 height 13
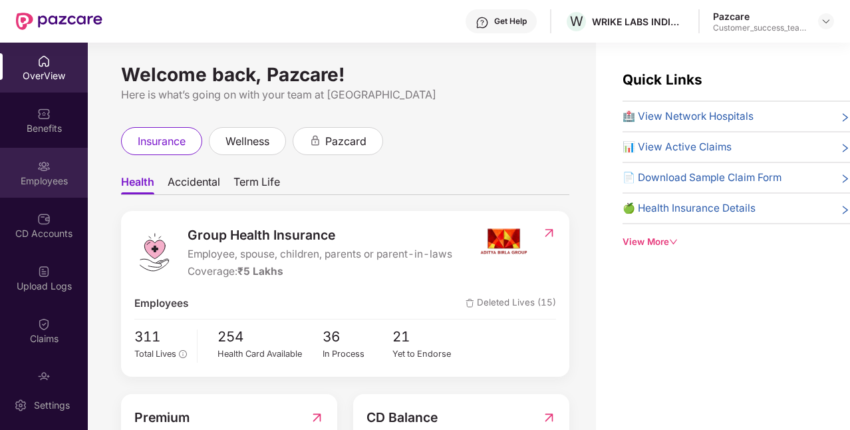
click at [64, 179] on div "Employees" at bounding box center [44, 180] width 88 height 13
